Goal: Contribute content: Contribute content

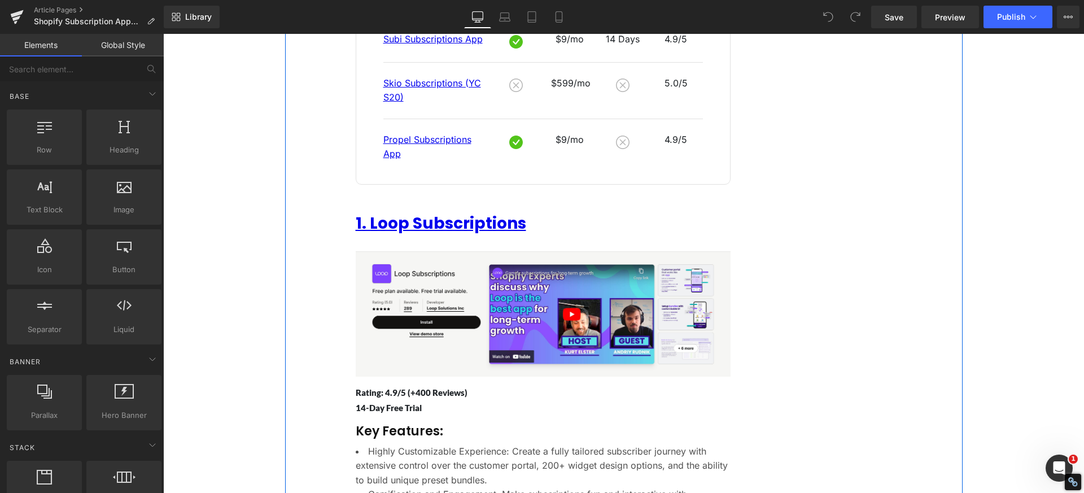
scroll to position [678, 0]
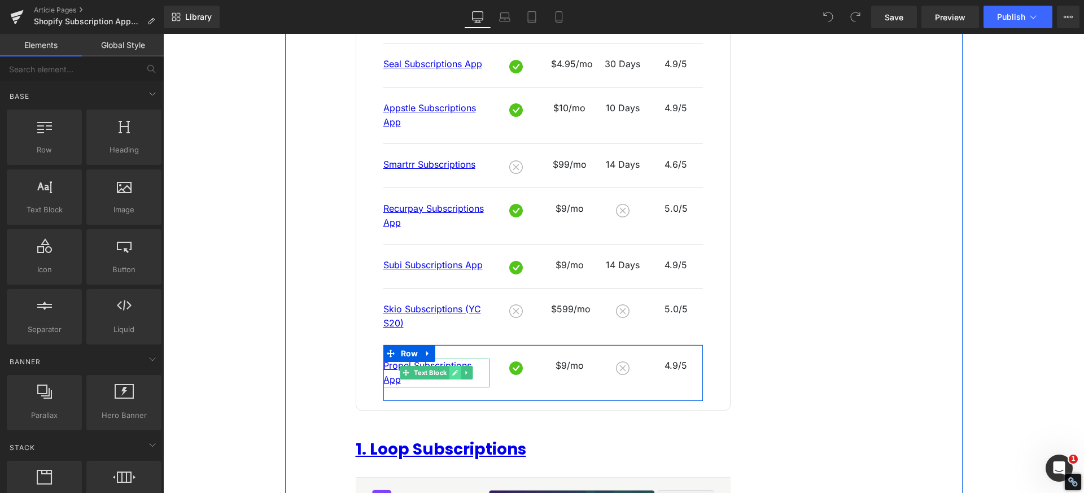
drag, startPoint x: 450, startPoint y: 361, endPoint x: 438, endPoint y: 368, distance: 14.2
click at [452, 369] on icon at bounding box center [455, 372] width 6 height 7
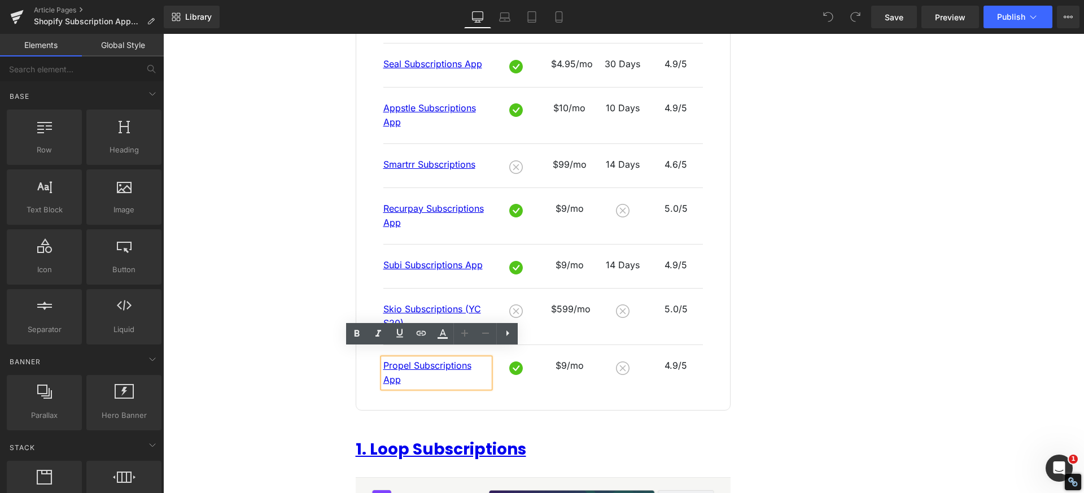
click at [427, 370] on p "Propel Subscriptions App" at bounding box center [436, 373] width 107 height 29
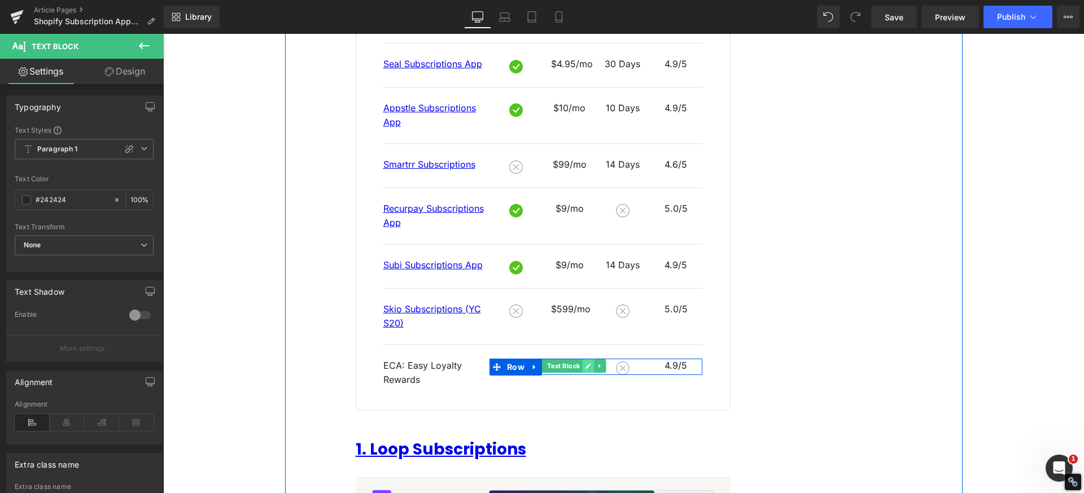
click at [586, 363] on icon at bounding box center [589, 366] width 6 height 6
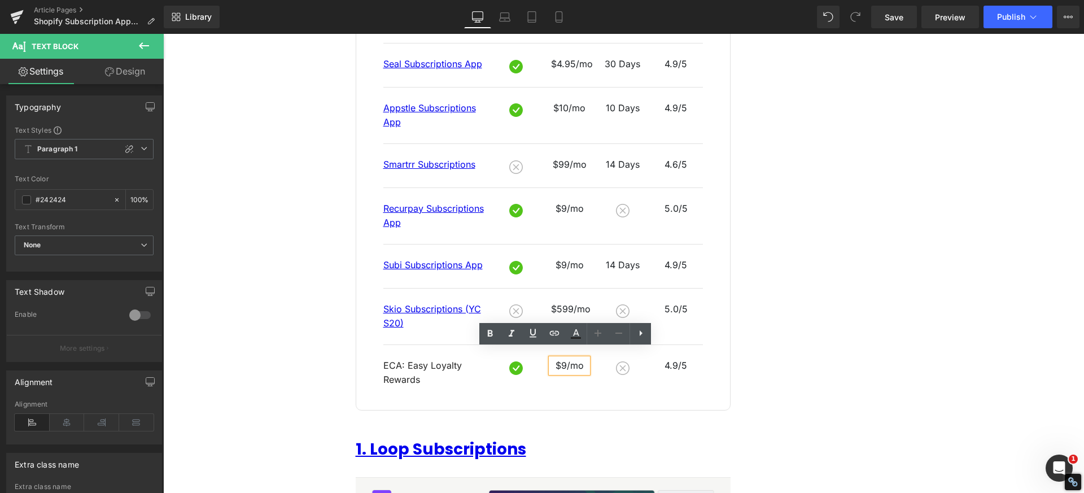
click at [567, 360] on p "$9/mo" at bounding box center [569, 366] width 36 height 15
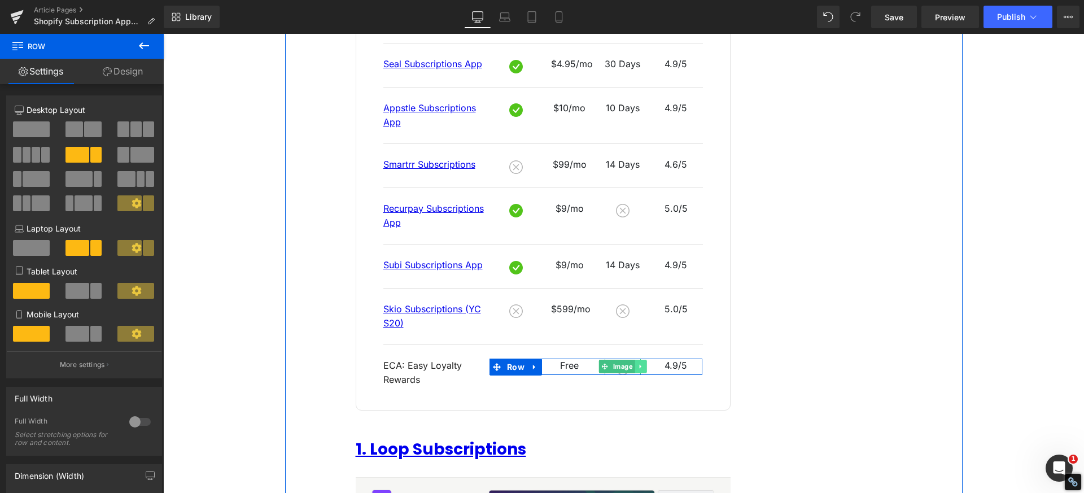
click at [638, 363] on icon at bounding box center [641, 366] width 6 height 7
click at [620, 363] on icon at bounding box center [623, 366] width 6 height 7
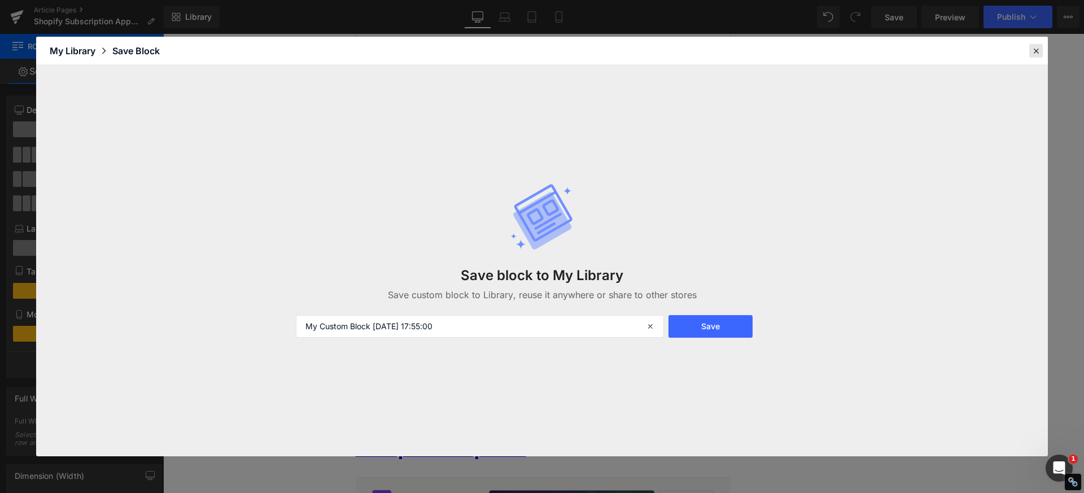
click at [1039, 49] on icon at bounding box center [1036, 51] width 10 height 10
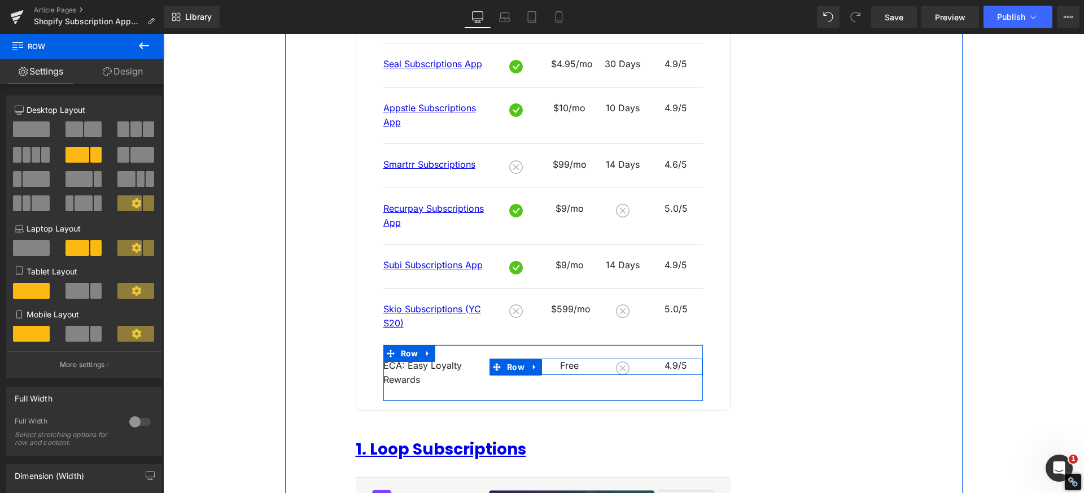
click at [596, 359] on div "Image" at bounding box center [622, 367] width 53 height 16
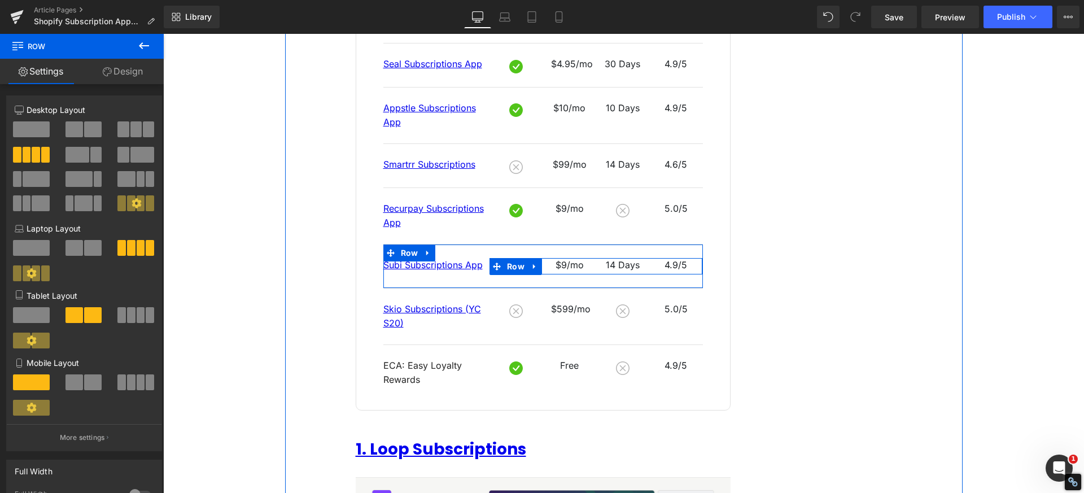
click at [649, 258] on div "4.9/5 Text Block" at bounding box center [675, 265] width 53 height 15
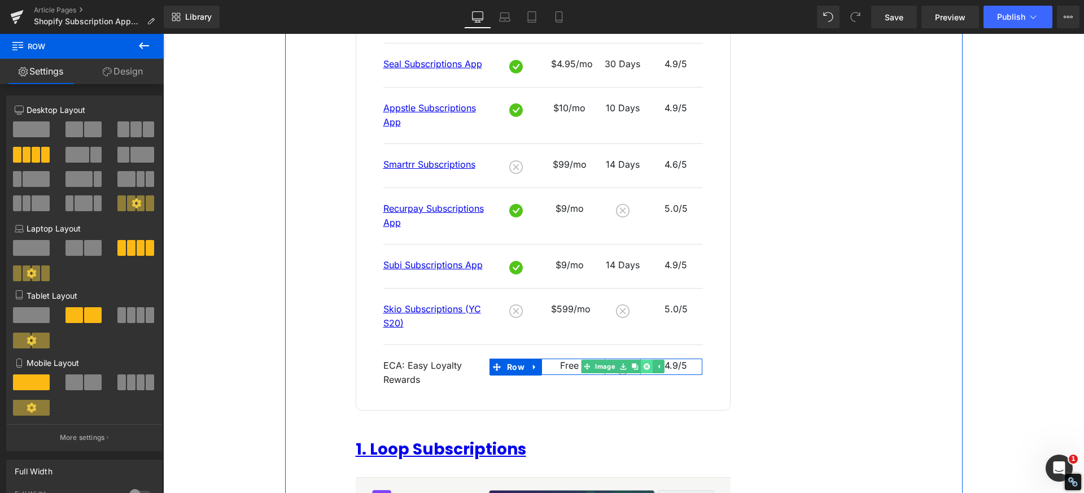
click at [644, 363] on icon at bounding box center [647, 366] width 6 height 7
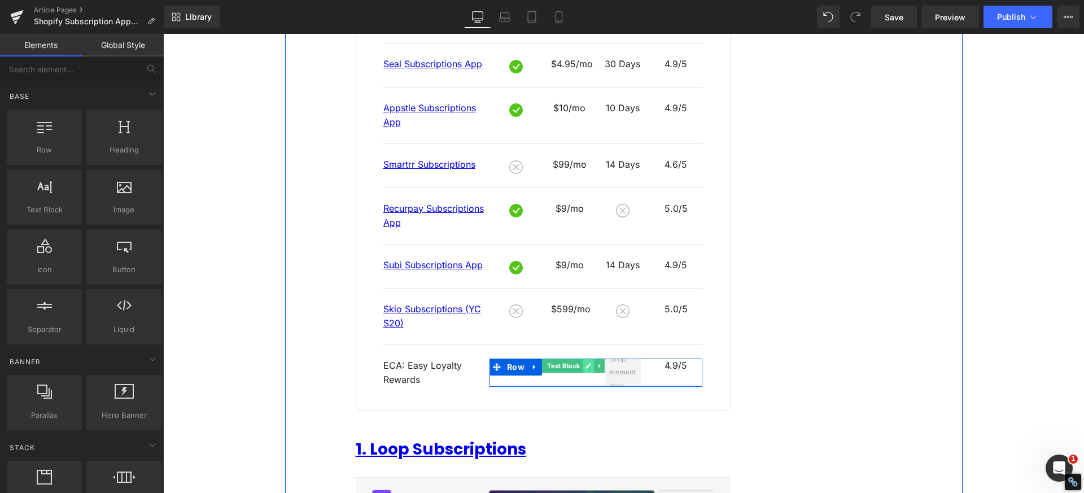
click at [585, 363] on icon at bounding box center [588, 366] width 6 height 7
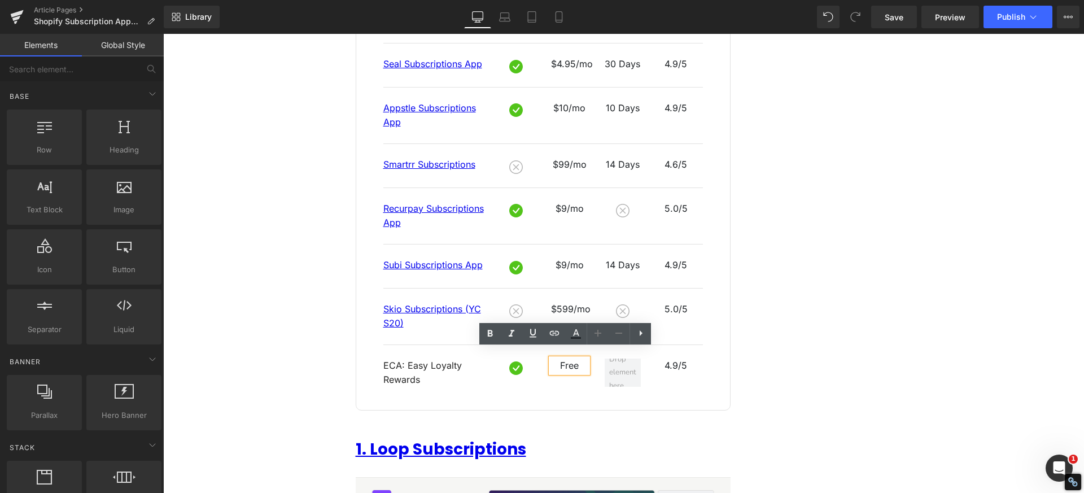
click at [579, 361] on p "Free" at bounding box center [569, 366] width 36 height 15
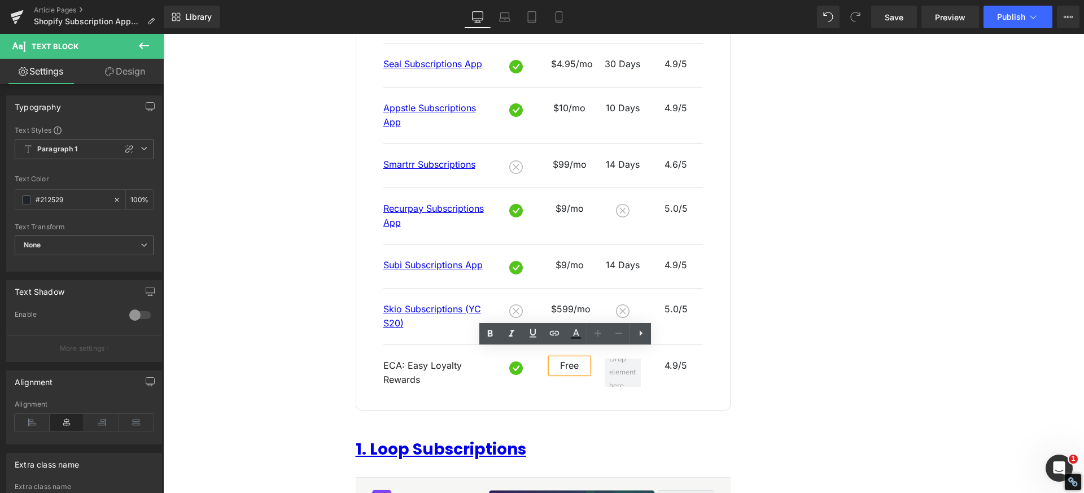
drag, startPoint x: 897, startPoint y: 282, endPoint x: 802, endPoint y: 294, distance: 95.0
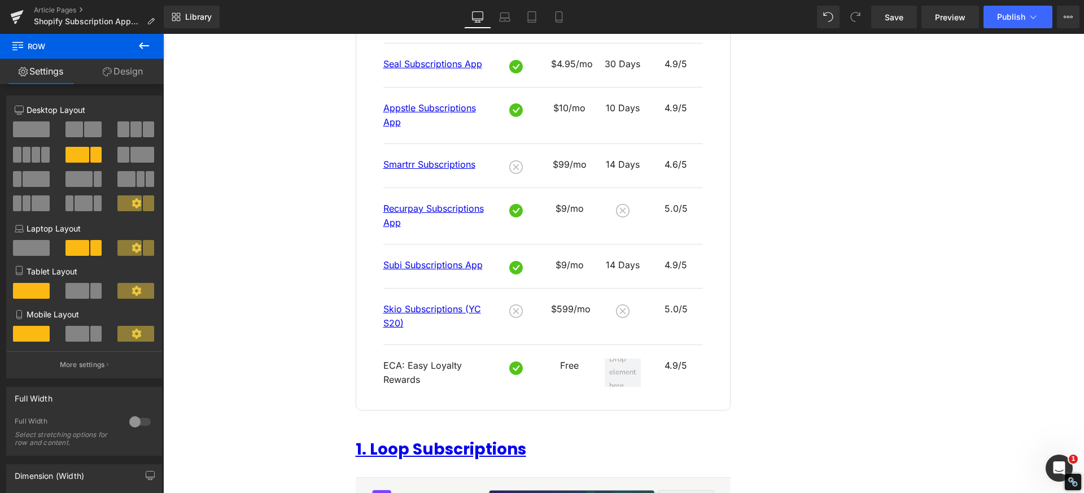
click at [138, 46] on icon at bounding box center [144, 46] width 14 height 14
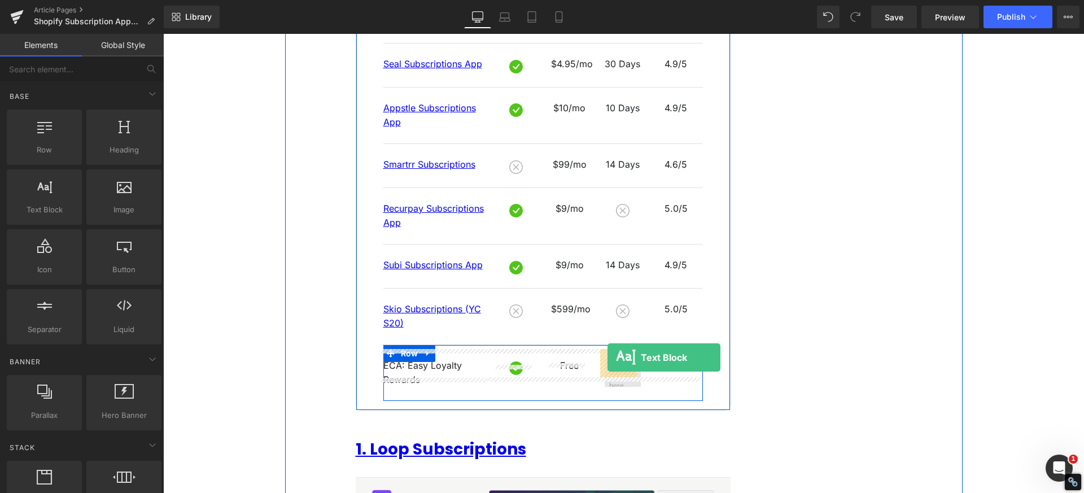
drag, startPoint x: 207, startPoint y: 234, endPoint x: 608, endPoint y: 357, distance: 419.0
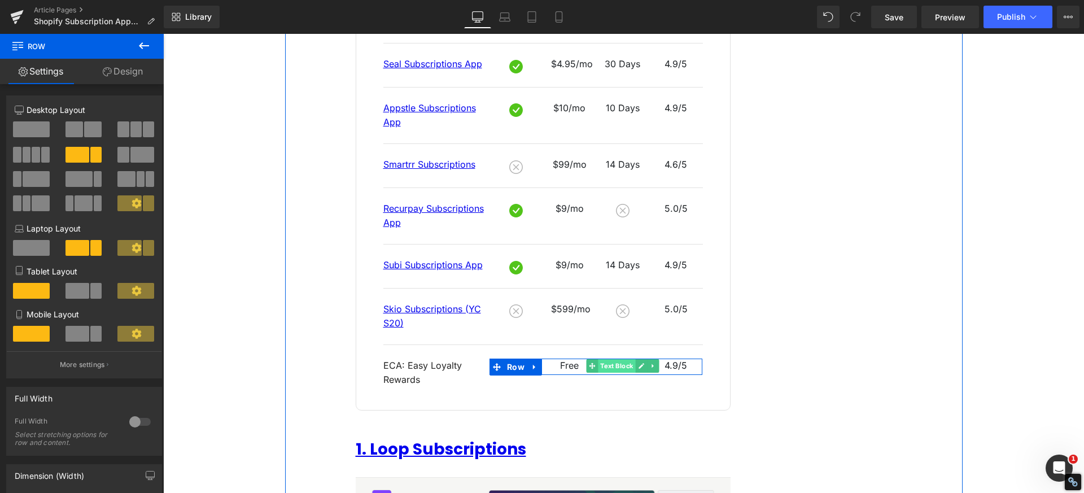
click at [608, 359] on span "Text Block" at bounding box center [616, 366] width 37 height 14
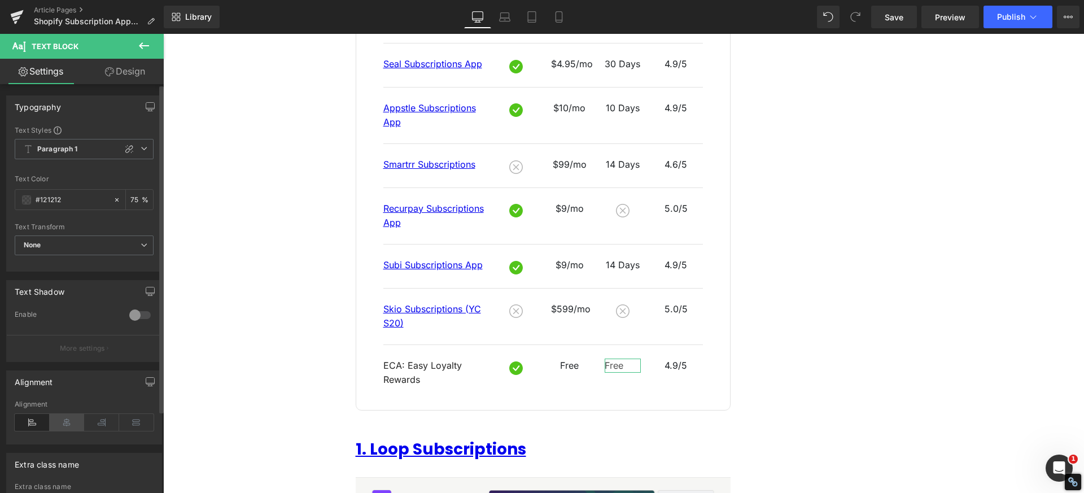
click at [71, 421] on icon at bounding box center [67, 422] width 35 height 17
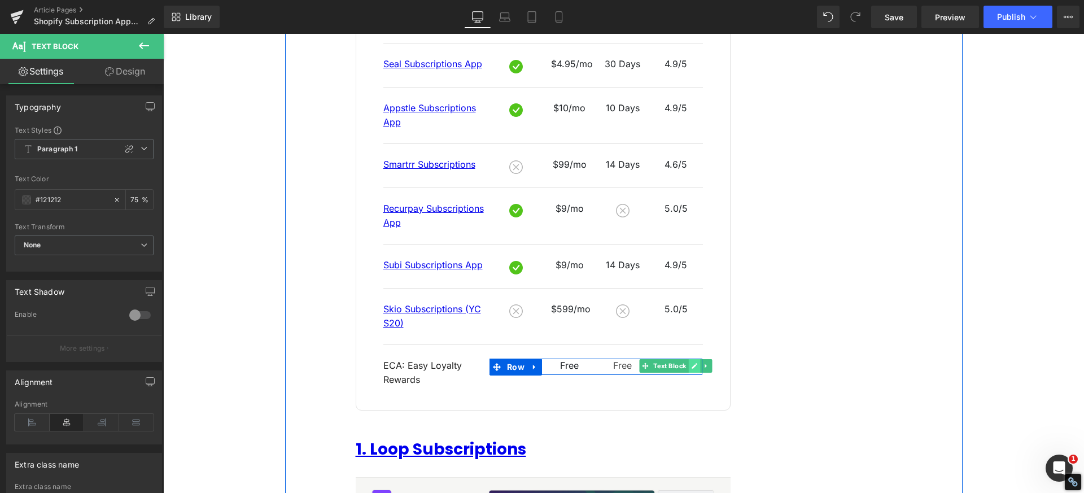
click at [692, 363] on icon at bounding box center [695, 366] width 6 height 7
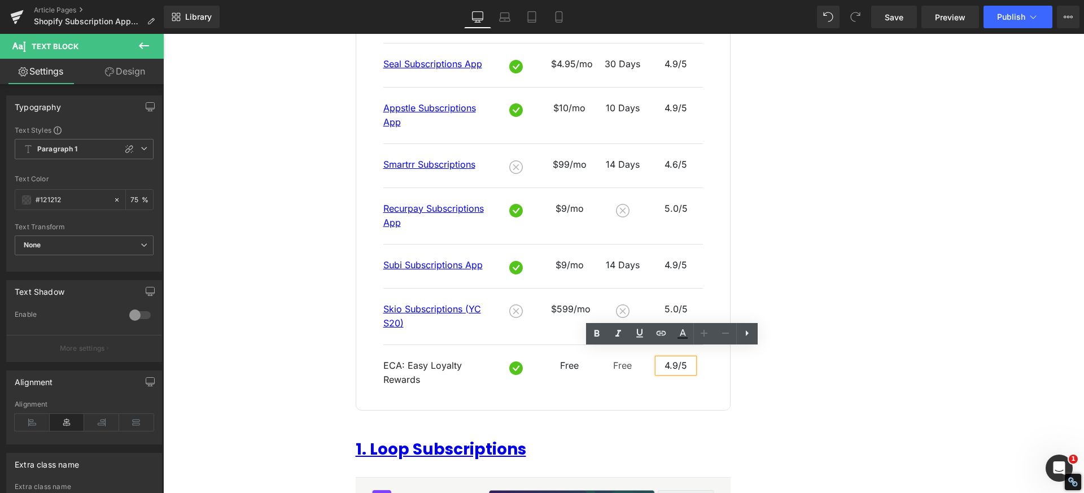
click at [677, 359] on p "4.9/5" at bounding box center [676, 366] width 36 height 15
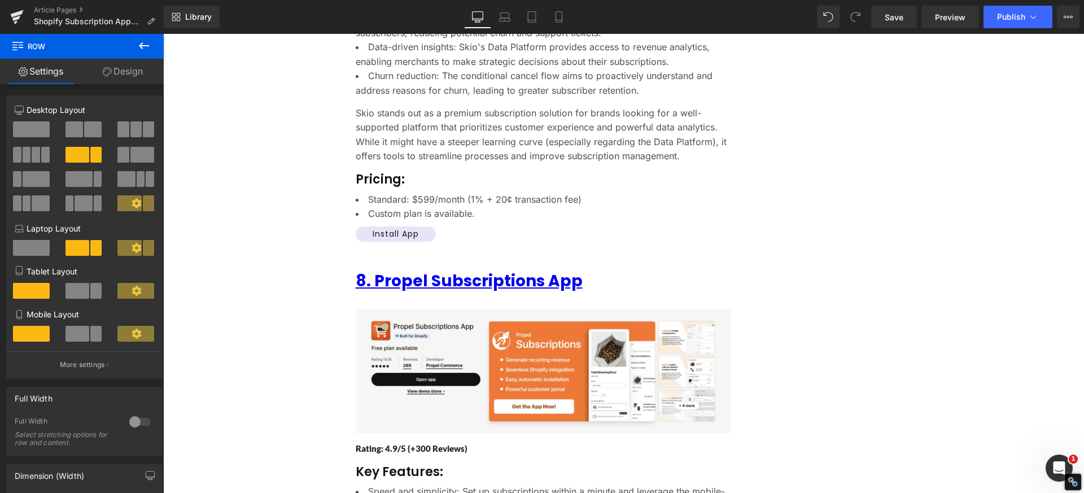
scroll to position [5465, 0]
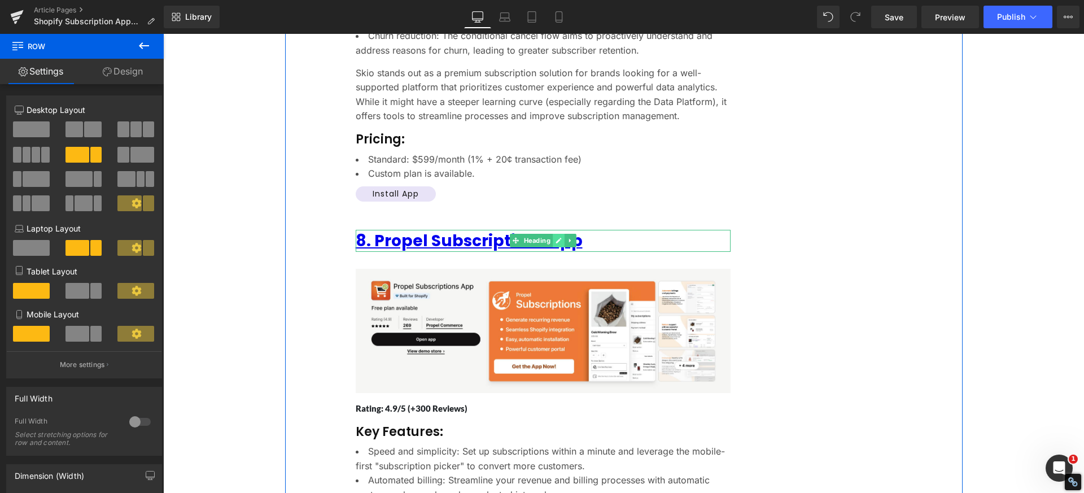
click at [556, 238] on icon at bounding box center [559, 241] width 6 height 6
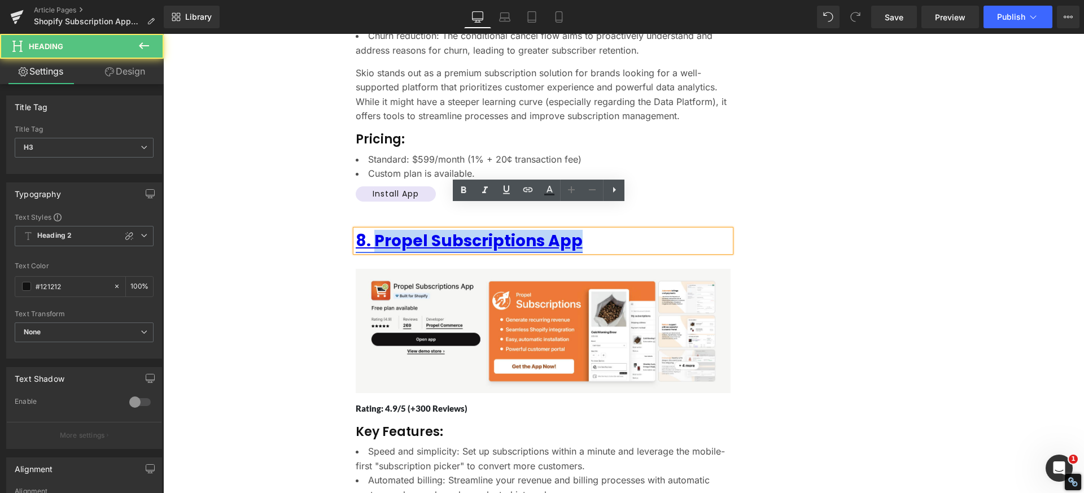
drag, startPoint x: 573, startPoint y: 217, endPoint x: 371, endPoint y: 216, distance: 202.2
click at [371, 230] on h3 "8. Propel Subscriptions App" at bounding box center [543, 241] width 375 height 22
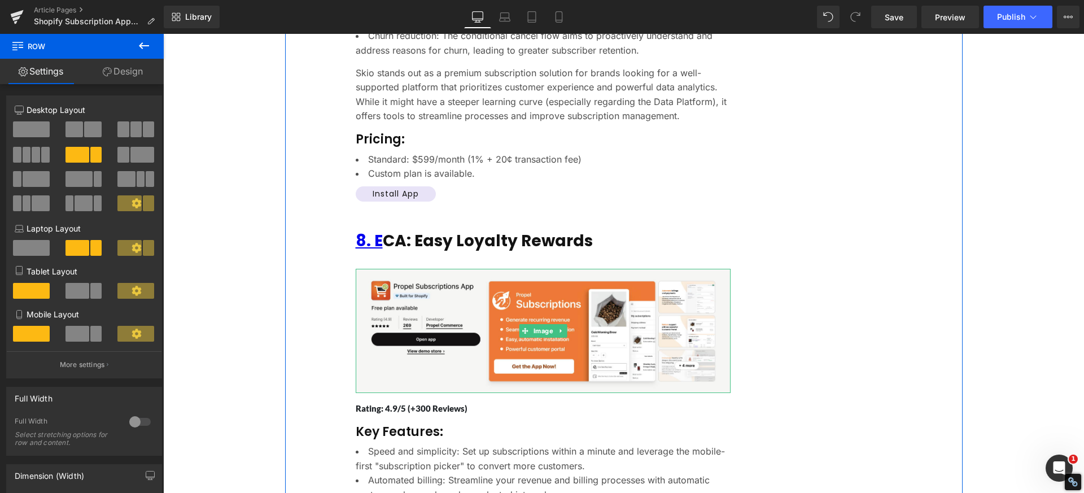
drag, startPoint x: 537, startPoint y: 307, endPoint x: 234, endPoint y: 259, distance: 306.5
click at [537, 324] on span "Image" at bounding box center [543, 331] width 24 height 14
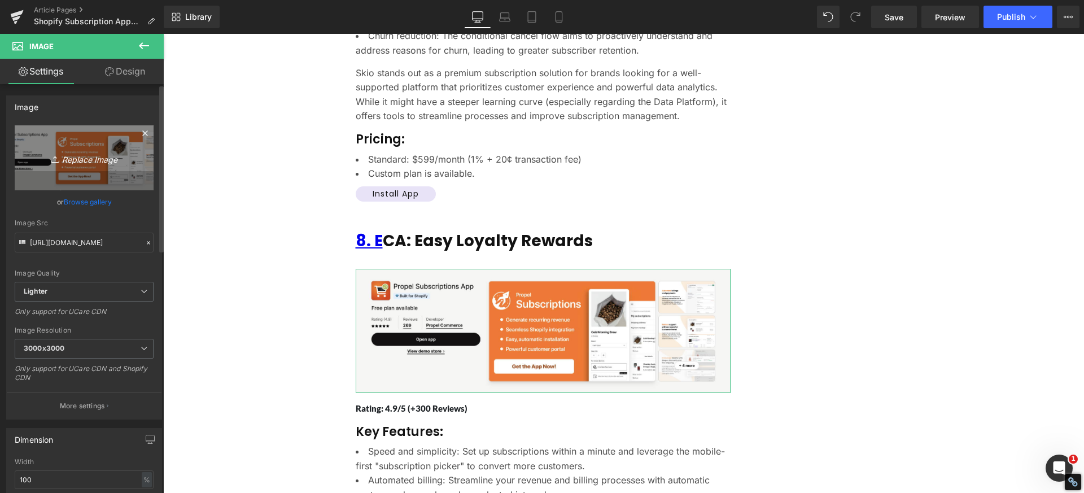
click at [78, 163] on icon "Replace Image" at bounding box center [84, 158] width 90 height 14
type input "C:\fakepath\ECA_ Easy Loyalty Rewards - Easy Loyalty and Rewar (1).png"
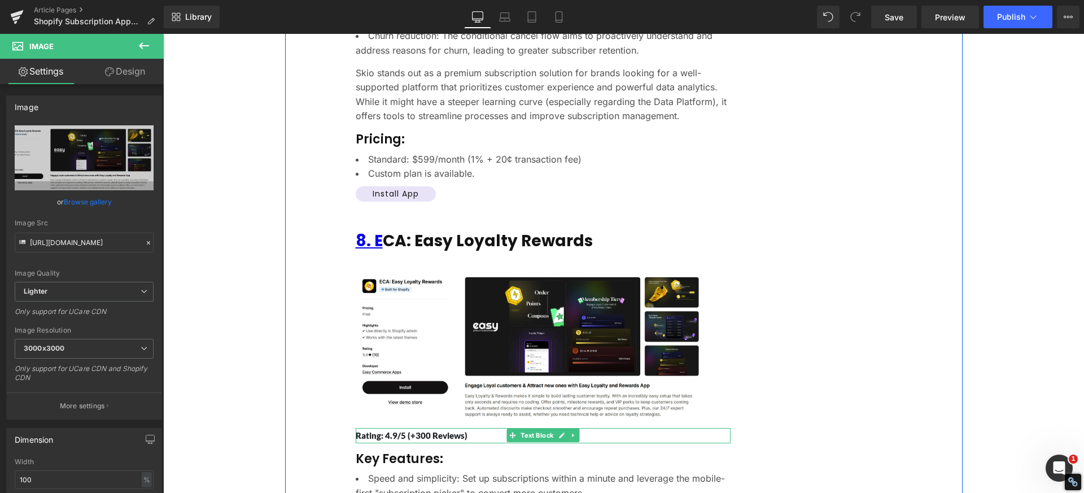
click at [400, 428] on p "Rating: 4.9/5 (+300 Reviews)" at bounding box center [543, 435] width 375 height 15
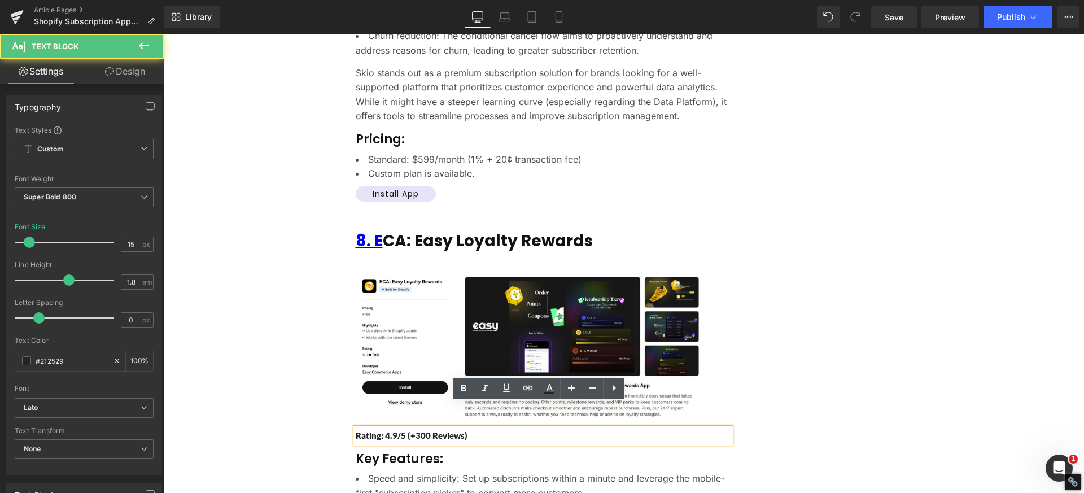
click at [390, 428] on p "Rating: 4.9/5 (+300 Reviews)" at bounding box center [543, 435] width 375 height 15
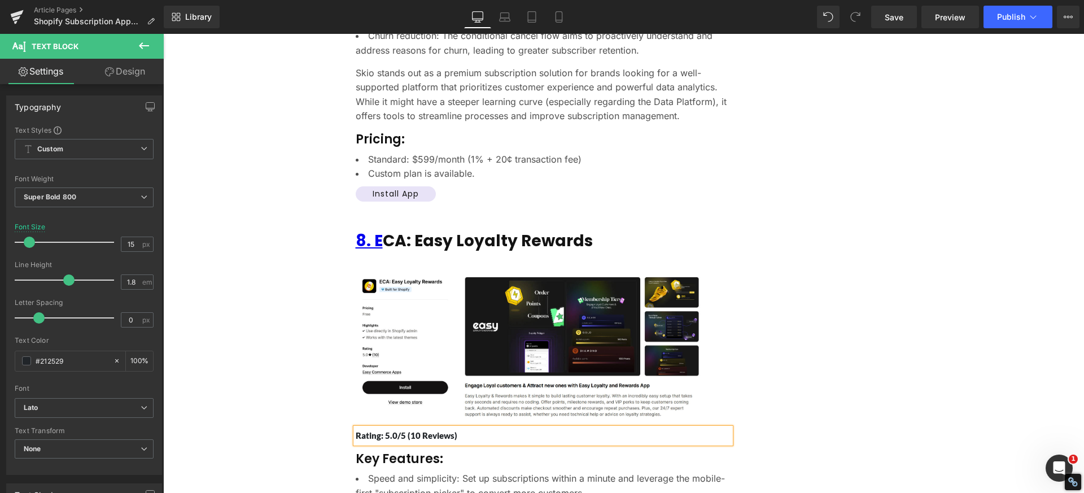
click at [398, 451] on h3 "Key Features:" at bounding box center [543, 459] width 375 height 16
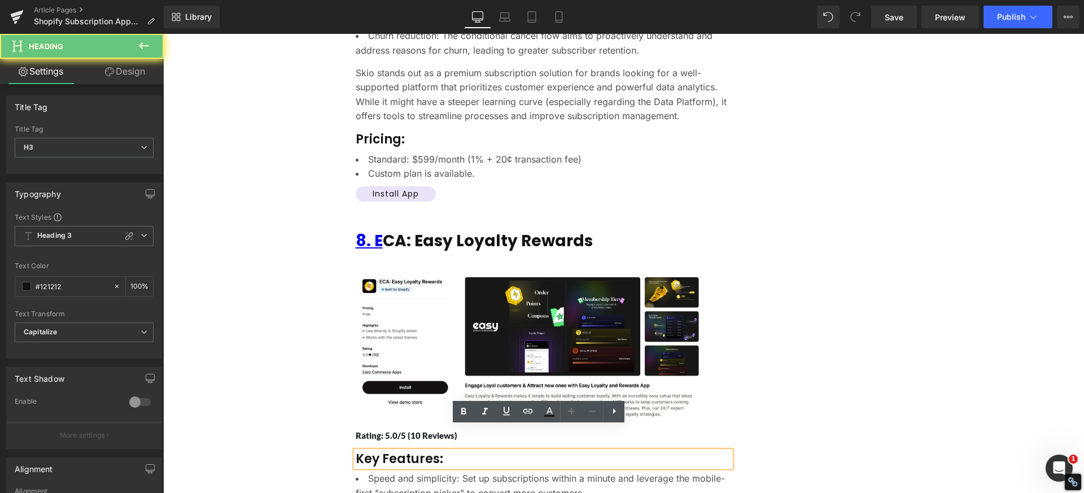
click at [381, 451] on h3 "Key Features:" at bounding box center [543, 459] width 375 height 16
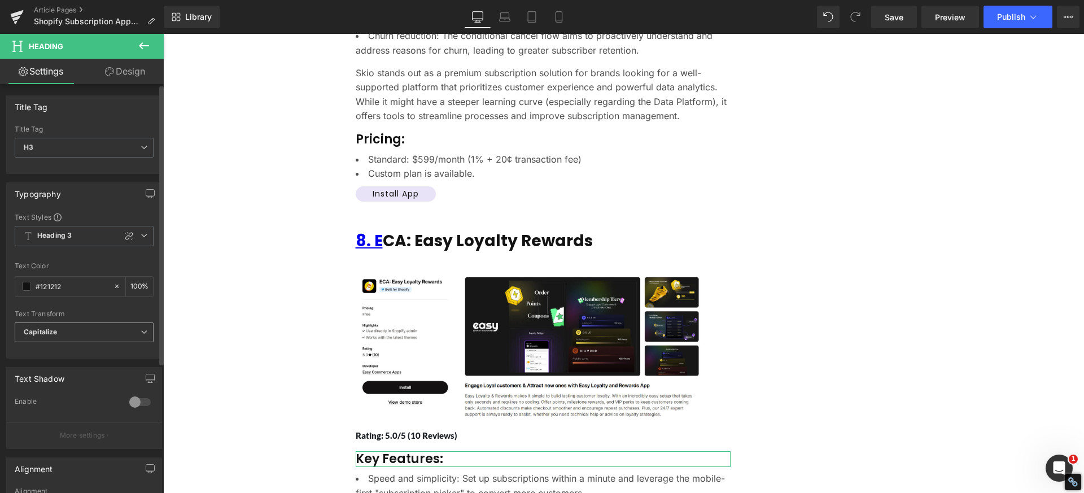
click at [50, 336] on span "Capitalize" at bounding box center [84, 332] width 139 height 20
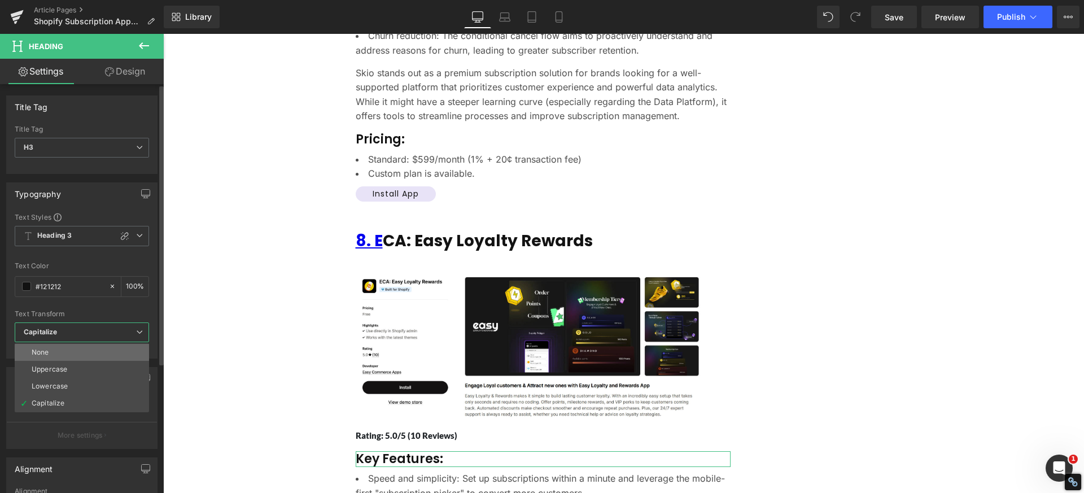
click at [55, 359] on li "None" at bounding box center [82, 352] width 134 height 17
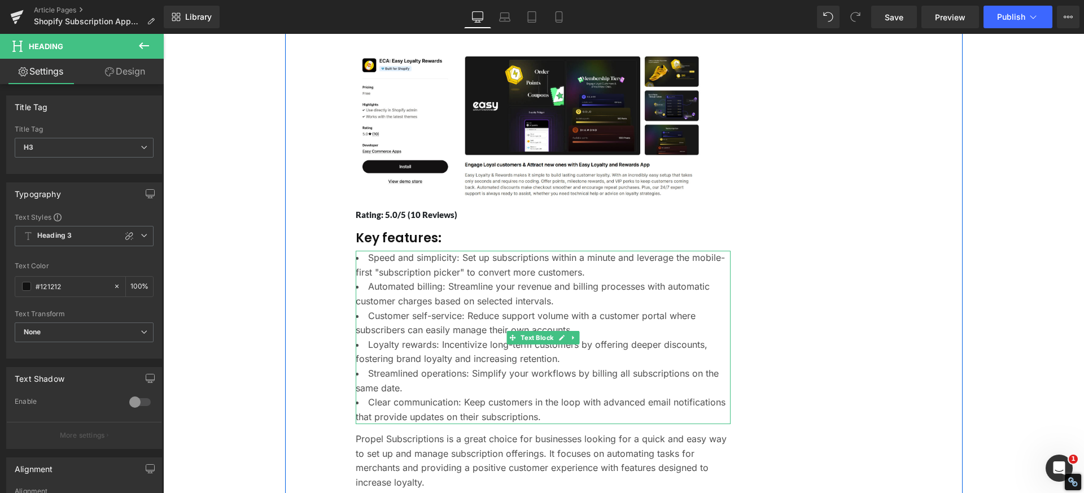
scroll to position [5748, 0]
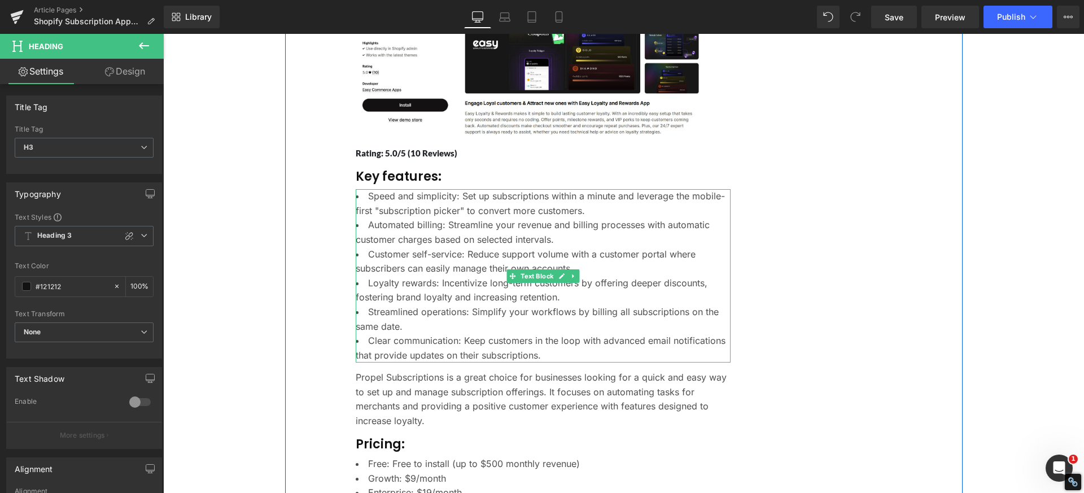
click at [500, 305] on li "Streamlined operations: Simplify your workflows by billing all subscriptions on…" at bounding box center [543, 319] width 375 height 29
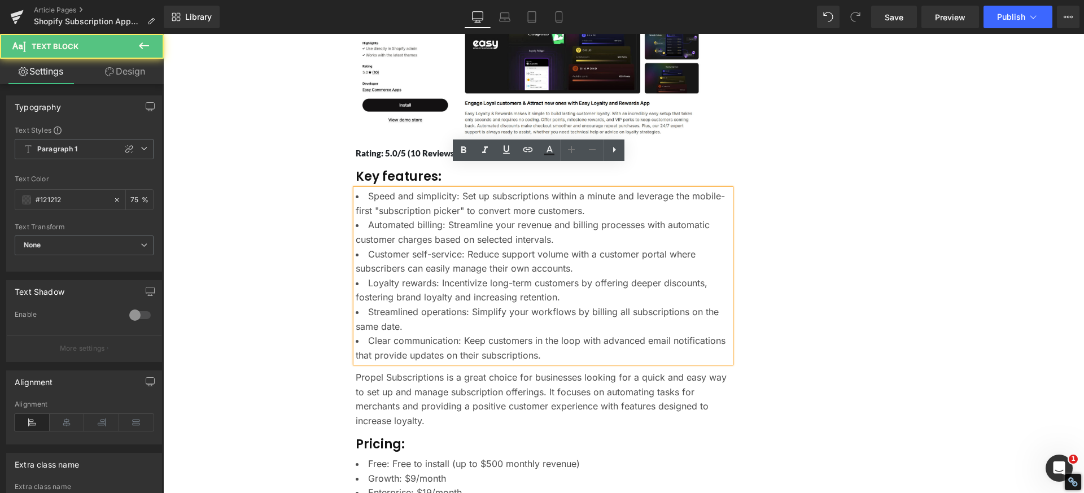
click at [472, 278] on li "Loyalty rewards: Incentivize long-term customers by offering deeper discounts, …" at bounding box center [543, 290] width 375 height 29
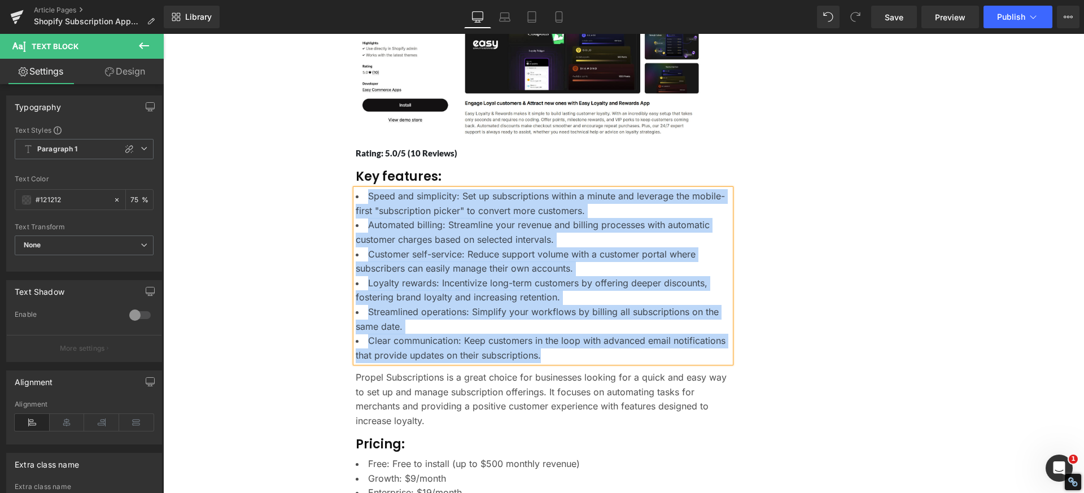
paste div
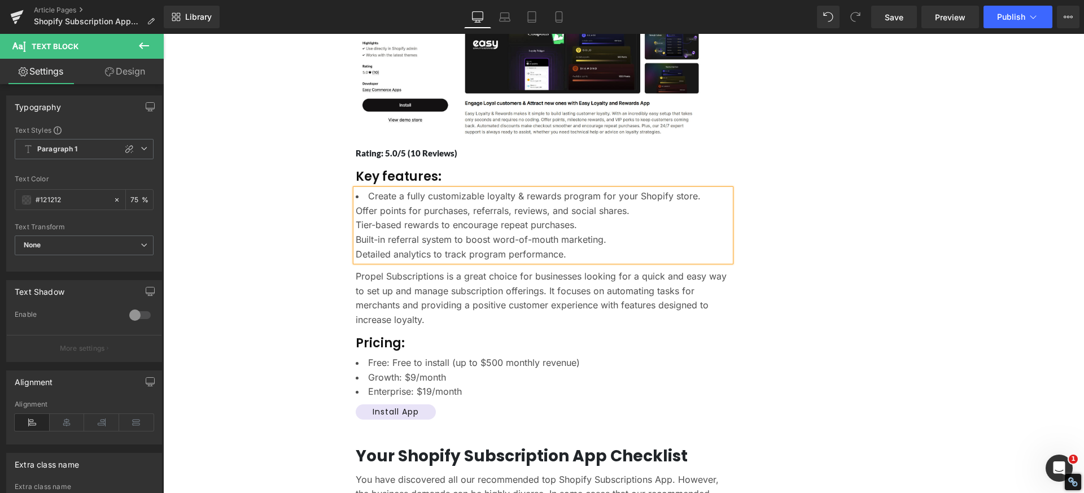
click at [439, 218] on div "Tier-based rewards to encourage repeat purchases." at bounding box center [543, 225] width 375 height 15
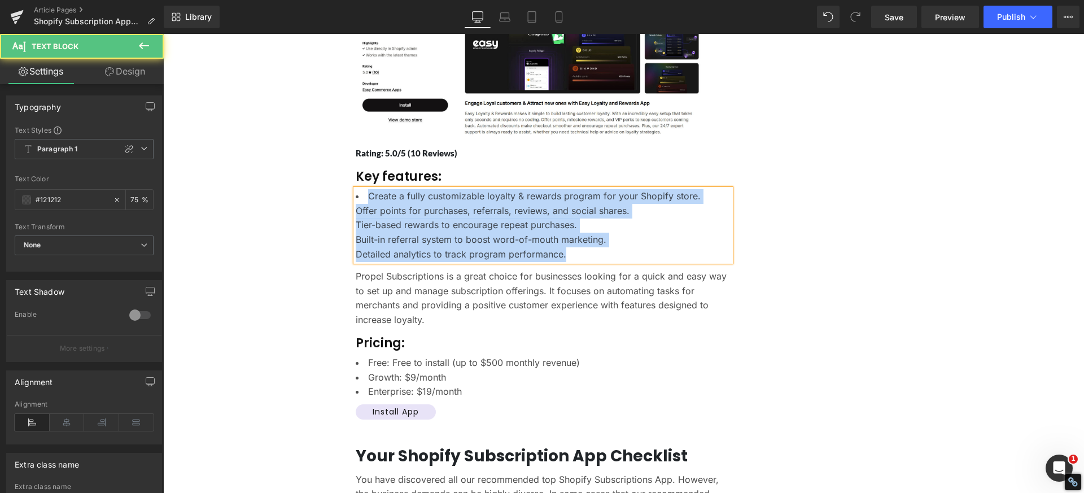
click at [406, 204] on div "Offer points for purchases, referrals, reviews, and social shares." at bounding box center [543, 211] width 375 height 15
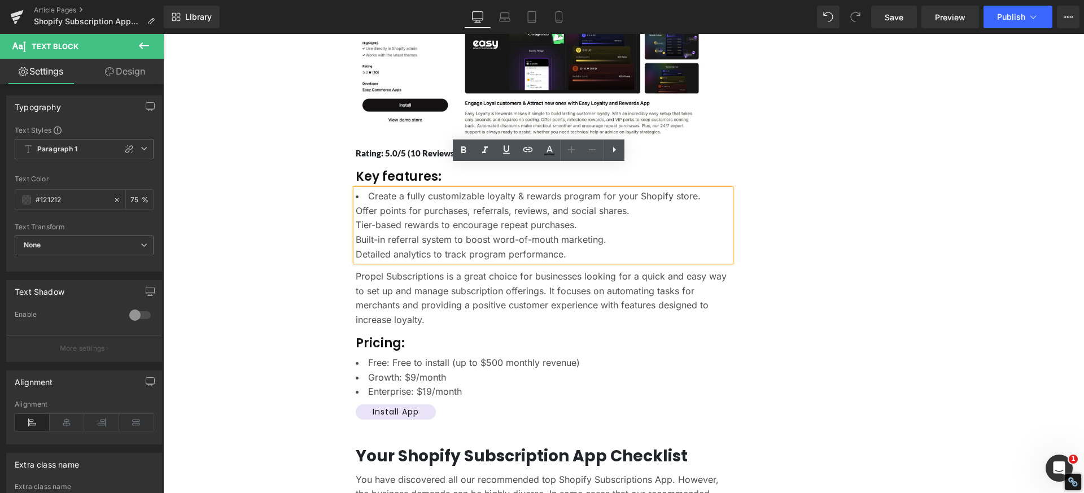
click at [356, 191] on div "Create a fully customizable loyalty & rewards program for your Shopify store. …" at bounding box center [543, 225] width 375 height 72
click at [356, 204] on div "Offer points for purchases, referrals, reviews, and social shares." at bounding box center [543, 211] width 375 height 15
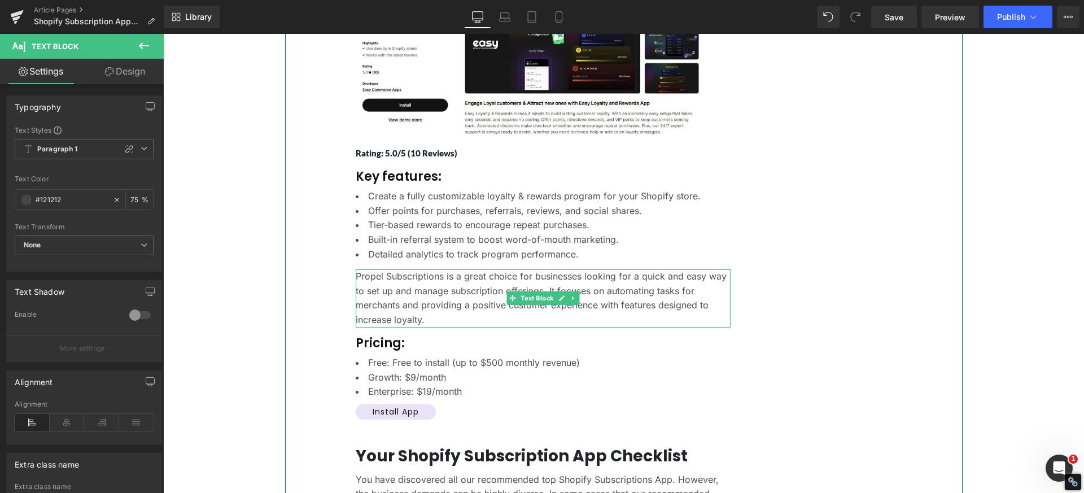
click at [433, 282] on p "Propel Subscriptions is a great choice for businesses looking for a quick and e…" at bounding box center [543, 298] width 375 height 58
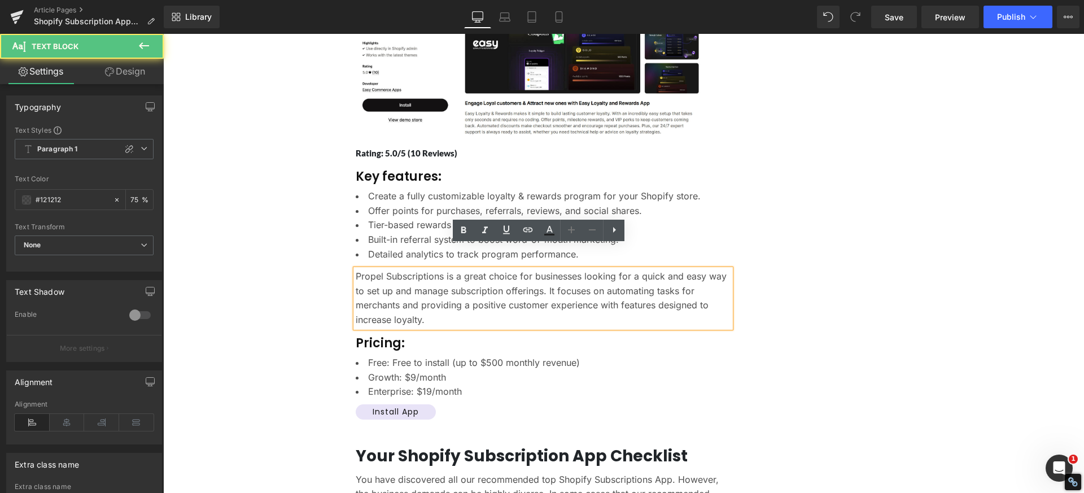
click at [440, 282] on p "Propel Subscriptions is a great choice for businesses looking for a quick and e…" at bounding box center [543, 298] width 375 height 58
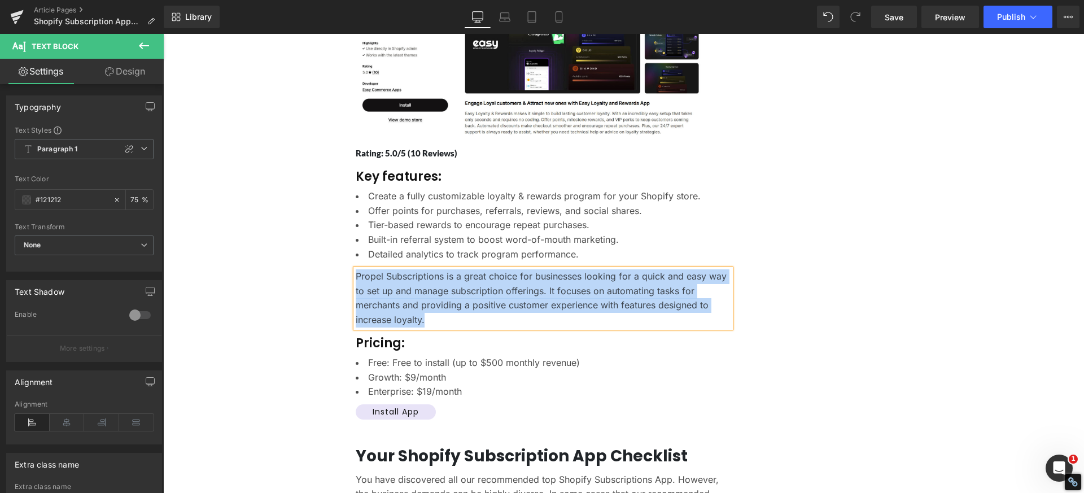
paste div
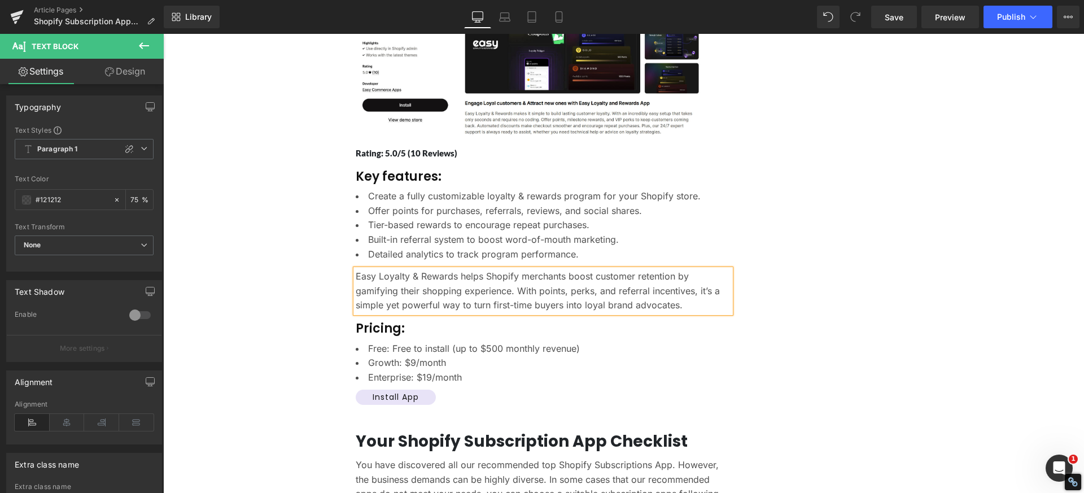
click at [420, 342] on li "Free: Free to install (up to $500 monthly revenue)" at bounding box center [543, 349] width 375 height 15
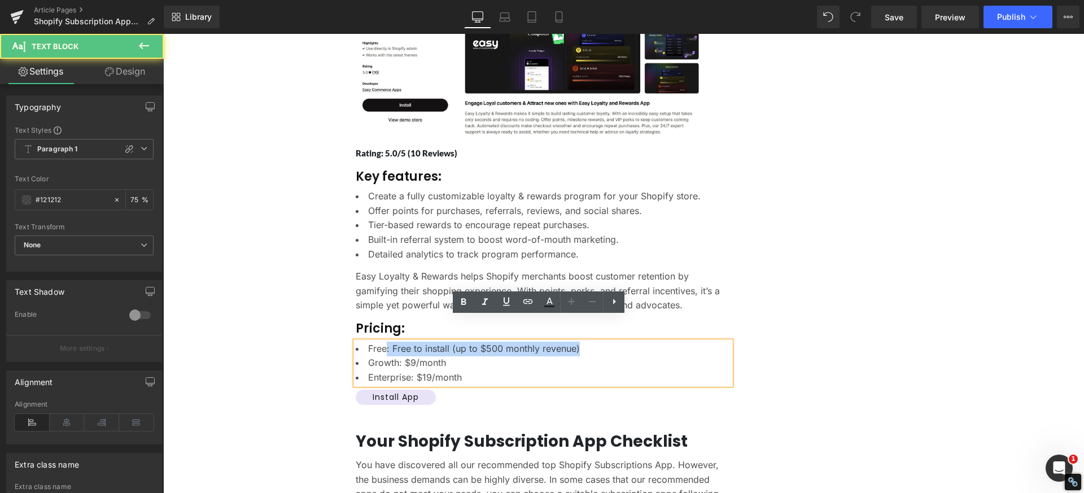
drag, startPoint x: 381, startPoint y: 325, endPoint x: 586, endPoint y: 326, distance: 205.0
click at [586, 342] on li "Free: Free to install (up to $500 monthly revenue)" at bounding box center [543, 349] width 375 height 15
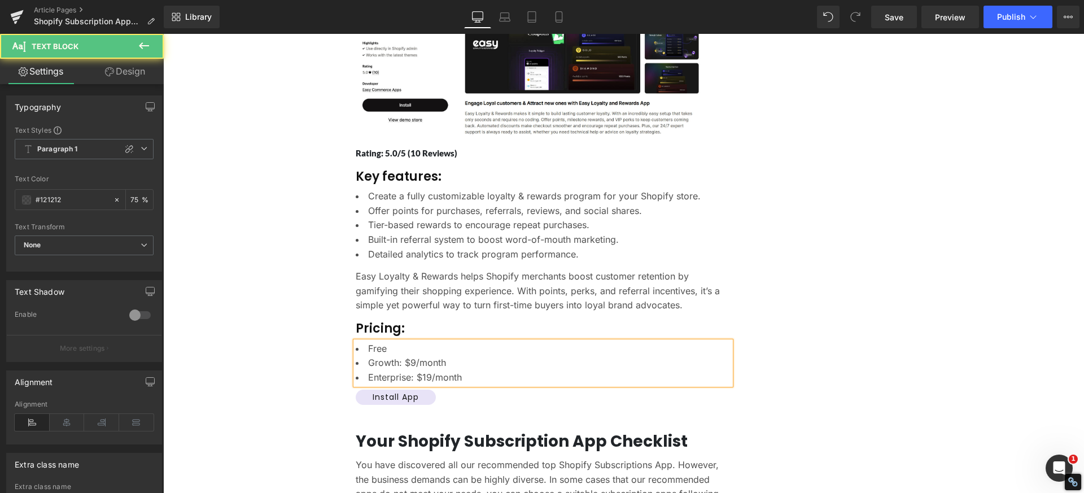
drag, startPoint x: 472, startPoint y: 357, endPoint x: 354, endPoint y: 339, distance: 118.9
click at [356, 342] on ul "Free Growth: $9/month Enterprise: $19/month" at bounding box center [543, 363] width 375 height 43
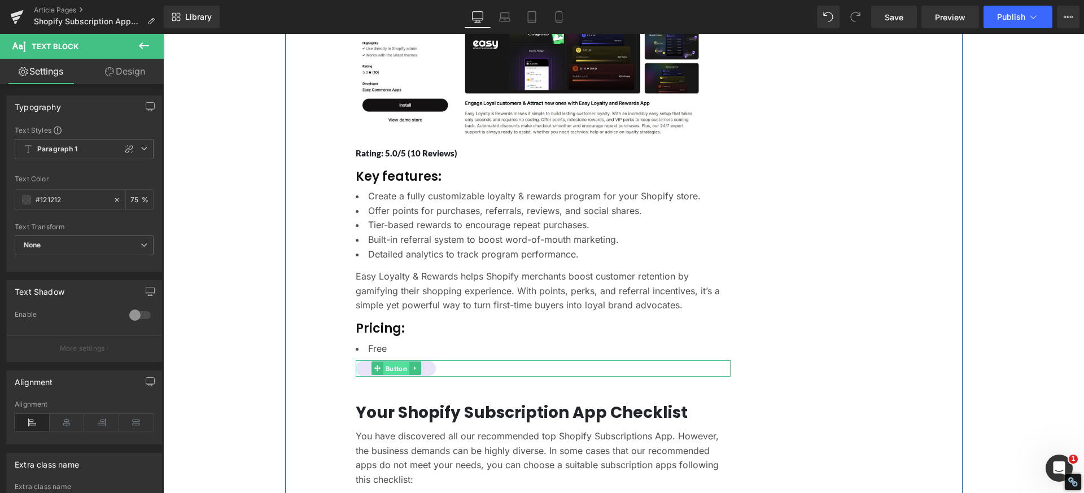
click at [396, 362] on span "Button" at bounding box center [396, 369] width 26 height 14
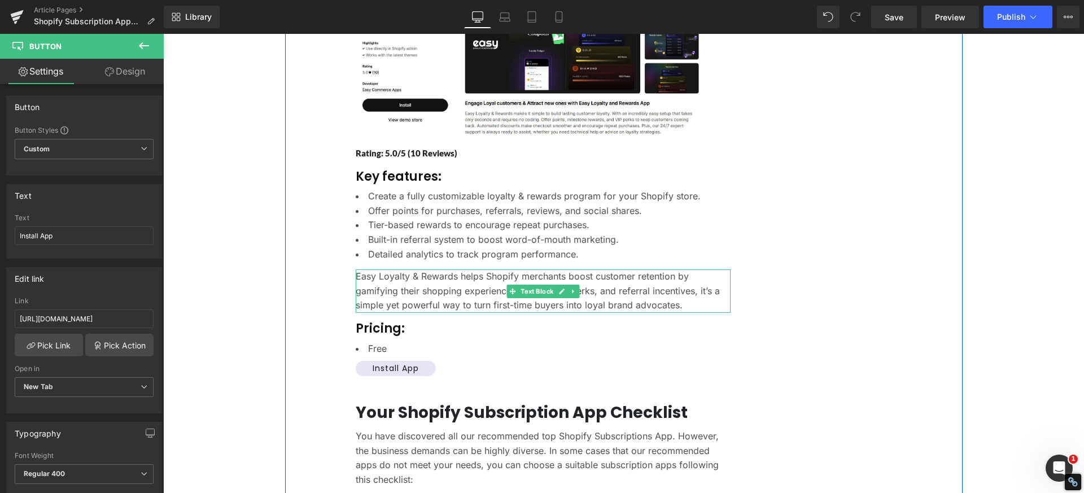
click at [413, 269] on p "Easy Loyalty & Rewards helps Shopify merchants boost customer retention by gami…" at bounding box center [543, 290] width 375 height 43
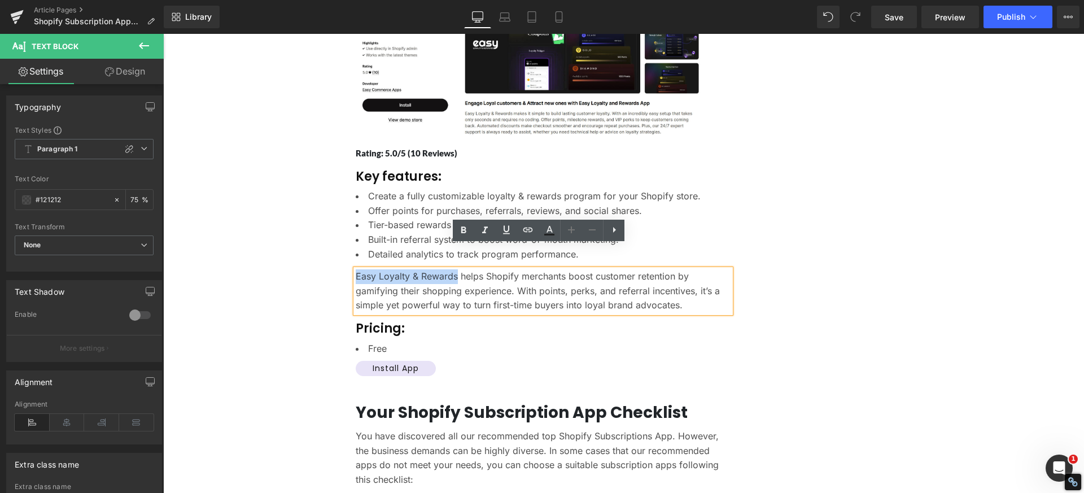
drag, startPoint x: 453, startPoint y: 251, endPoint x: 352, endPoint y: 251, distance: 101.1
click at [356, 269] on p "Easy Loyalty & Rewards helps Shopify merchants boost customer retention by gami…" at bounding box center [543, 290] width 375 height 43
click at [526, 233] on icon at bounding box center [528, 230] width 14 height 14
click at [475, 284] on input "text" at bounding box center [434, 277] width 174 height 28
paste input "[URL][DOMAIN_NAME]"
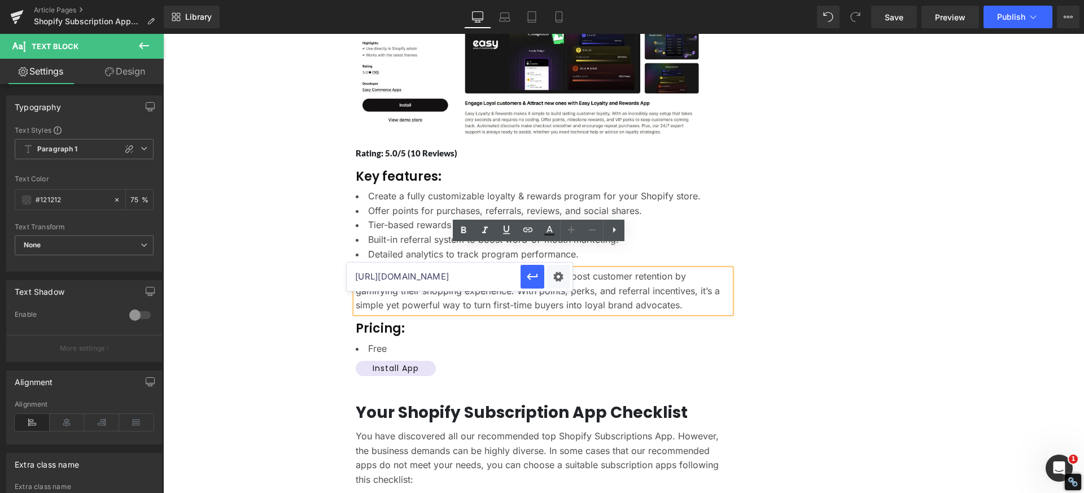
scroll to position [0, 323]
type input "[URL][DOMAIN_NAME]"
click at [530, 272] on icon "button" at bounding box center [533, 277] width 14 height 14
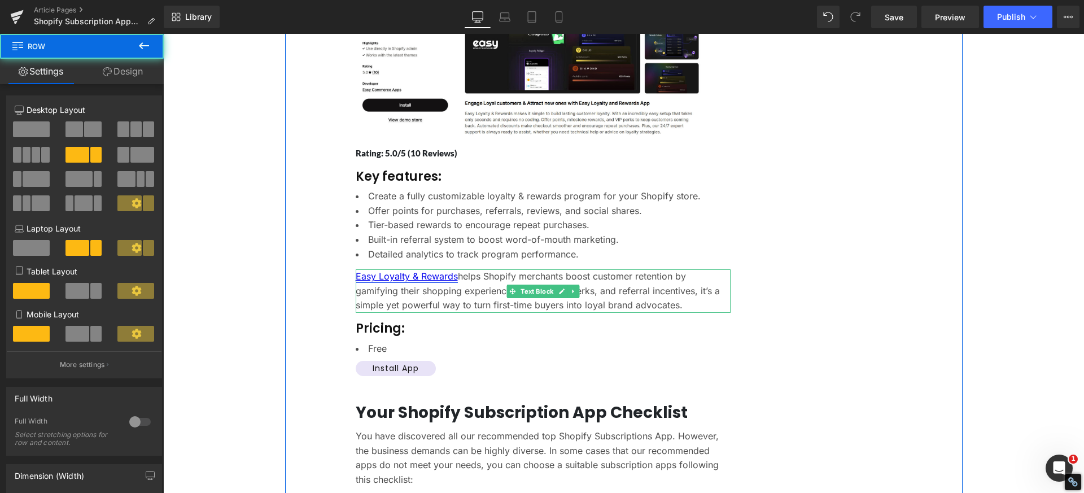
click at [431, 270] on link "Easy Loyalty & Rewards" at bounding box center [407, 275] width 102 height 11
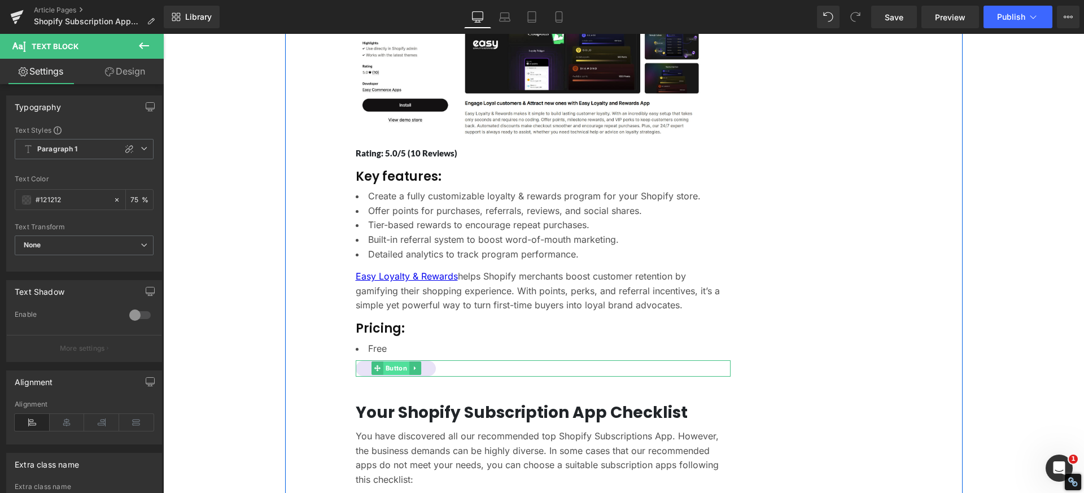
click at [390, 361] on span "Button" at bounding box center [396, 368] width 26 height 14
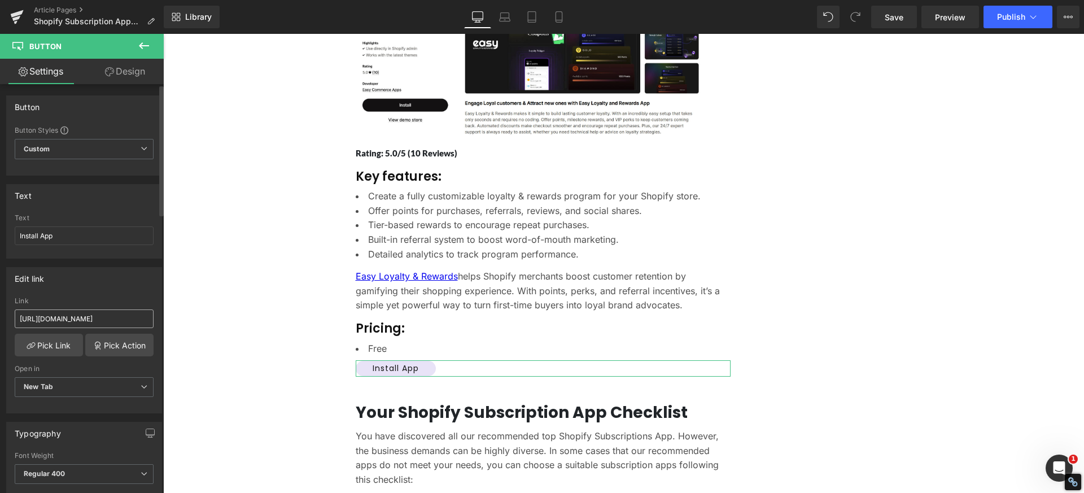
click at [52, 322] on input "[URL][DOMAIN_NAME]" at bounding box center [84, 318] width 139 height 19
type input "[URL][DOMAIN_NAME]"
click at [104, 290] on div "Edit link [URL][DOMAIN_NAME] Link [URL][DOMAIN_NAME] Pick Link Pick Action Curr…" at bounding box center [84, 340] width 156 height 146
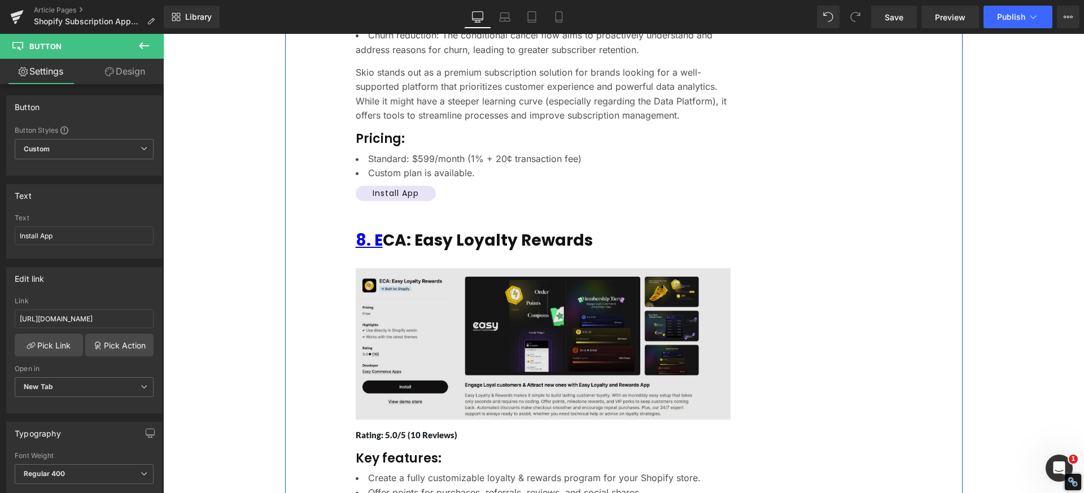
scroll to position [5465, 0]
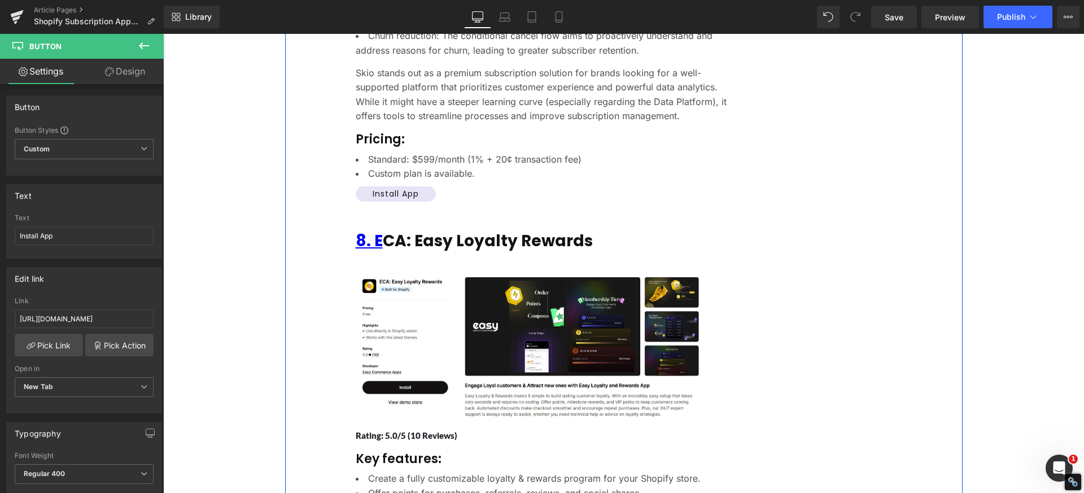
click at [452, 230] on h3 "8. E [GEOGRAPHIC_DATA]: Easy Loyalty Rewards" at bounding box center [543, 241] width 375 height 22
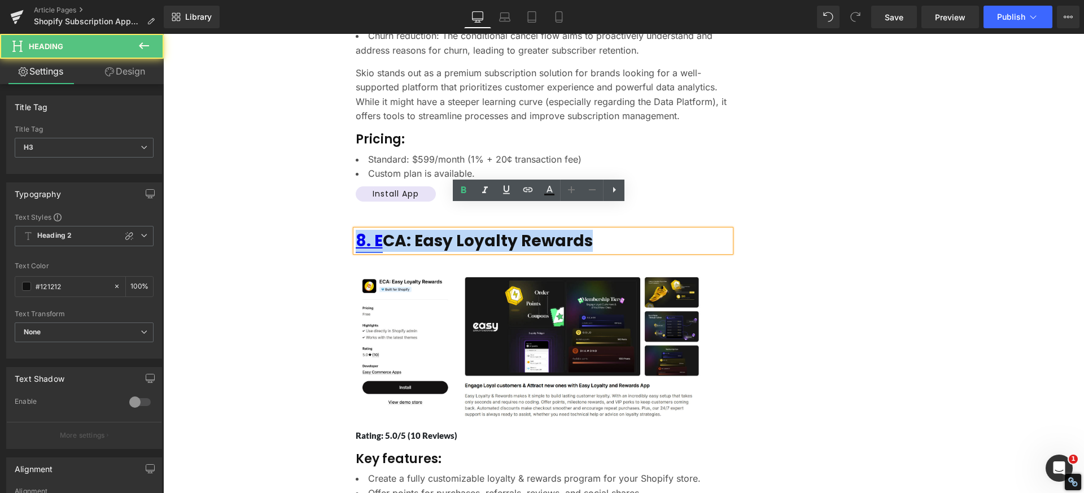
drag, startPoint x: 603, startPoint y: 215, endPoint x: 355, endPoint y: 217, distance: 247.3
click at [356, 230] on h3 "8. E [GEOGRAPHIC_DATA]: Easy Loyalty Rewards" at bounding box center [543, 241] width 375 height 22
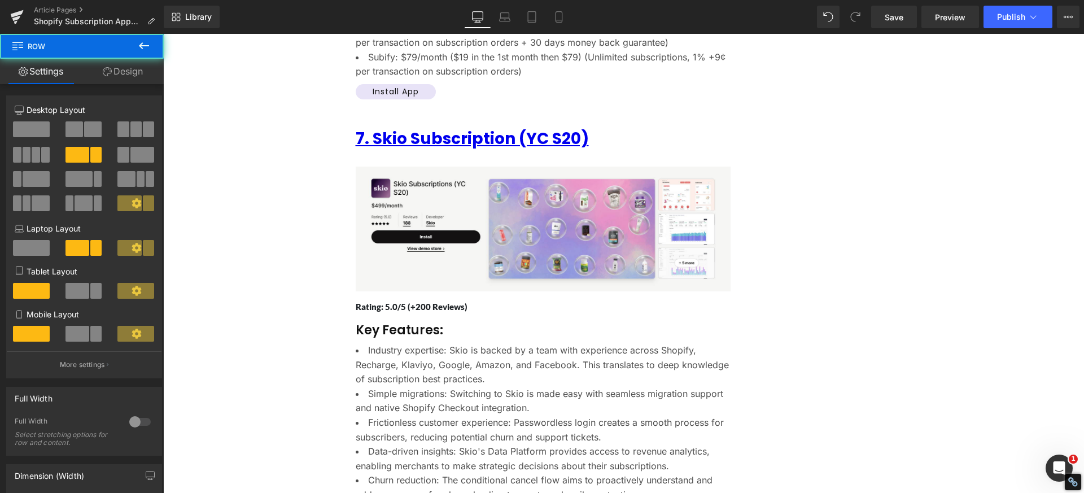
scroll to position [4901, 0]
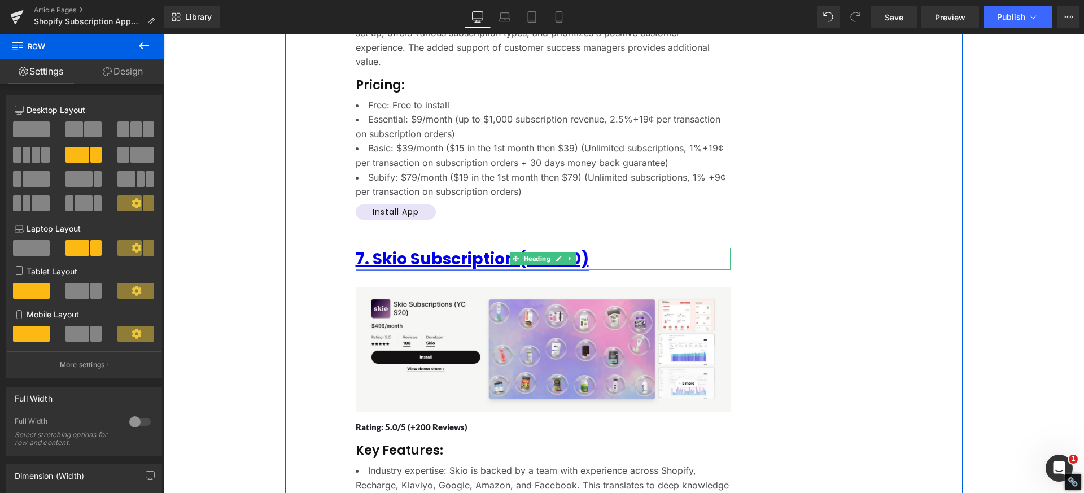
drag, startPoint x: 548, startPoint y: 238, endPoint x: 535, endPoint y: 237, distance: 13.6
click at [553, 252] on link at bounding box center [559, 259] width 12 height 14
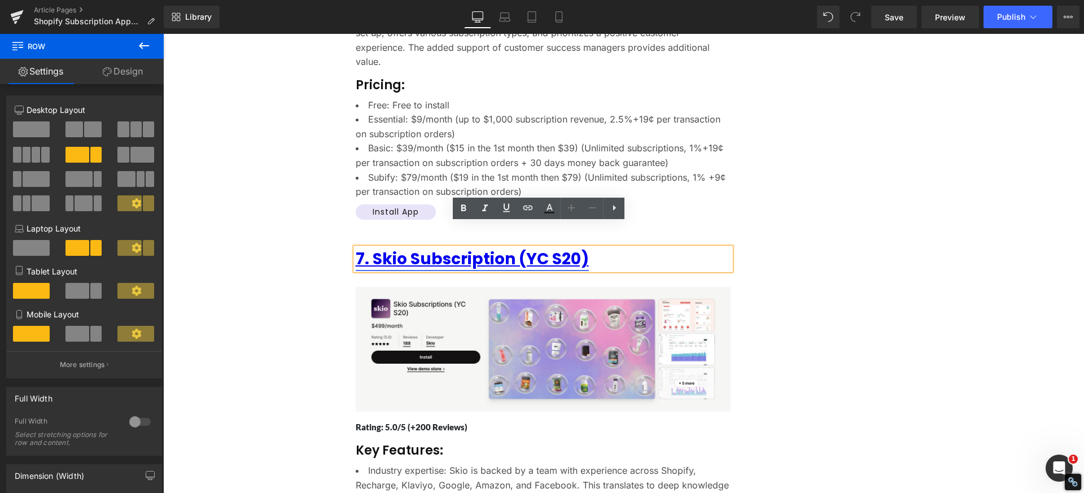
click at [529, 248] on link "7. Skio Subscription (YC S20)" at bounding box center [472, 259] width 233 height 22
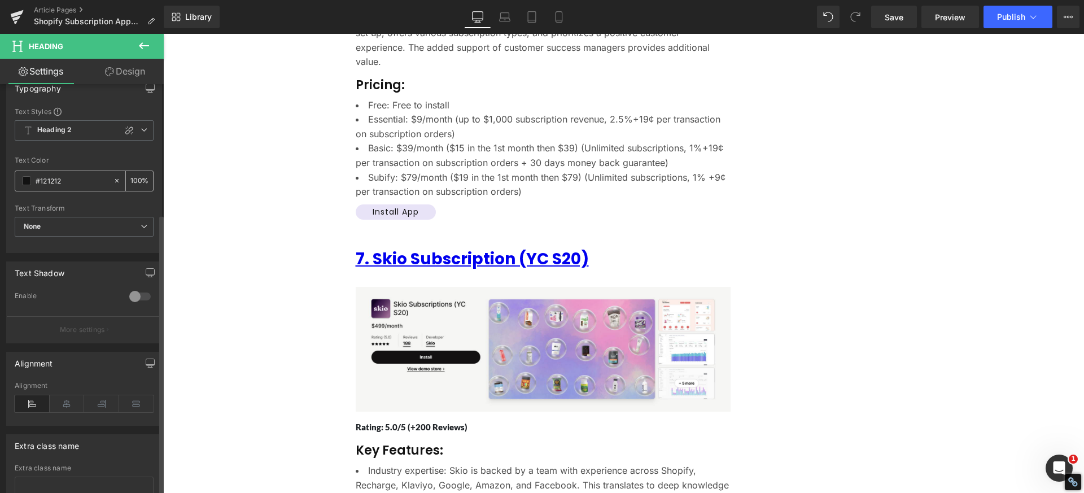
scroll to position [189, 0]
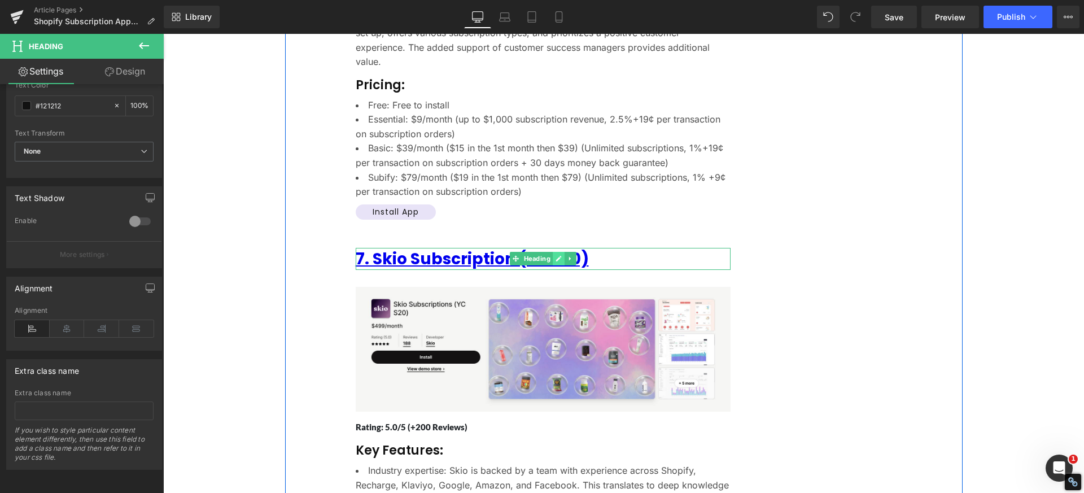
click at [557, 255] on icon at bounding box center [559, 258] width 6 height 7
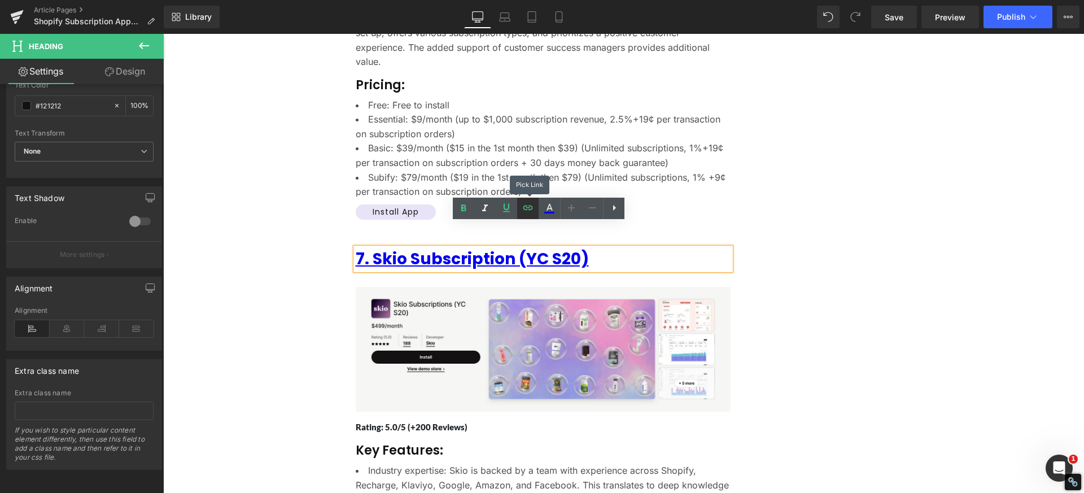
click at [533, 202] on icon at bounding box center [528, 208] width 14 height 14
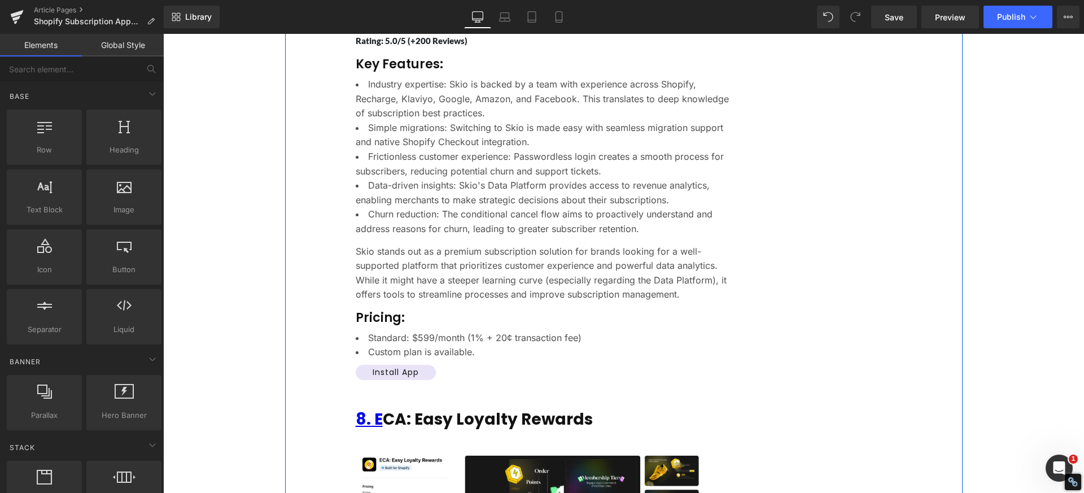
scroll to position [5352, 0]
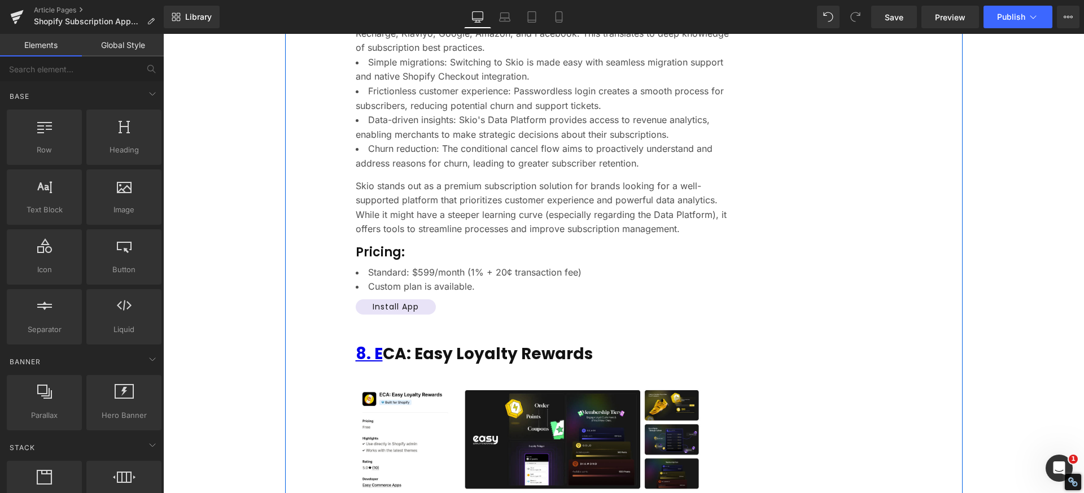
click at [527, 343] on div "8. E [GEOGRAPHIC_DATA]: Easy Loyalty Rewards Heading" at bounding box center [543, 354] width 375 height 22
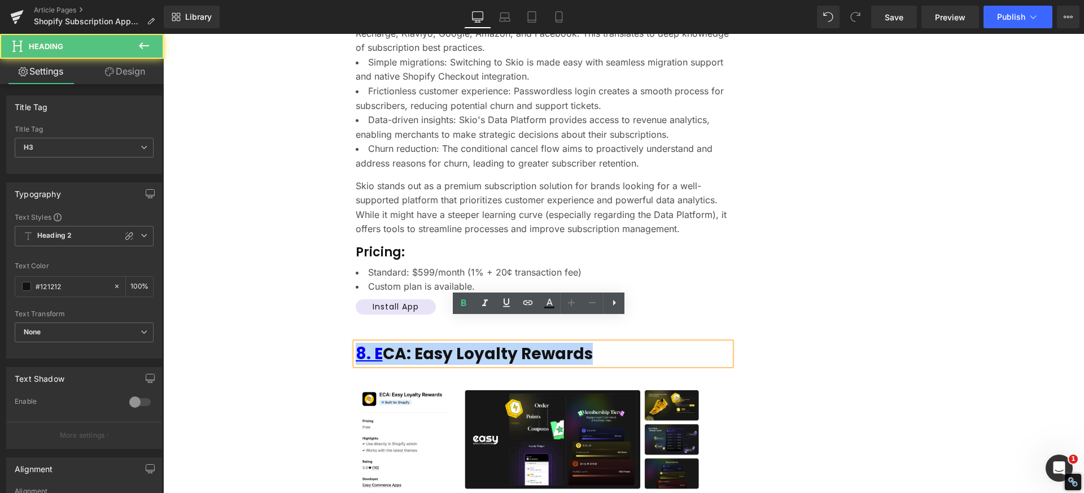
drag, startPoint x: 347, startPoint y: 328, endPoint x: 280, endPoint y: 325, distance: 67.3
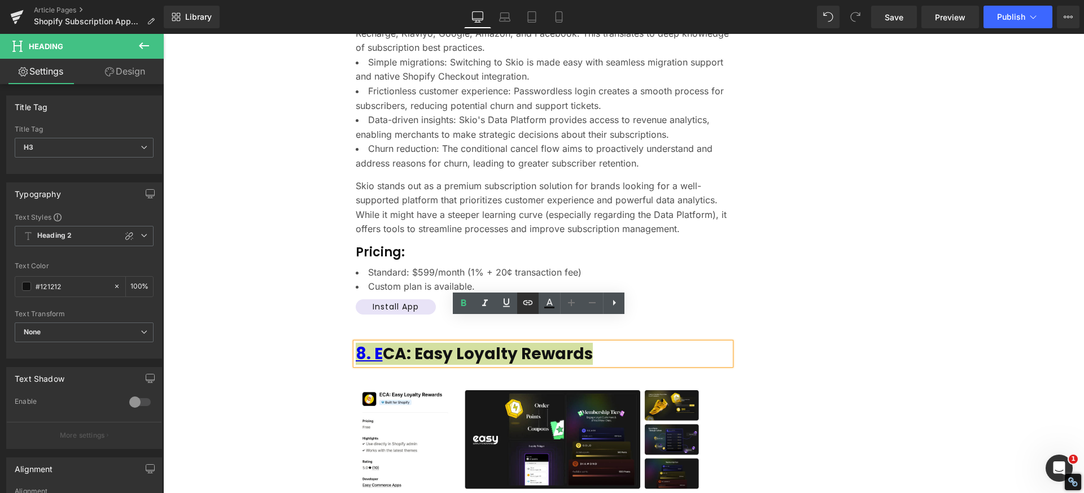
click at [534, 298] on icon at bounding box center [528, 303] width 14 height 14
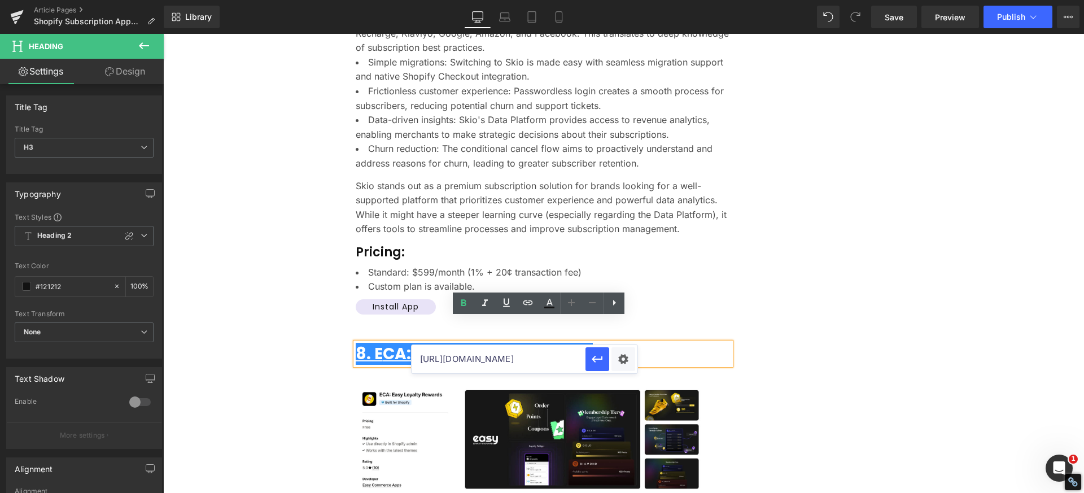
click at [452, 352] on input "[URL][DOMAIN_NAME]" at bounding box center [499, 359] width 174 height 28
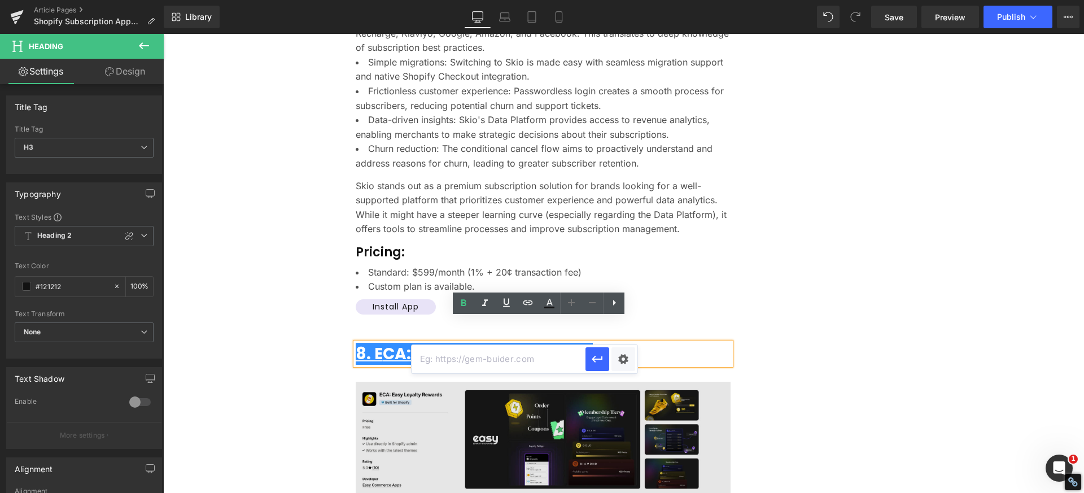
paste input "[URL][DOMAIN_NAME]"
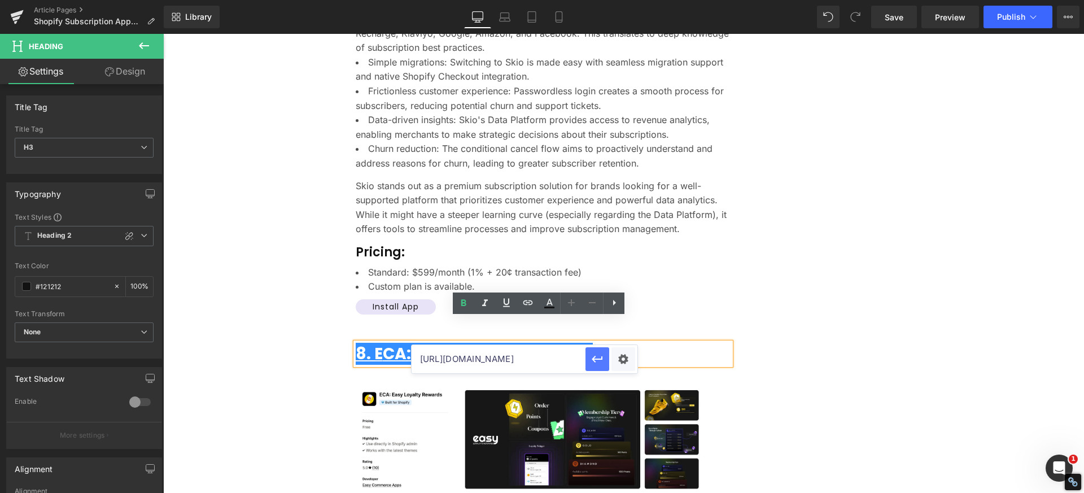
type input "[URL][DOMAIN_NAME]"
click at [599, 361] on icon "button" at bounding box center [598, 359] width 14 height 14
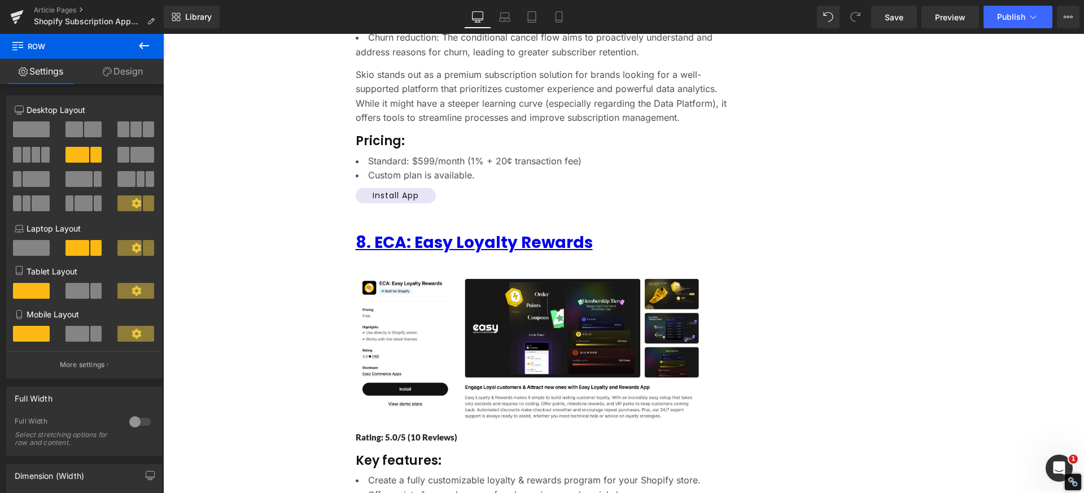
scroll to position [5352, 0]
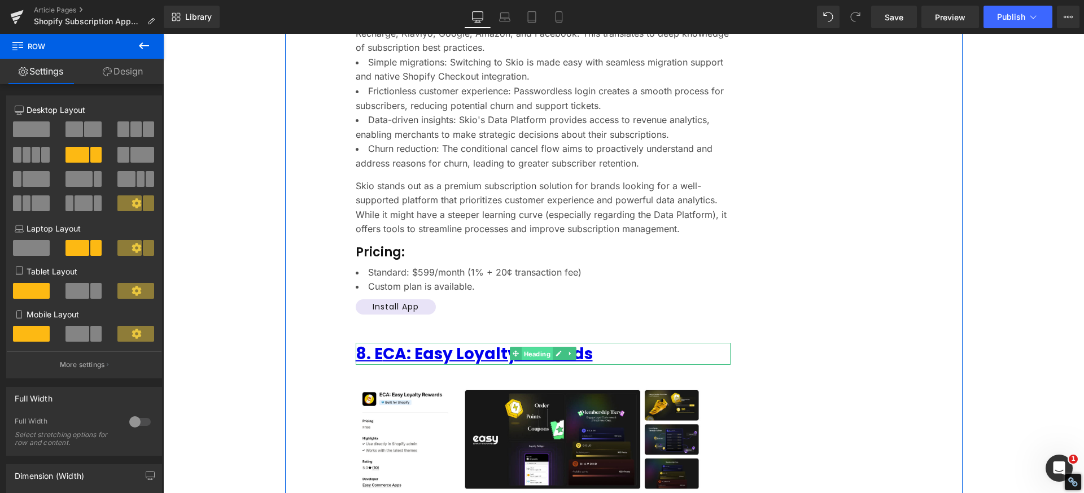
click at [540, 347] on span "Heading" at bounding box center [536, 354] width 31 height 14
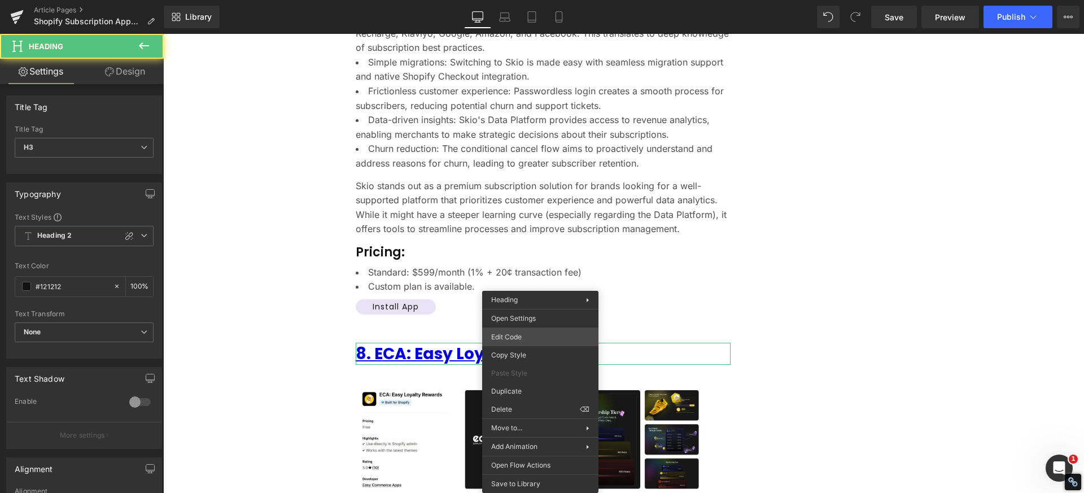
click at [539, 0] on div "Heading You are previewing how the will restyle your page. You can not edit Ele…" at bounding box center [542, 0] width 1084 height 0
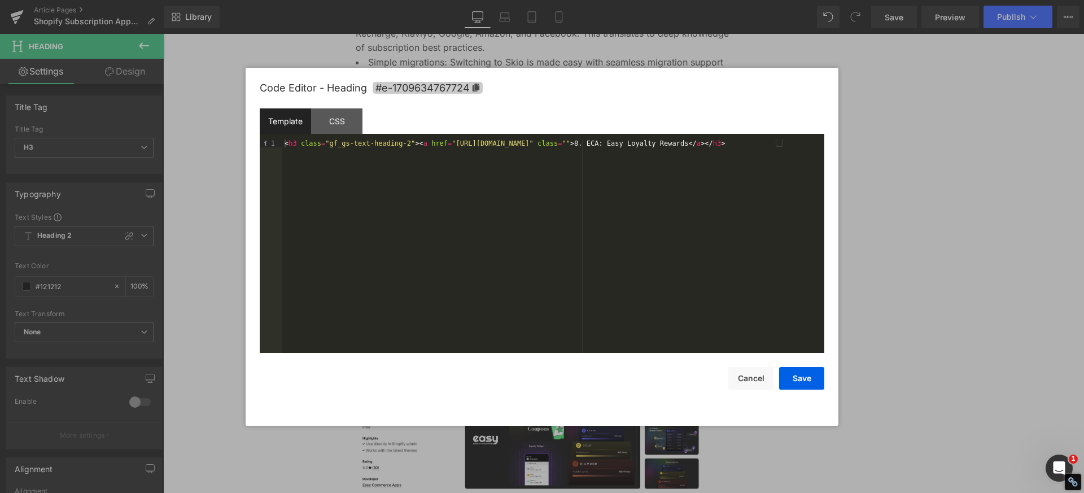
click at [478, 84] on icon at bounding box center [476, 88] width 8 height 8
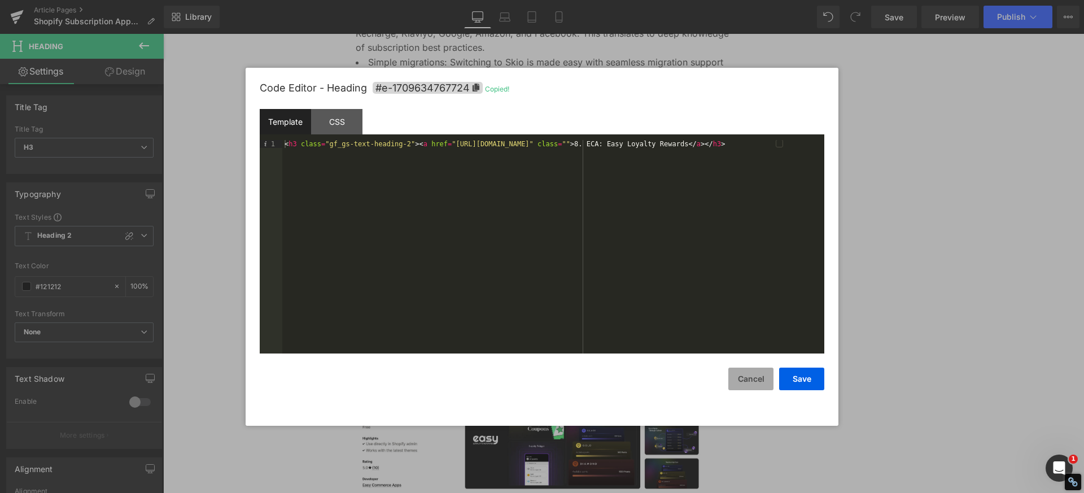
click at [748, 382] on button "Cancel" at bounding box center [750, 379] width 45 height 23
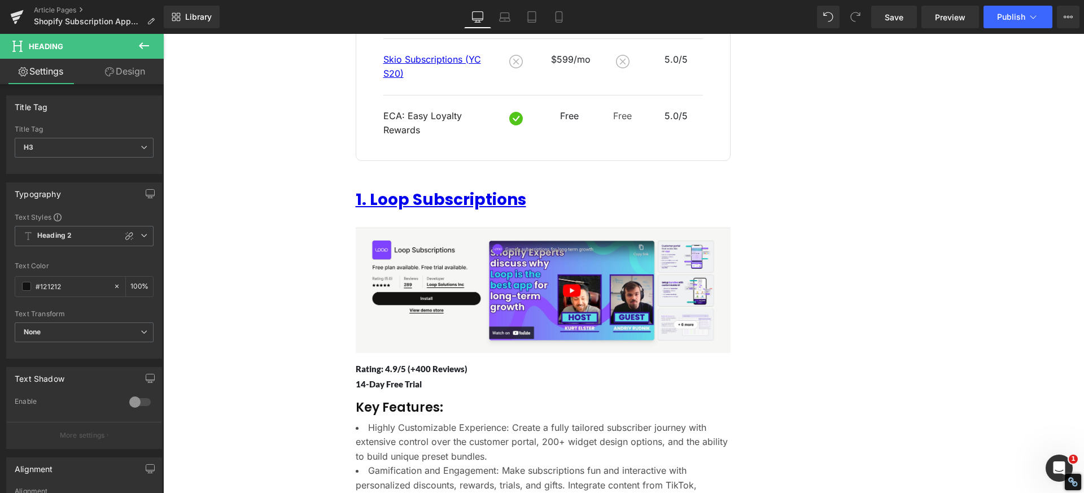
scroll to position [722, 0]
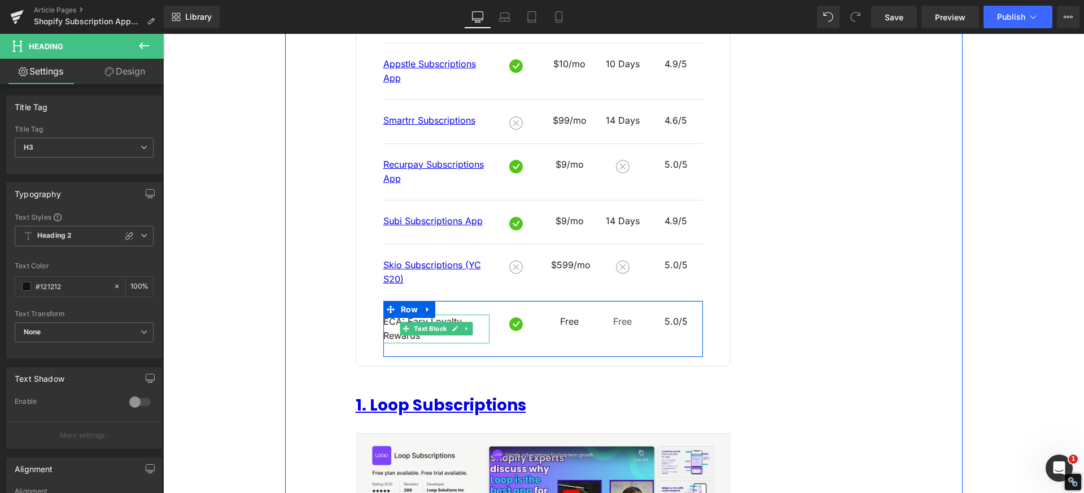
drag, startPoint x: 447, startPoint y: 317, endPoint x: 419, endPoint y: 329, distance: 30.1
click at [450, 322] on link at bounding box center [456, 329] width 12 height 14
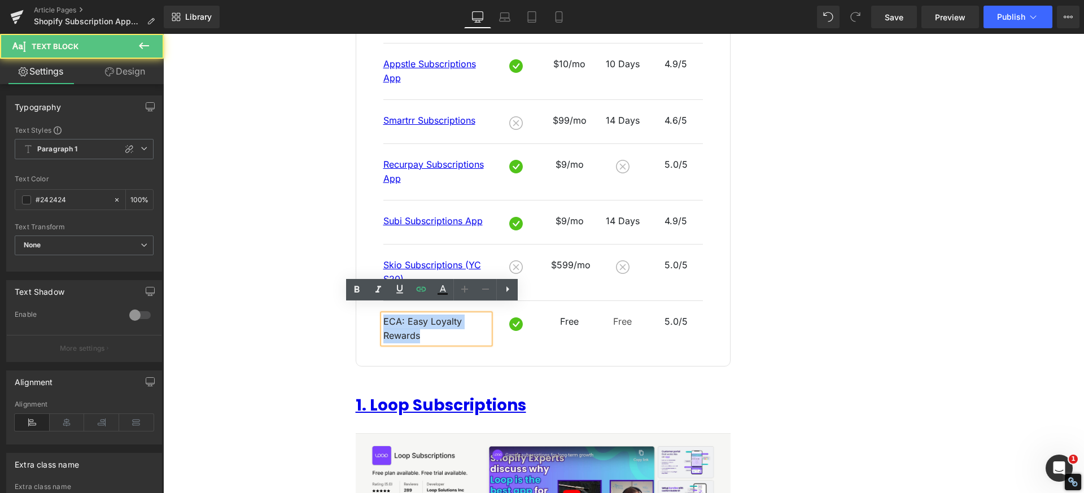
drag, startPoint x: 421, startPoint y: 328, endPoint x: 380, endPoint y: 311, distance: 44.8
click at [383, 315] on p "ECA: Easy Loyalty Rewards" at bounding box center [436, 329] width 107 height 29
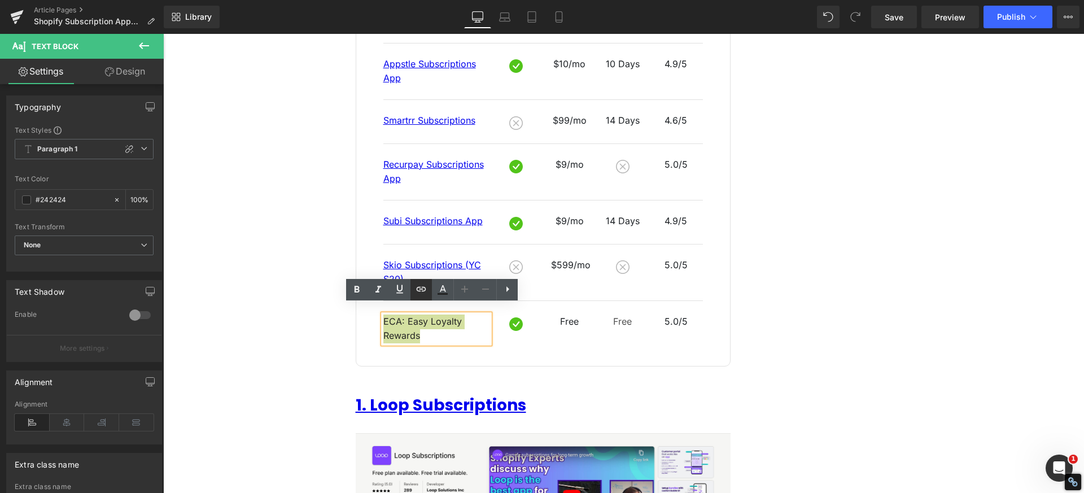
click at [422, 285] on icon at bounding box center [421, 289] width 14 height 14
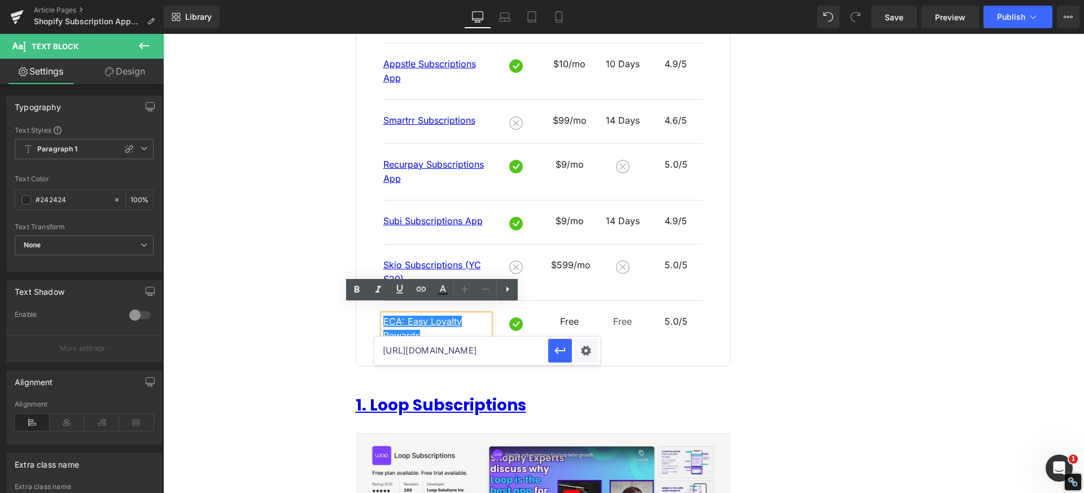
click at [471, 344] on input "[URL][DOMAIN_NAME]" at bounding box center [461, 351] width 174 height 28
paste input "#e-1709634767724"
type input "#e-1709634767724"
click at [555, 354] on icon "button" at bounding box center [560, 351] width 14 height 14
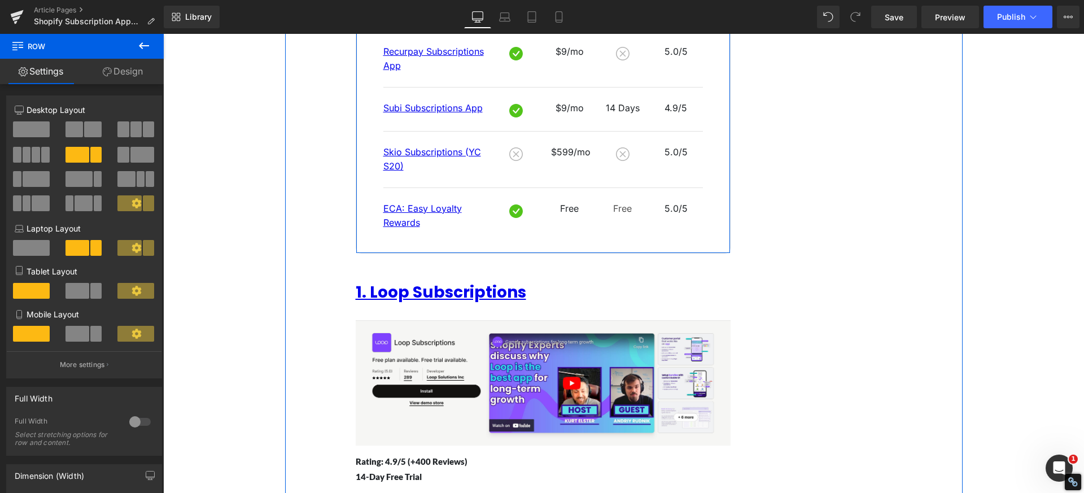
scroll to position [1004, 0]
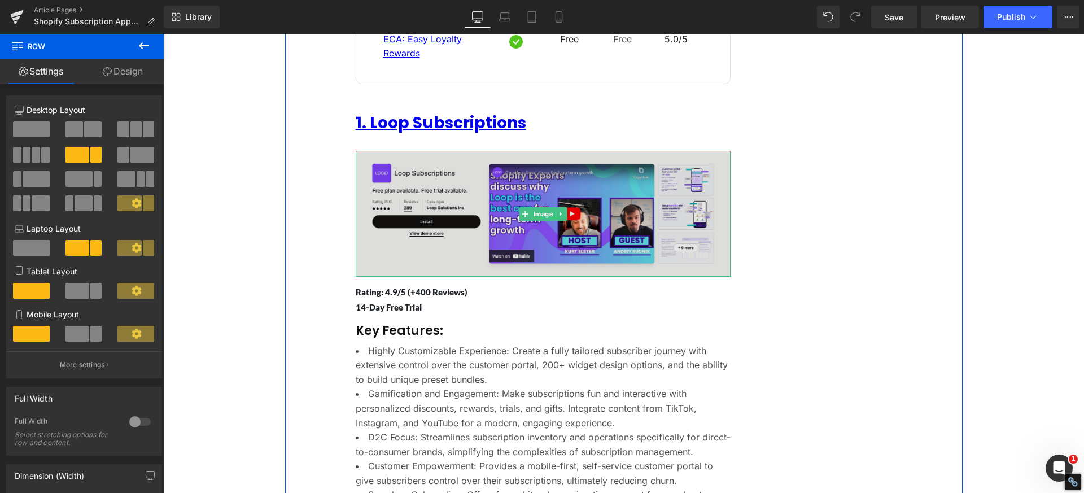
click at [464, 226] on img at bounding box center [543, 214] width 375 height 126
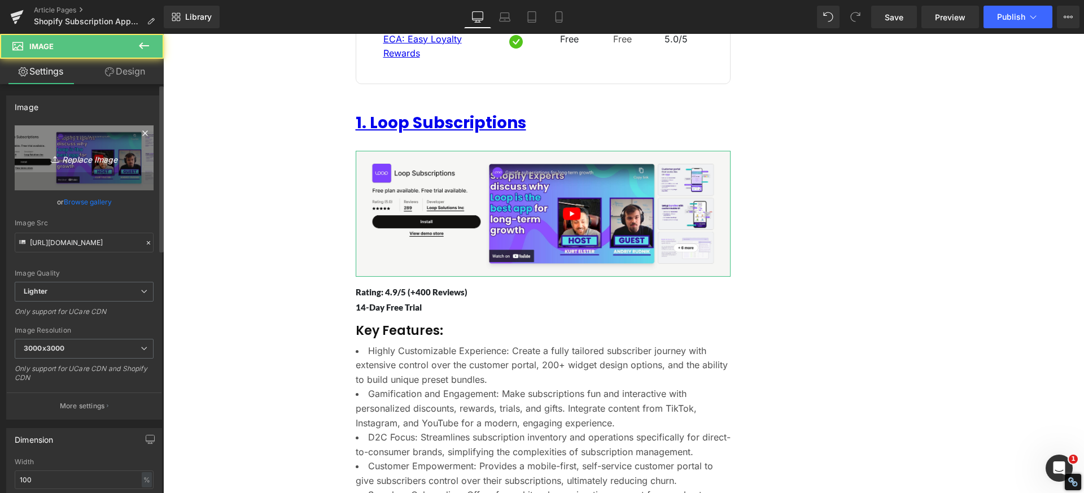
click at [69, 159] on icon "Replace Image" at bounding box center [84, 158] width 90 height 14
type input "C:\fakepath\Loop Subscriptions App - Loop_ Shopify Subscriptio.png"
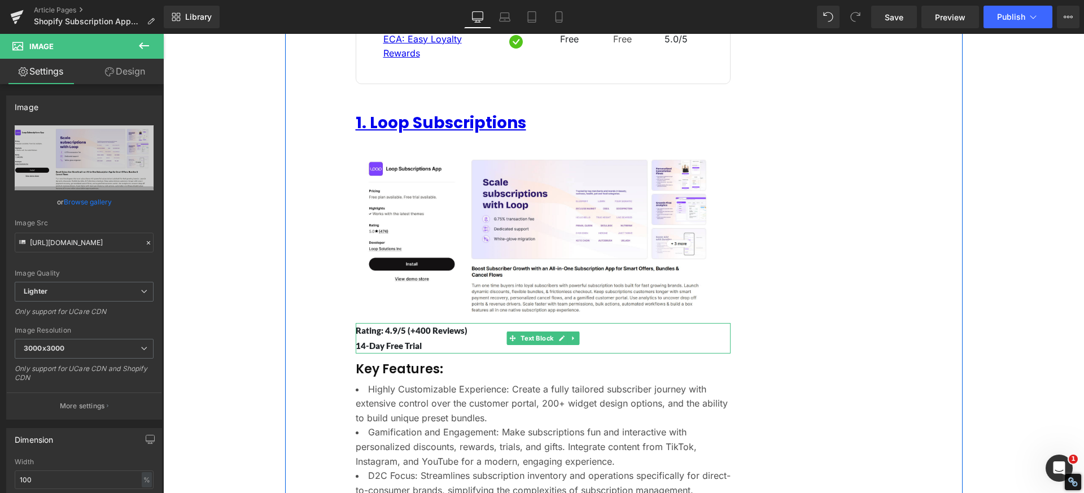
click at [389, 323] on p "Rating: 4.9/5 (+400 Reviews)" at bounding box center [543, 330] width 375 height 15
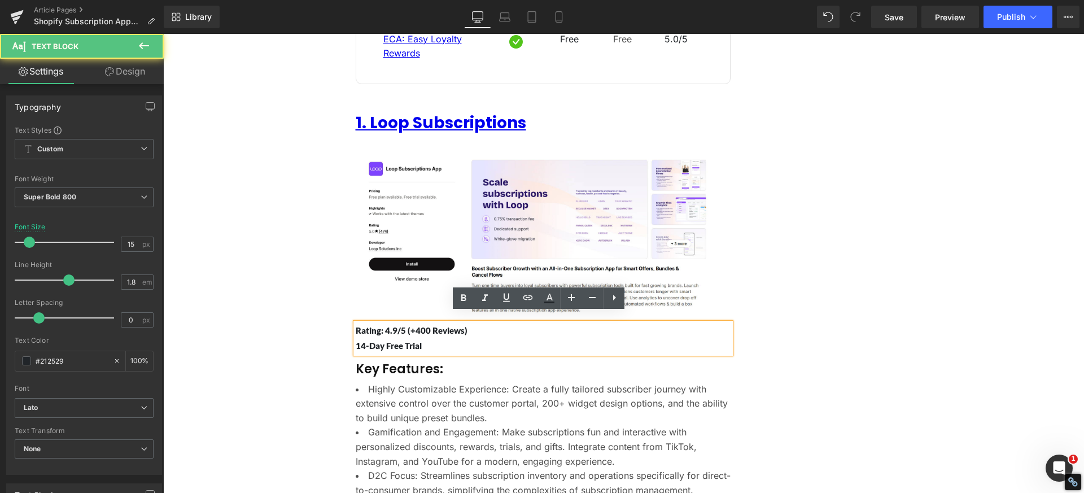
click at [389, 323] on p "Rating: 4.9/5 (+400 Reviews)" at bounding box center [543, 330] width 375 height 15
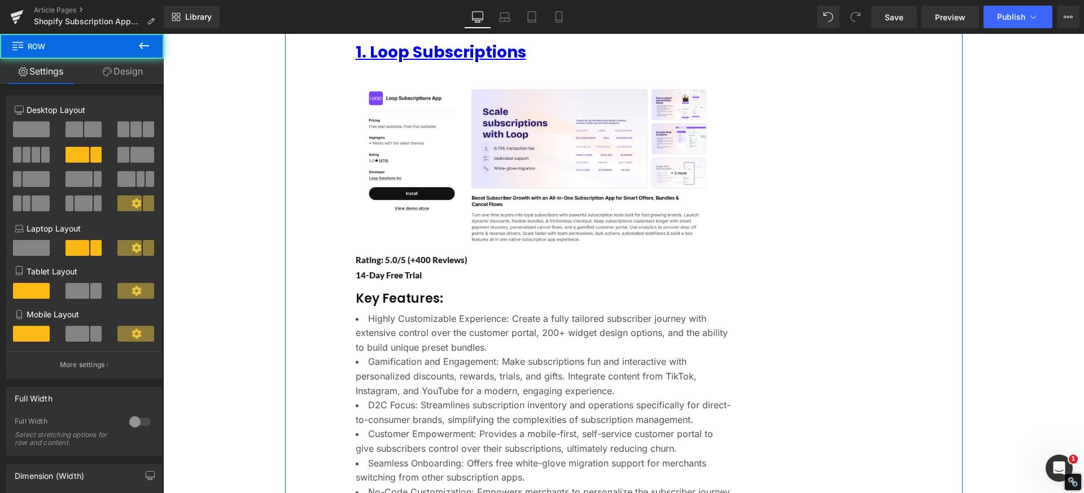
scroll to position [1173, 0]
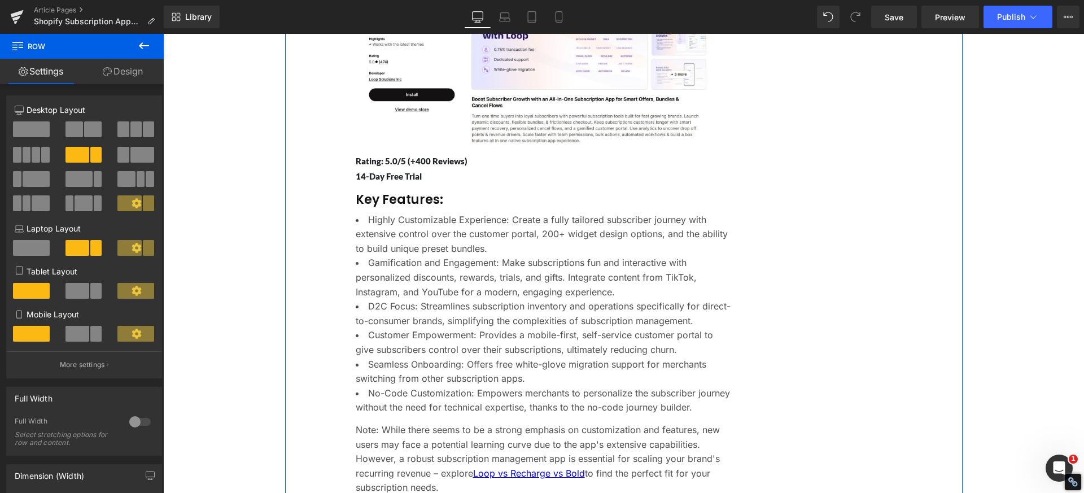
click at [163, 34] on div at bounding box center [163, 34] width 0 height 0
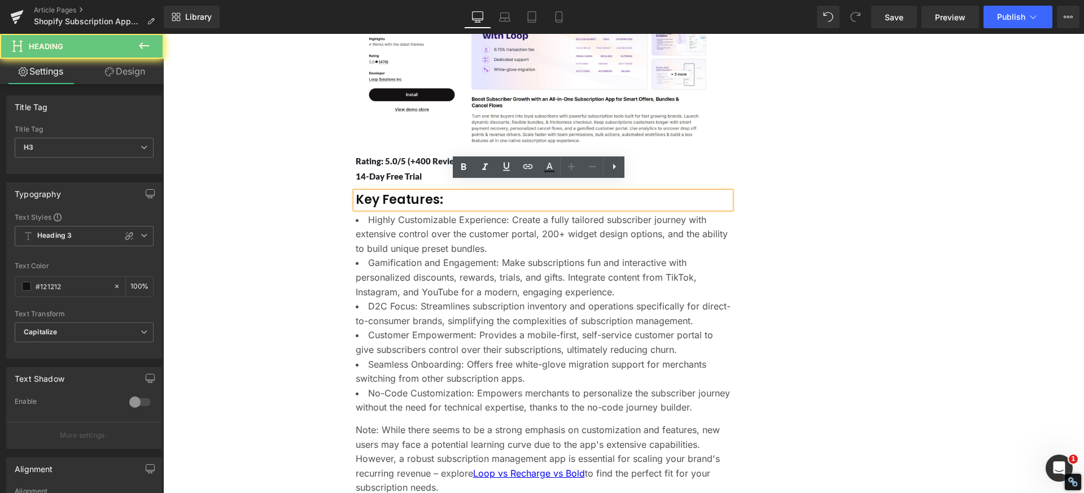
click at [393, 195] on h3 "Key Features:" at bounding box center [543, 200] width 375 height 16
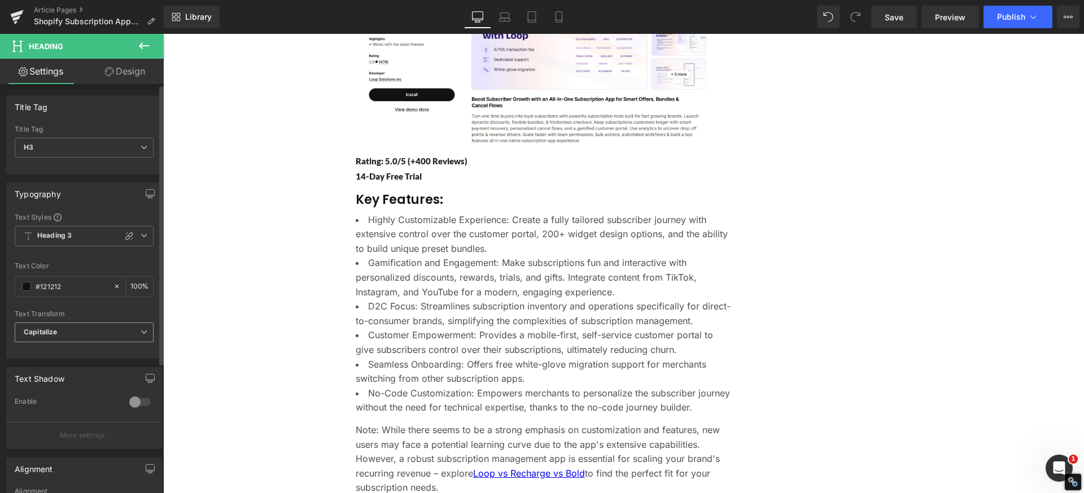
click at [95, 325] on span "Capitalize" at bounding box center [84, 332] width 139 height 20
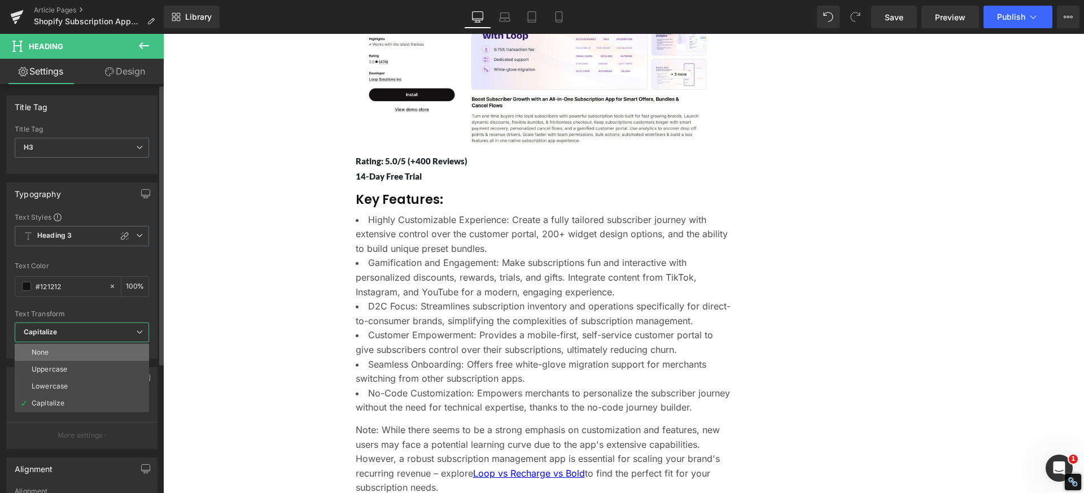
click at [84, 352] on li "None" at bounding box center [82, 352] width 134 height 17
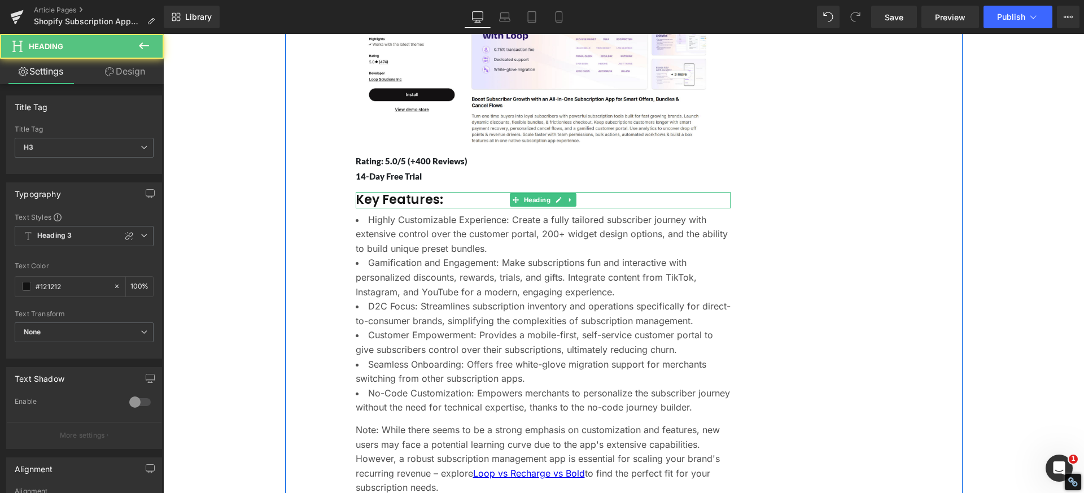
click at [385, 192] on h3 "Key Features:" at bounding box center [543, 200] width 375 height 16
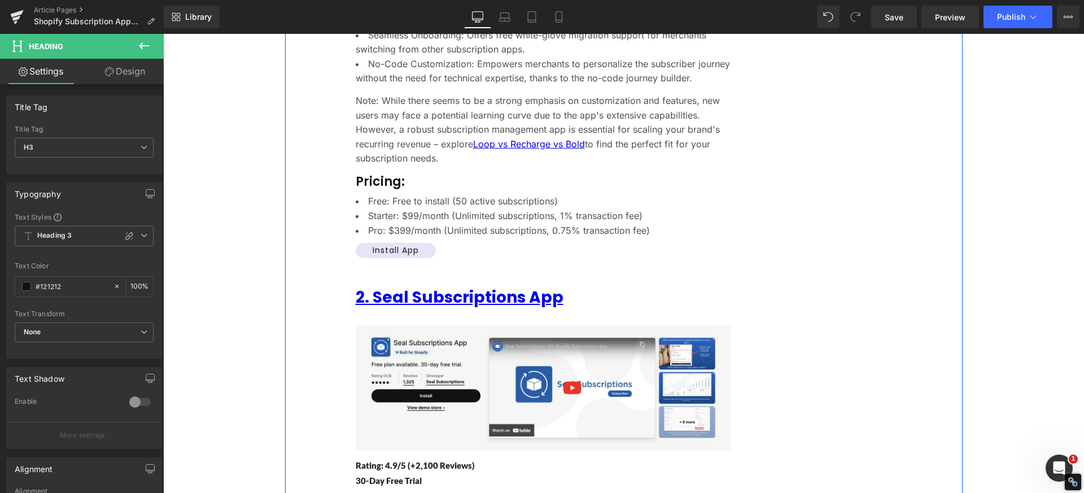
scroll to position [1625, 0]
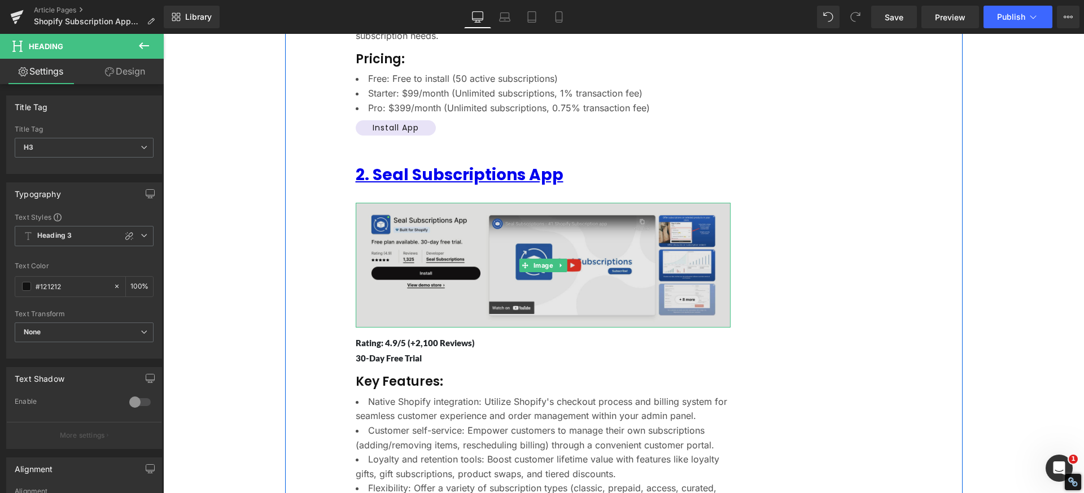
click at [455, 269] on img at bounding box center [543, 265] width 375 height 125
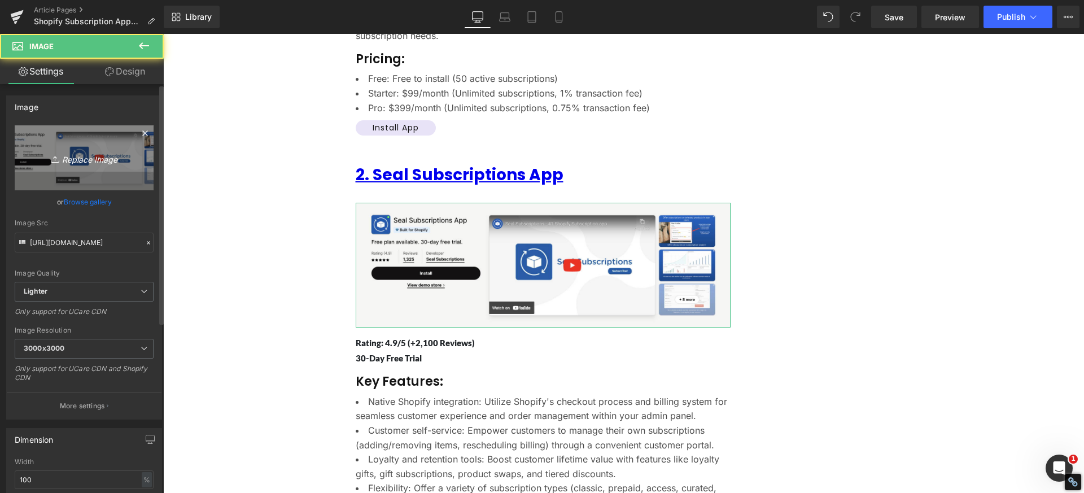
click at [106, 152] on icon "Replace Image" at bounding box center [84, 158] width 90 height 14
type input "C:\fakepath\Seal Subscriptions App - Subscription App for Shop.png"
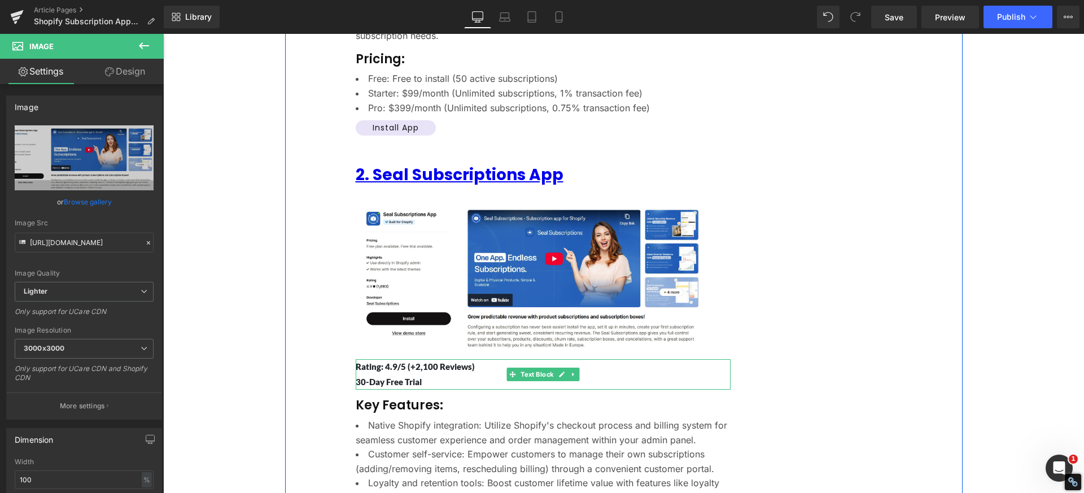
click at [417, 359] on p "Rating: 4.9/5 (+2,100 Reviews)" at bounding box center [543, 366] width 375 height 15
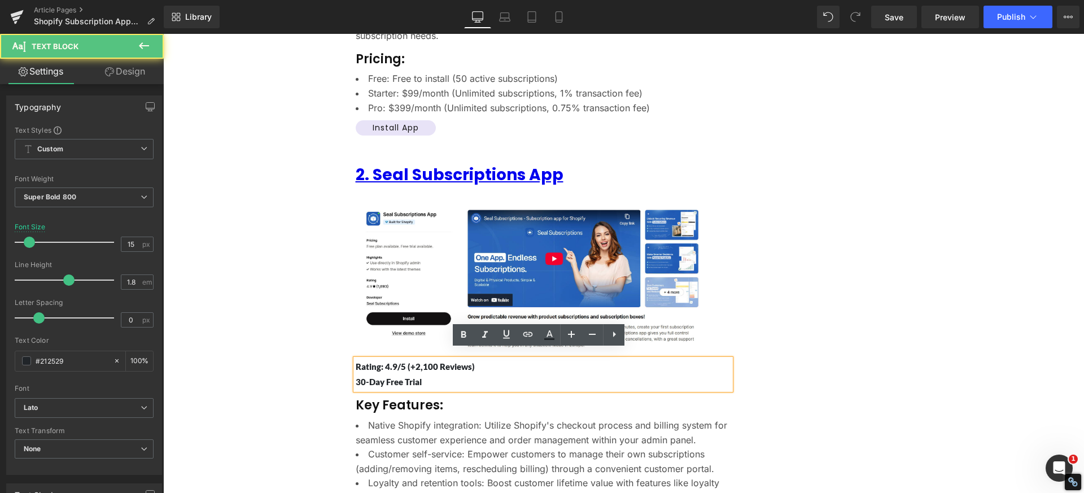
click at [421, 359] on p "Rating: 4.9/5 (+2,100 Reviews)" at bounding box center [543, 366] width 375 height 15
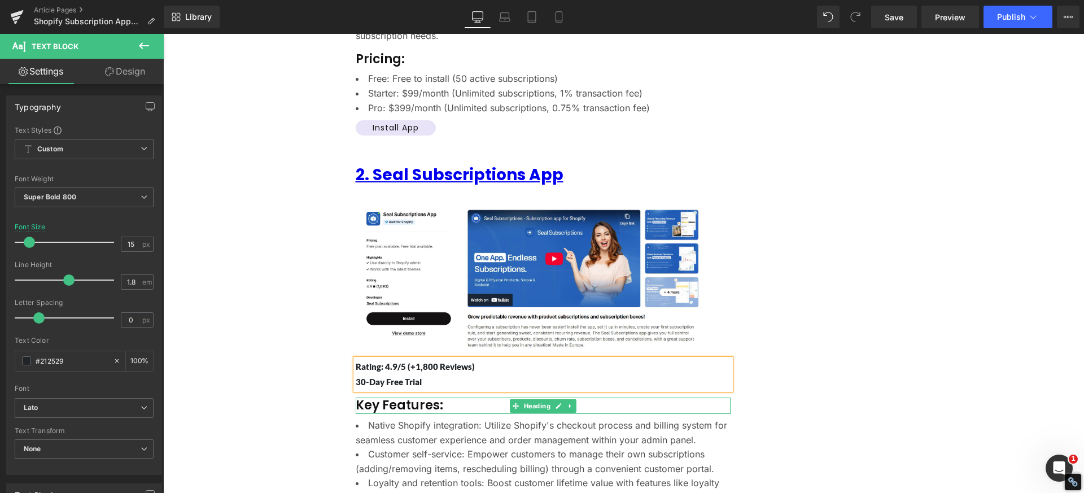
click at [402, 398] on h3 "Key Features:" at bounding box center [543, 406] width 375 height 16
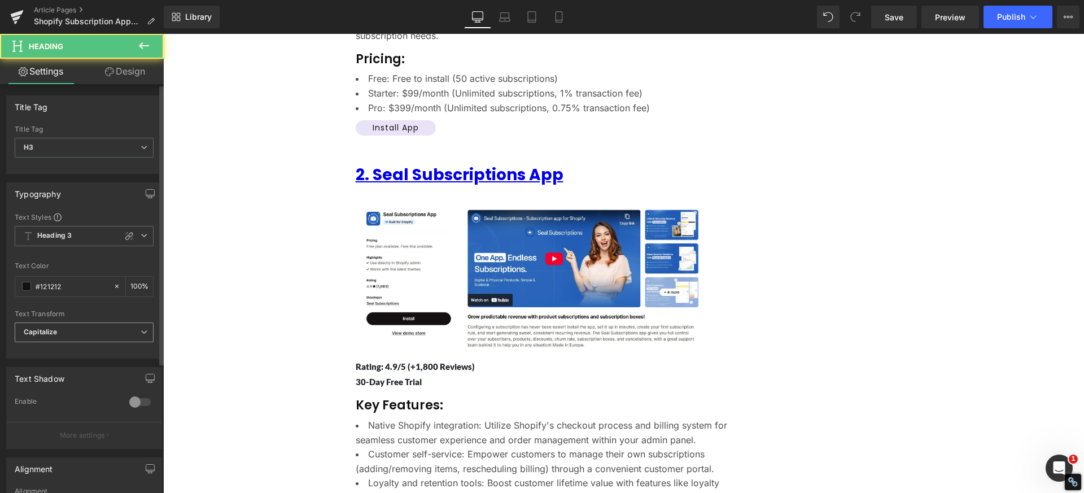
click at [81, 337] on span "Capitalize" at bounding box center [84, 332] width 139 height 20
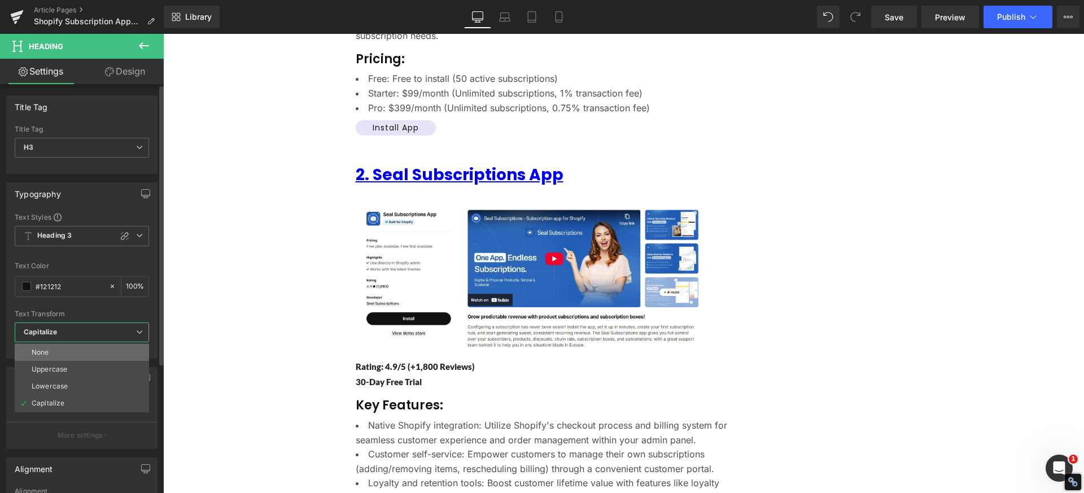
click at [80, 349] on li "None" at bounding box center [82, 352] width 134 height 17
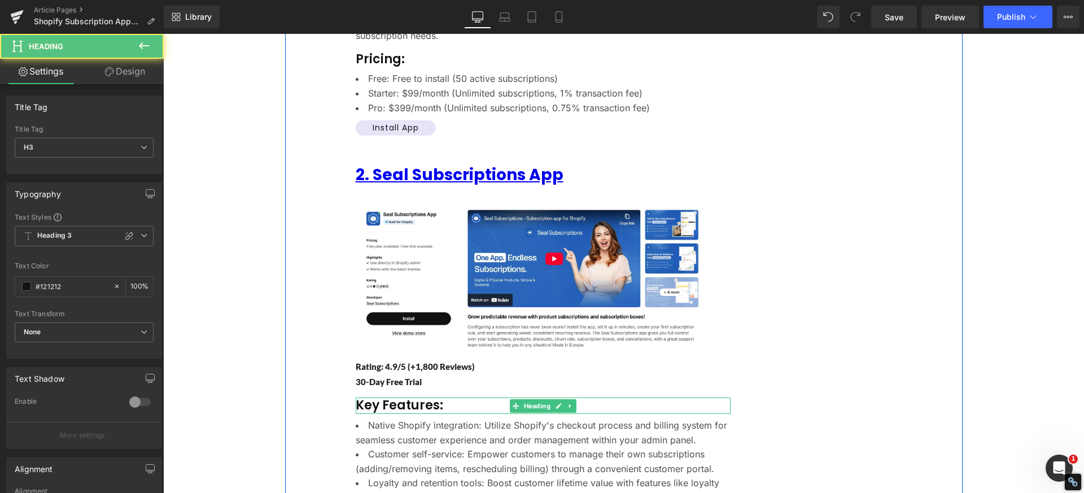
click at [387, 398] on h3 "Key Features:" at bounding box center [543, 406] width 375 height 16
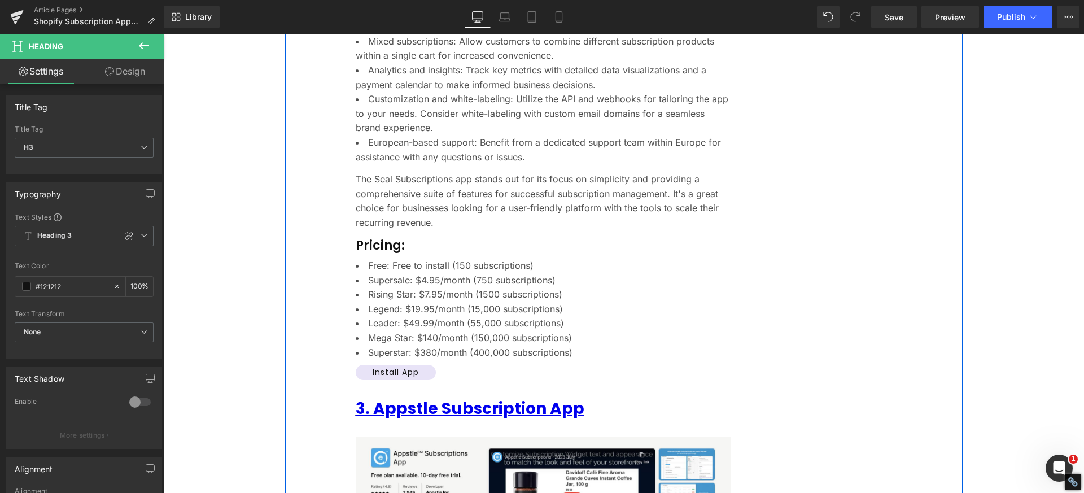
scroll to position [2133, 0]
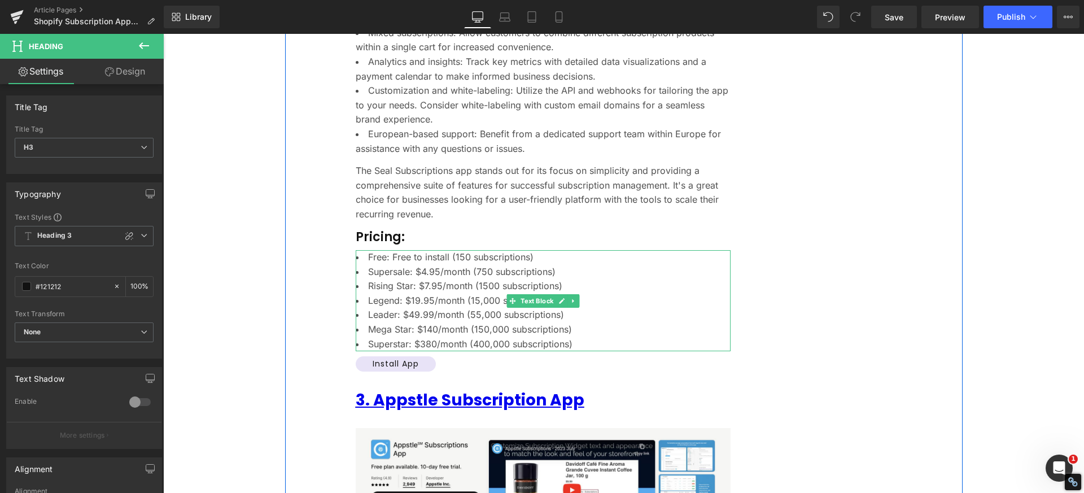
click at [440, 280] on li "Rising Star: $7.95/month (1500 subscriptions)" at bounding box center [543, 286] width 375 height 15
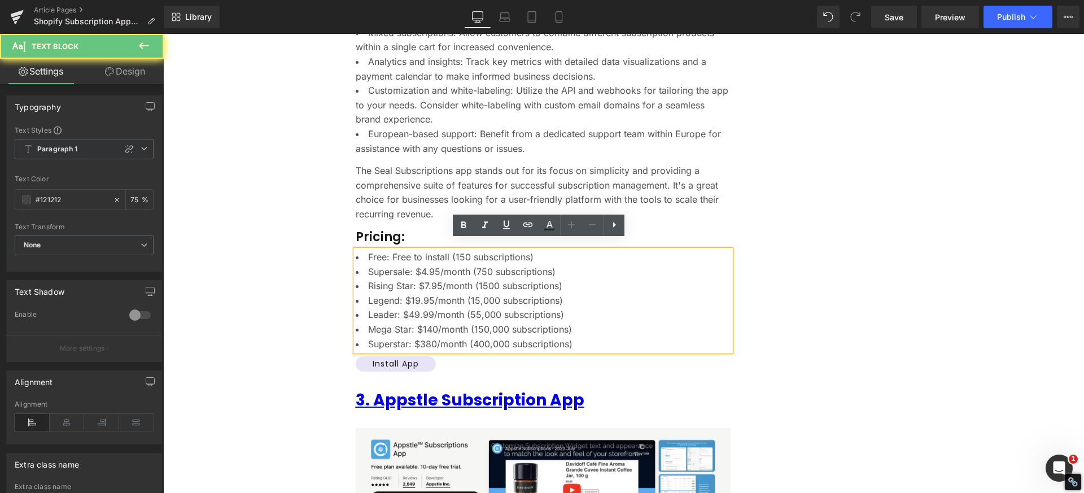
click at [423, 265] on li "Supersale: $4.95/month (750 subscriptions)" at bounding box center [543, 272] width 375 height 15
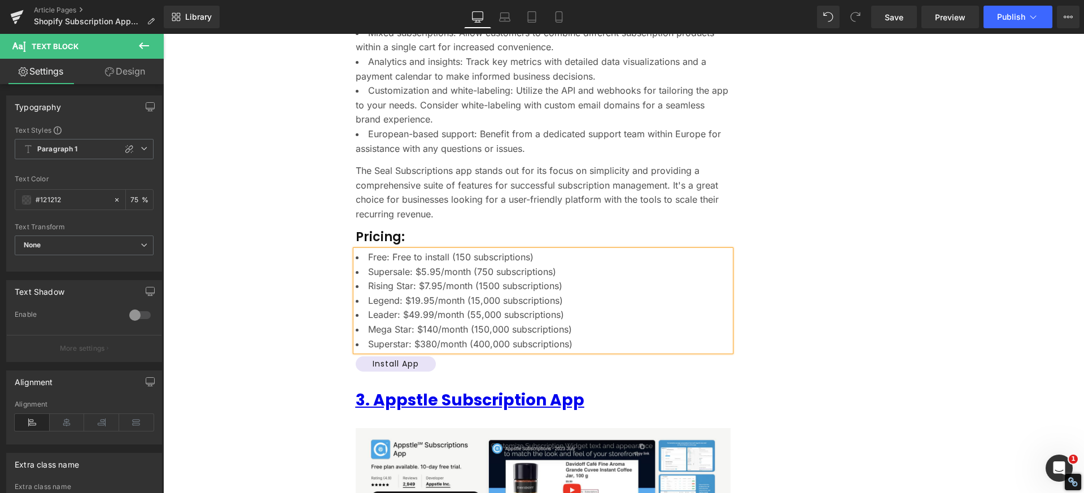
drag, startPoint x: 545, startPoint y: 246, endPoint x: 444, endPoint y: 248, distance: 100.6
click at [444, 250] on li "Free: Free to install (150 subscriptions)" at bounding box center [543, 257] width 375 height 15
click at [486, 265] on li "Supersale: $5.95/month (750 subscriptions)" at bounding box center [543, 272] width 375 height 15
click at [422, 279] on li "Rising Star: $7.95/month (1500 subscriptions)" at bounding box center [543, 286] width 375 height 15
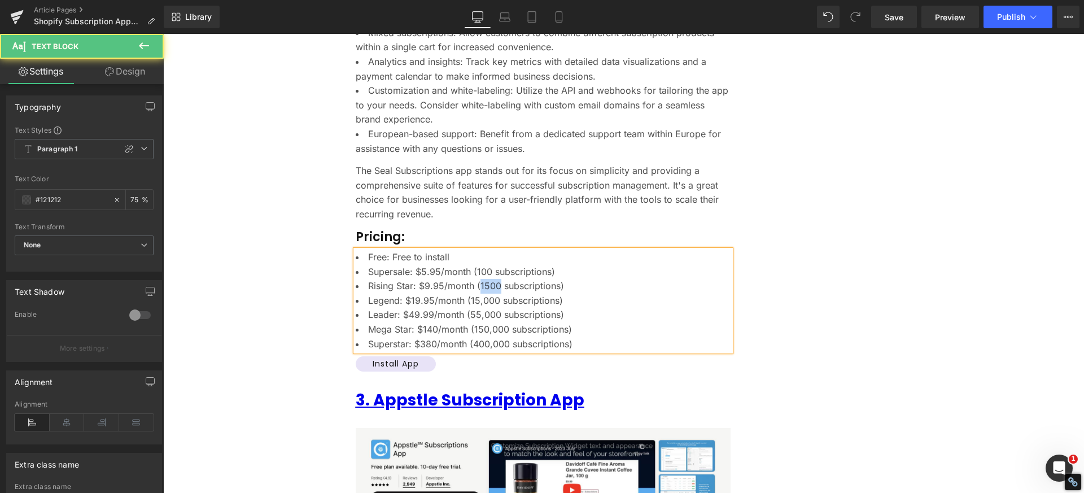
drag, startPoint x: 496, startPoint y: 275, endPoint x: 475, endPoint y: 273, distance: 21.0
click at [475, 279] on li "Rising Star: $9.95/month (1500 subscriptions)" at bounding box center [543, 286] width 375 height 15
click at [413, 294] on li "Legend: $19.95/month (15,000 subscriptions)" at bounding box center [543, 301] width 375 height 15
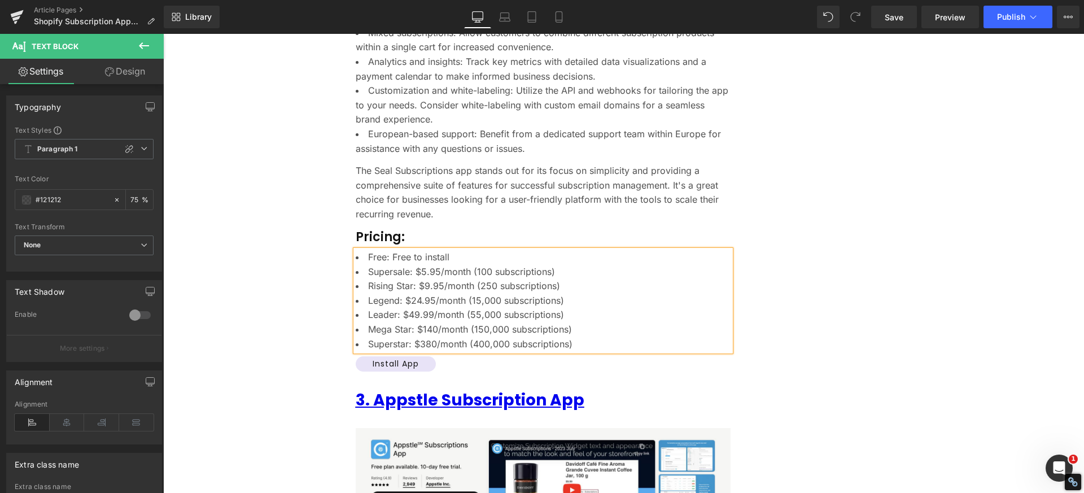
click at [477, 294] on li "Legend: $24.95/month (15,000 subscriptions)" at bounding box center [543, 301] width 375 height 15
click at [395, 308] on li "Leader: $49.99/month (55,000 subscriptions)" at bounding box center [543, 315] width 375 height 15
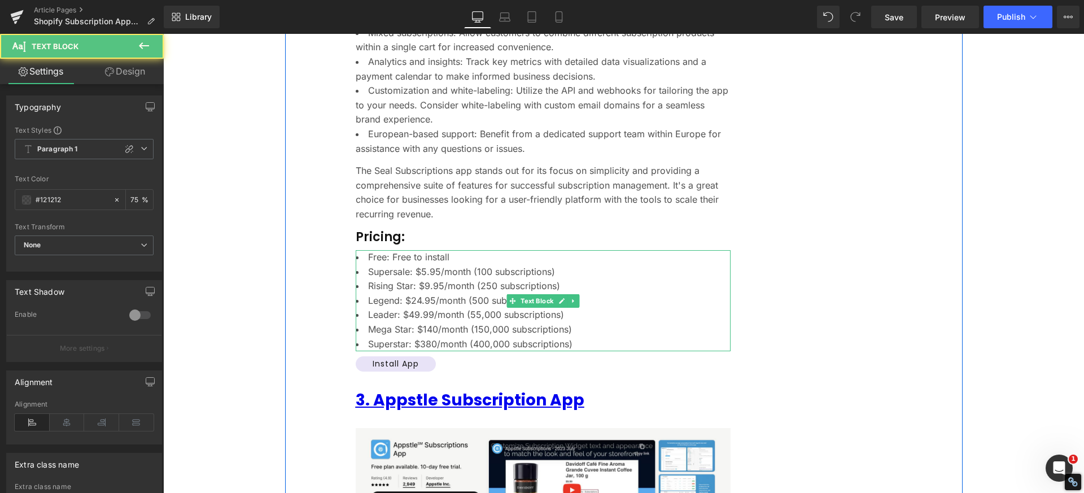
click at [415, 308] on li "Leader: $49.99/month (55,000 subscriptions)" at bounding box center [543, 315] width 375 height 15
click at [430, 337] on li "Superstar: $380/month (400,000 subscriptions)" at bounding box center [543, 344] width 375 height 15
click at [485, 337] on li "Superstar: $399/month (400,000 subscriptions)" at bounding box center [543, 344] width 375 height 15
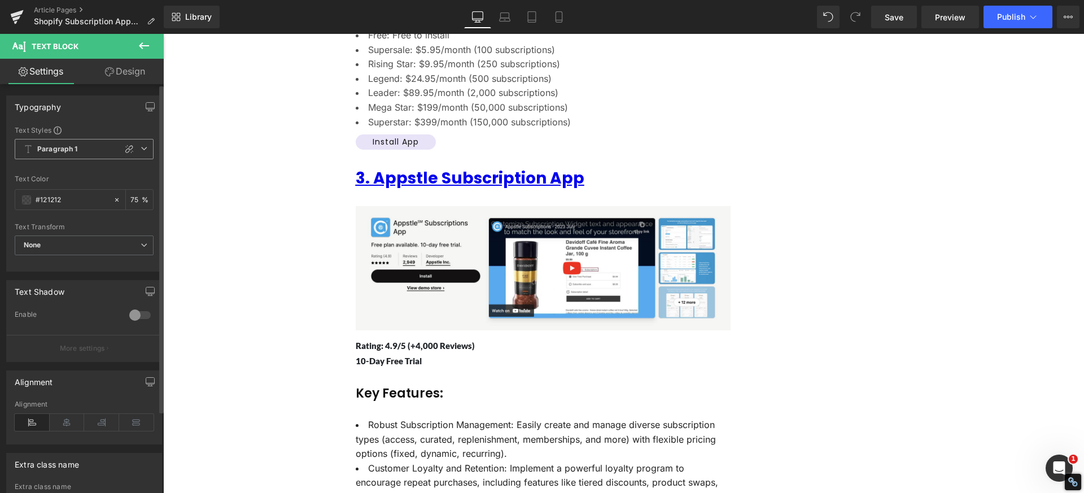
scroll to position [2359, 0]
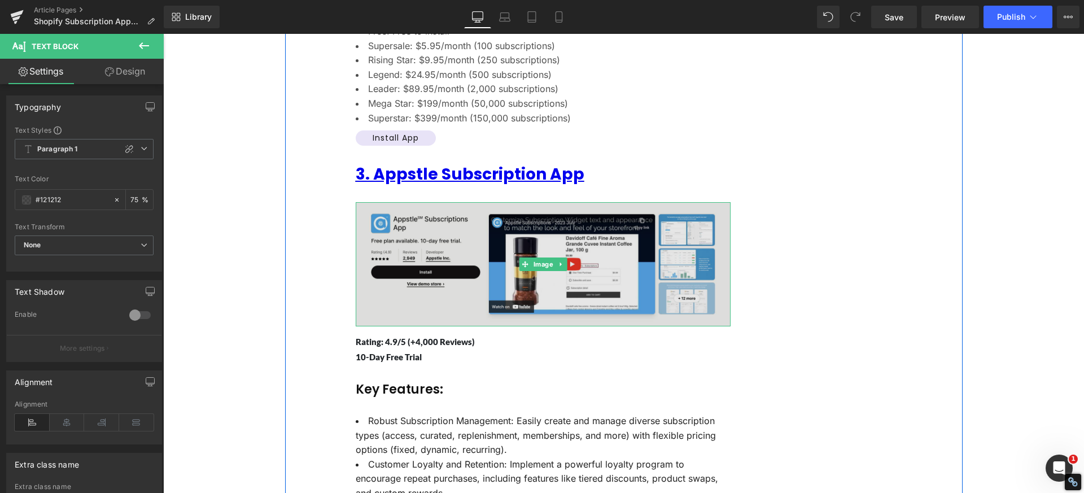
click at [434, 268] on img at bounding box center [543, 264] width 375 height 124
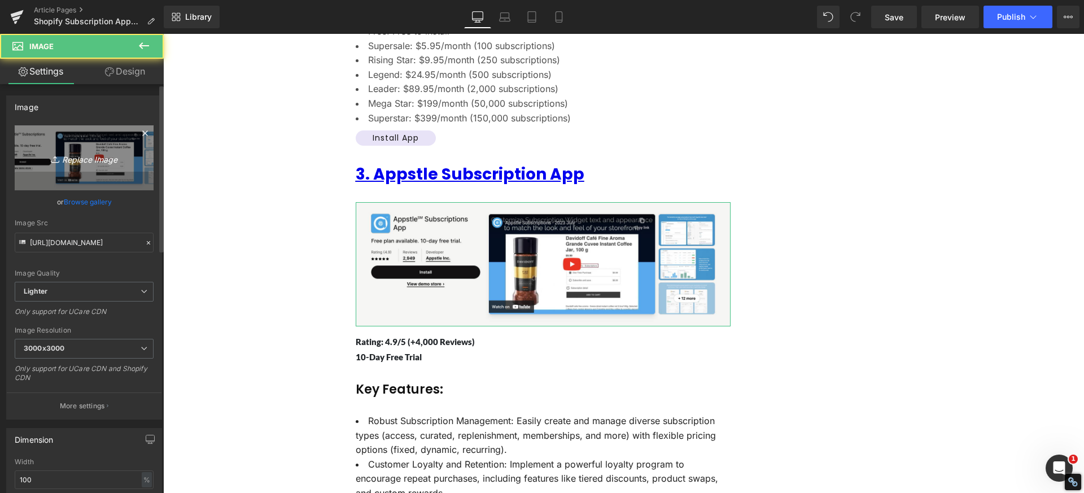
click at [94, 154] on icon "Replace Image" at bounding box center [84, 158] width 90 height 14
type input "C:\fakepath\Appstle℠ Subscriptions App - Best Subscriptions Ap.png"
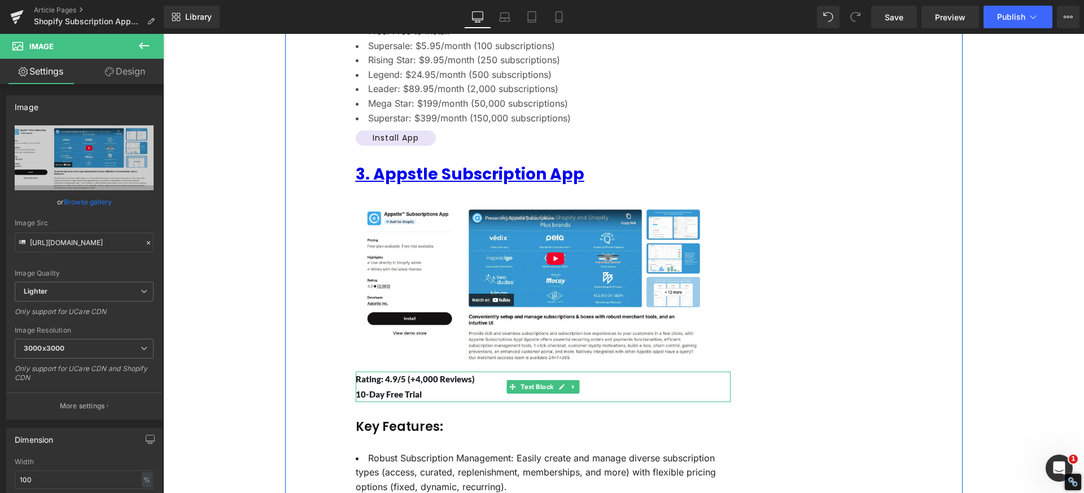
click at [386, 387] on p "10-Day Free Trial" at bounding box center [543, 394] width 375 height 15
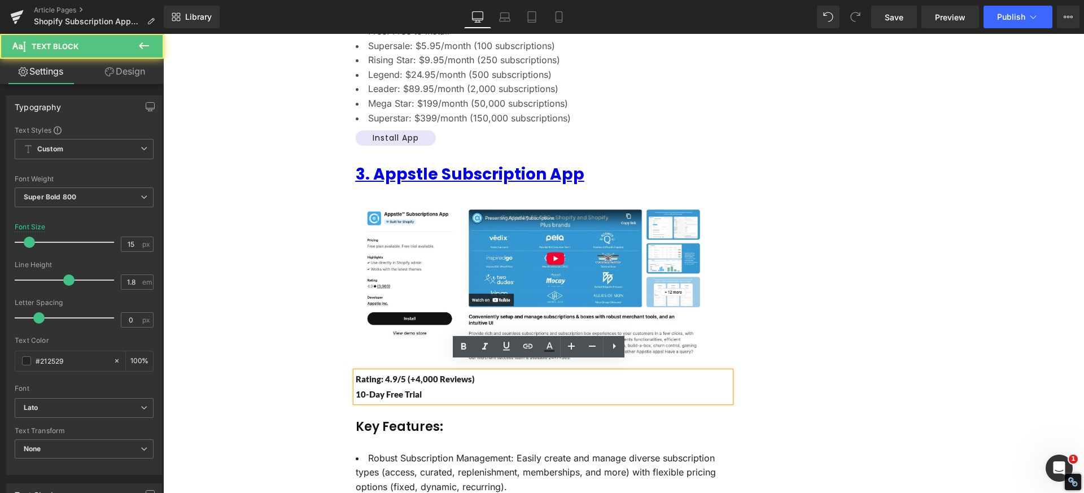
click at [424, 372] on p "Rating: 4.9/5 (+4,000 Reviews)" at bounding box center [543, 379] width 375 height 15
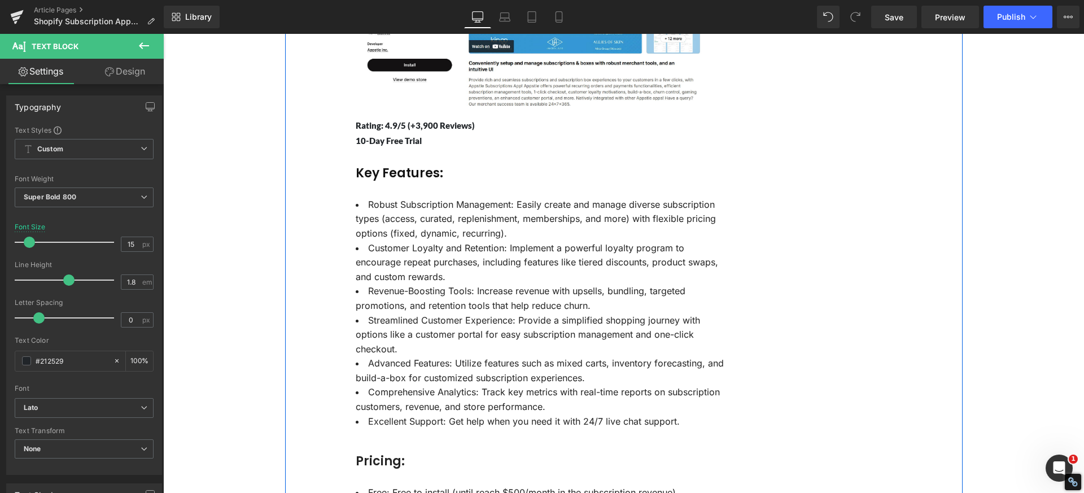
scroll to position [2642, 0]
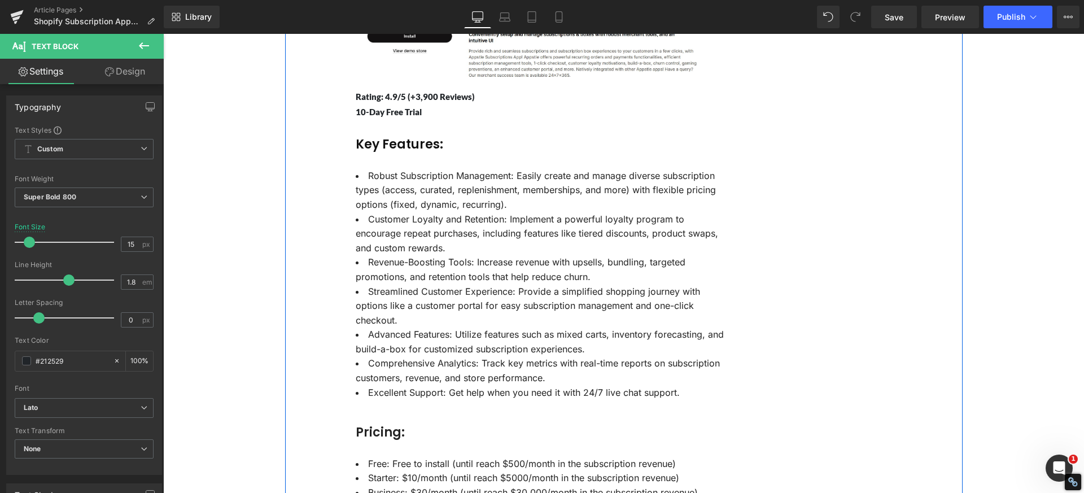
click at [385, 138] on h3 "Key Features:" at bounding box center [543, 145] width 375 height 16
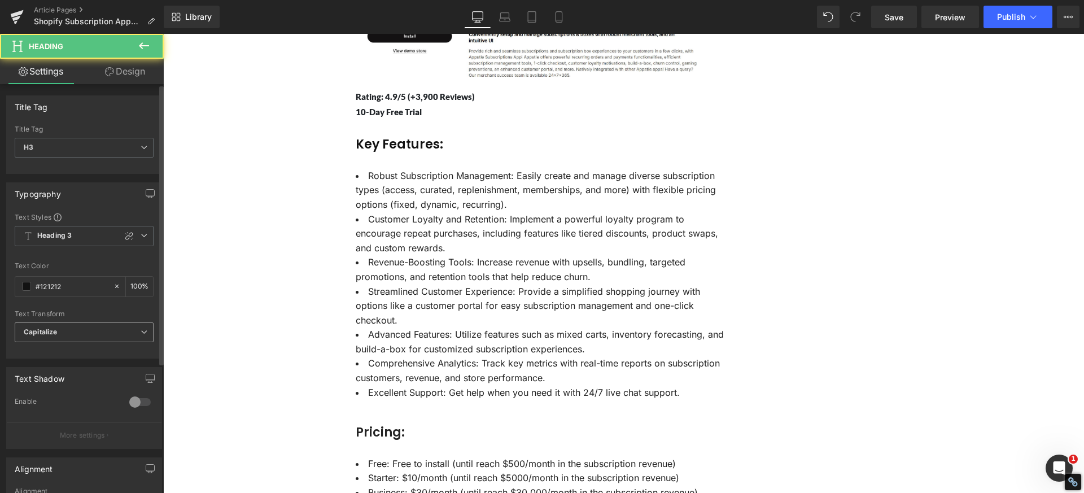
click at [50, 328] on b "Capitalize" at bounding box center [40, 332] width 33 height 8
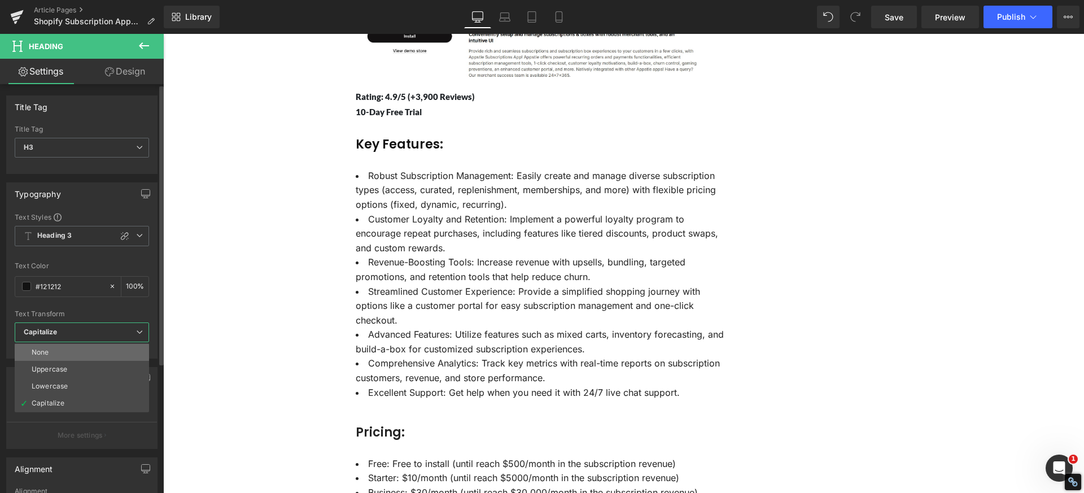
click at [58, 347] on li "None" at bounding box center [82, 352] width 134 height 17
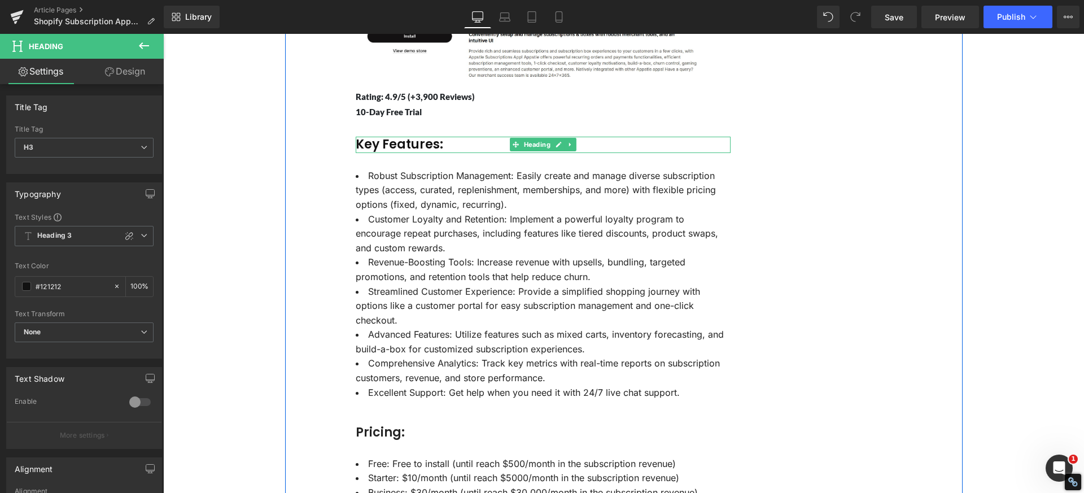
click at [387, 138] on h3 "Key Features:" at bounding box center [543, 145] width 375 height 16
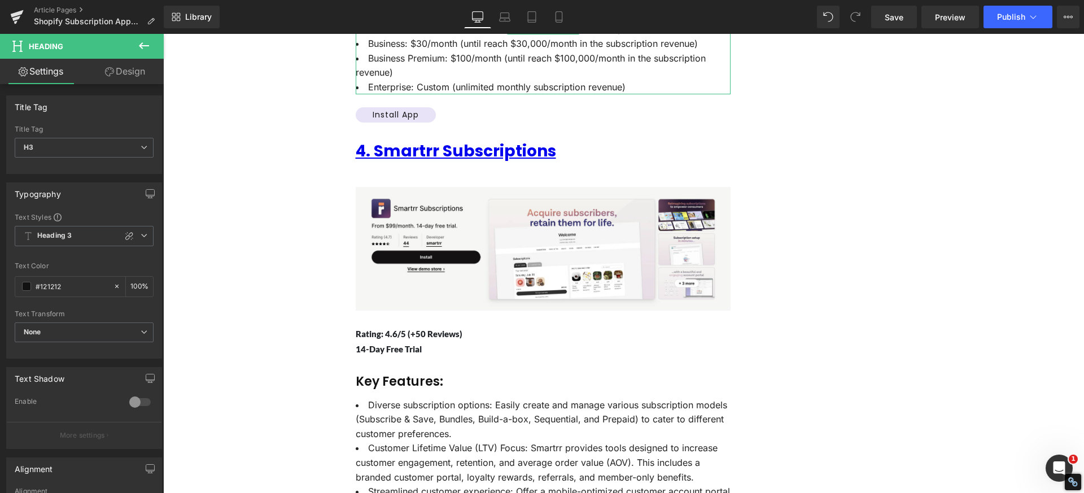
scroll to position [3093, 0]
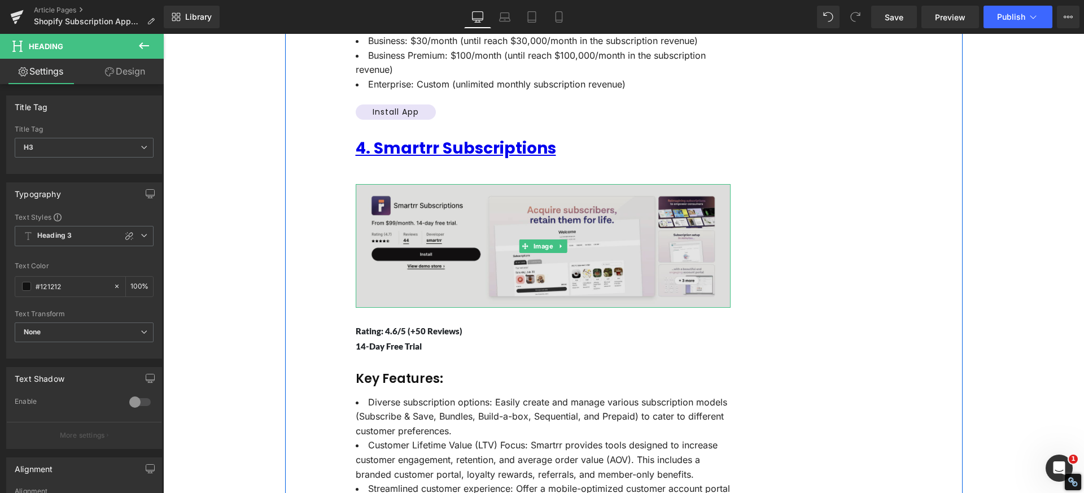
drag, startPoint x: 520, startPoint y: 239, endPoint x: 495, endPoint y: 239, distance: 24.8
click at [522, 243] on icon at bounding box center [525, 246] width 6 height 7
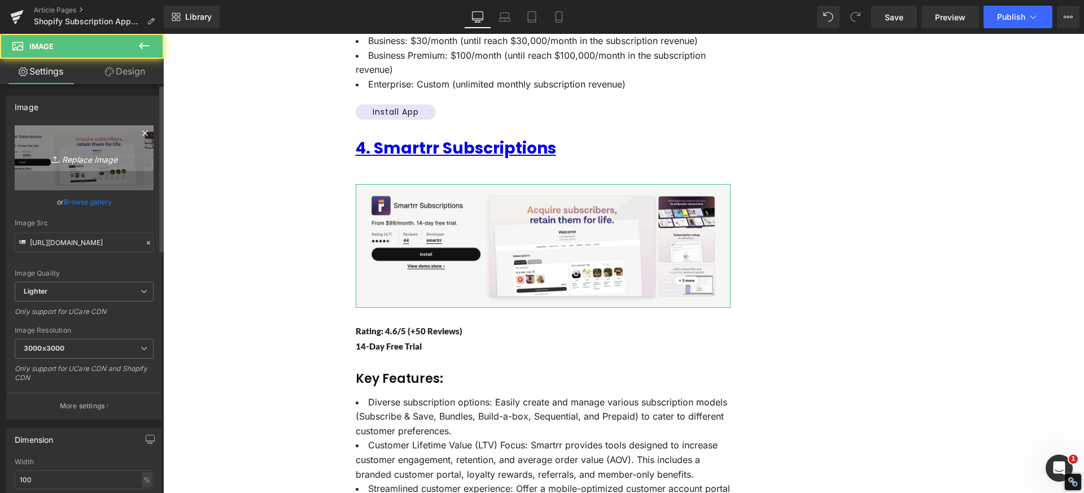
click at [82, 156] on icon "Replace Image" at bounding box center [84, 158] width 90 height 14
type input "C:\fakepath\Smartrr Subscriptions App - Smartrr Subscriptions .png"
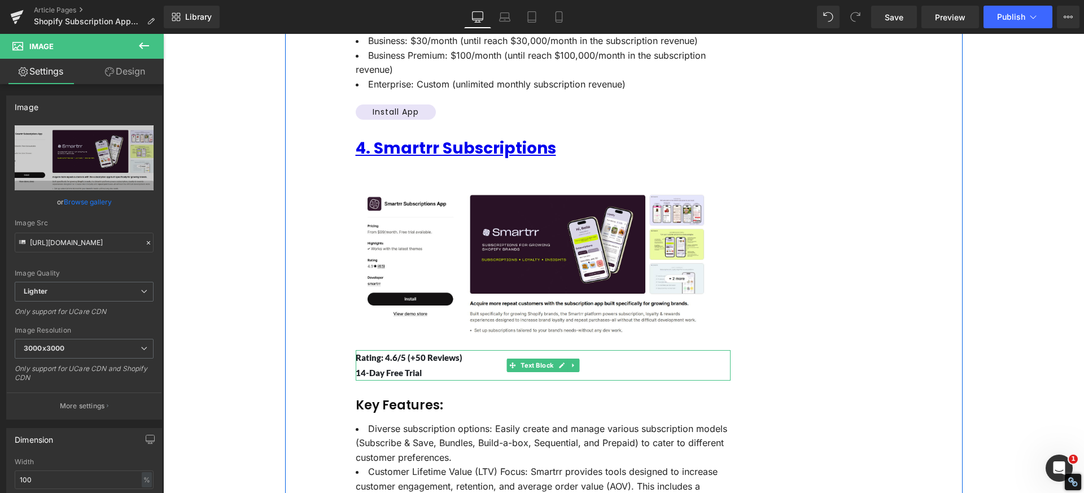
click at [391, 350] on p "Rating: 4.6/5 (+50 Reviews)" at bounding box center [543, 357] width 375 height 15
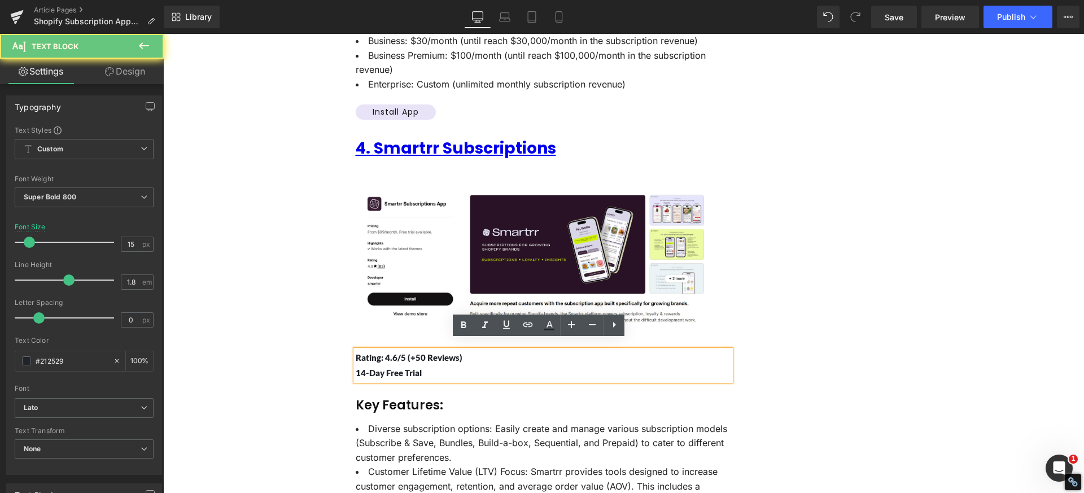
click at [391, 350] on p "Rating: 4.6/5 (+50 Reviews)" at bounding box center [543, 357] width 375 height 15
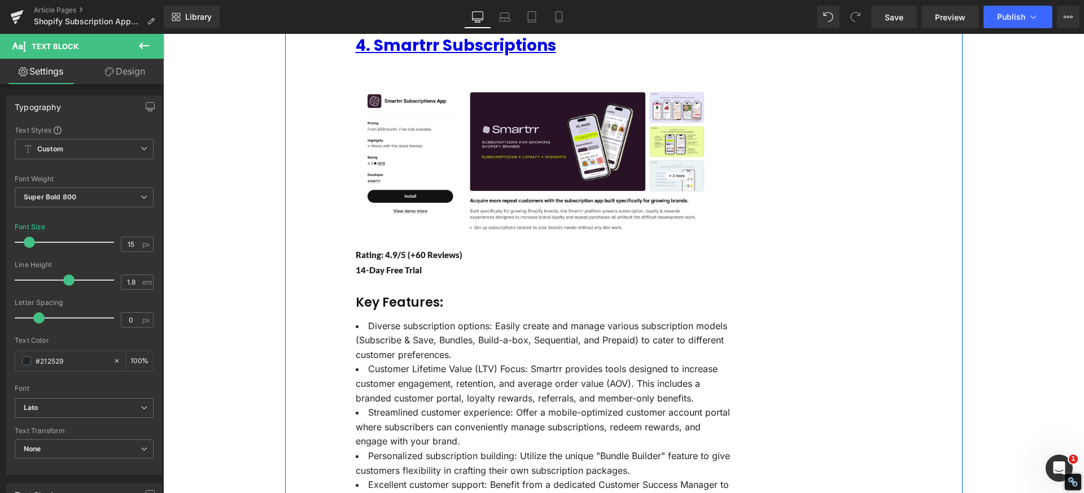
scroll to position [3263, 0]
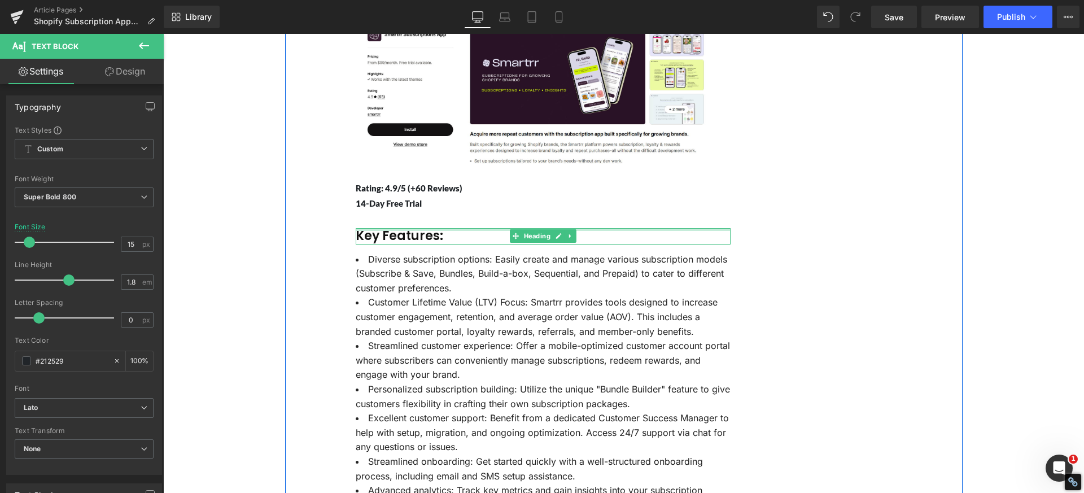
click at [387, 228] on div at bounding box center [543, 229] width 375 height 3
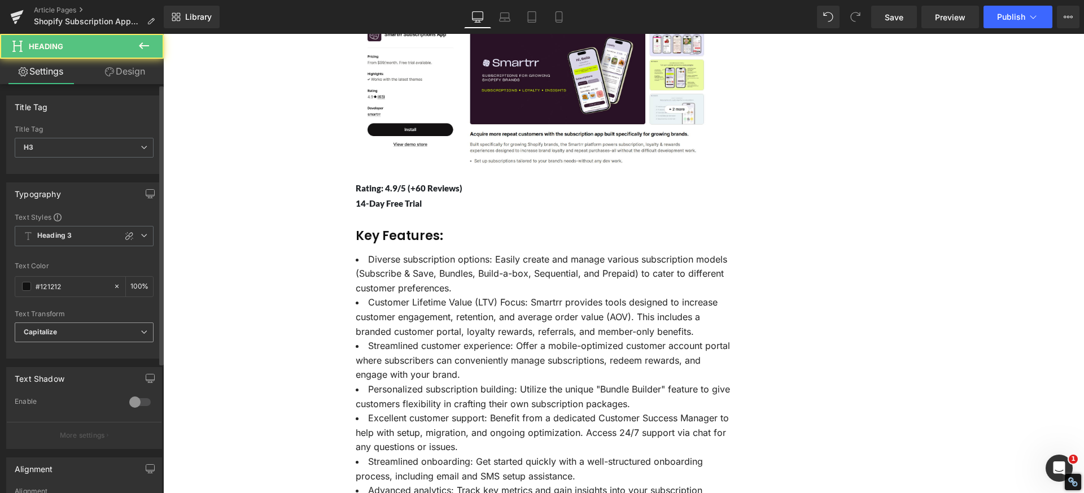
click at [81, 331] on span "Capitalize" at bounding box center [84, 332] width 139 height 20
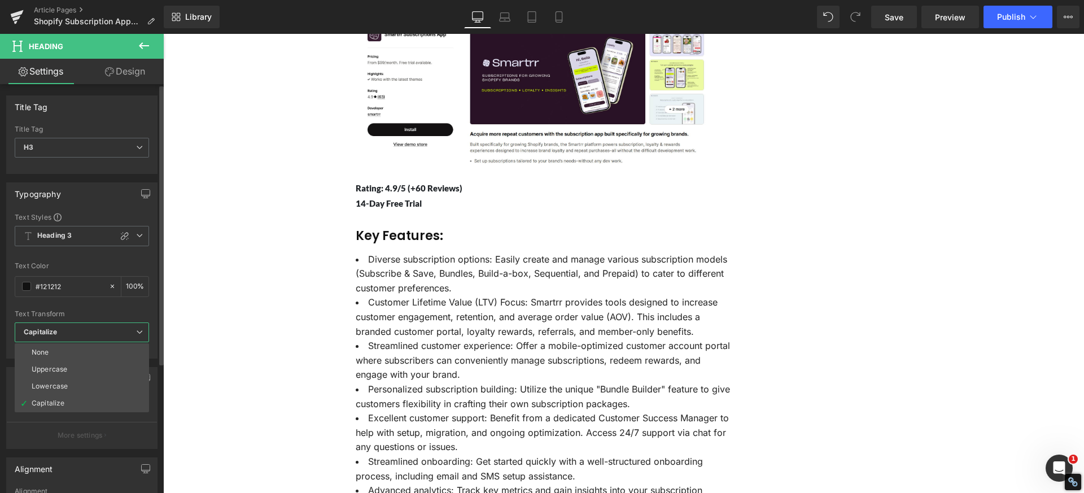
click at [76, 352] on li "None" at bounding box center [82, 352] width 134 height 17
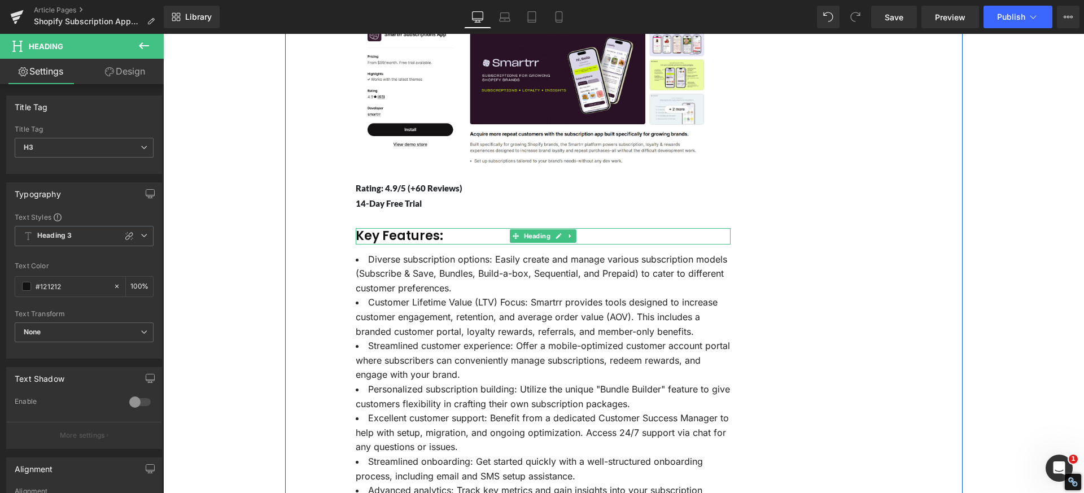
click at [390, 228] on h3 "Key Features:" at bounding box center [543, 236] width 375 height 16
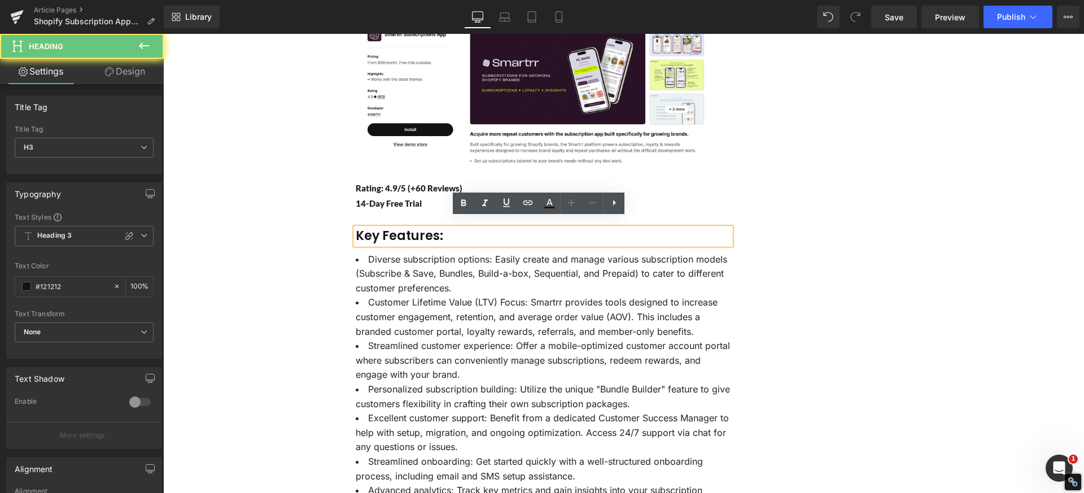
click at [382, 228] on h3 "Key Features:" at bounding box center [543, 236] width 375 height 16
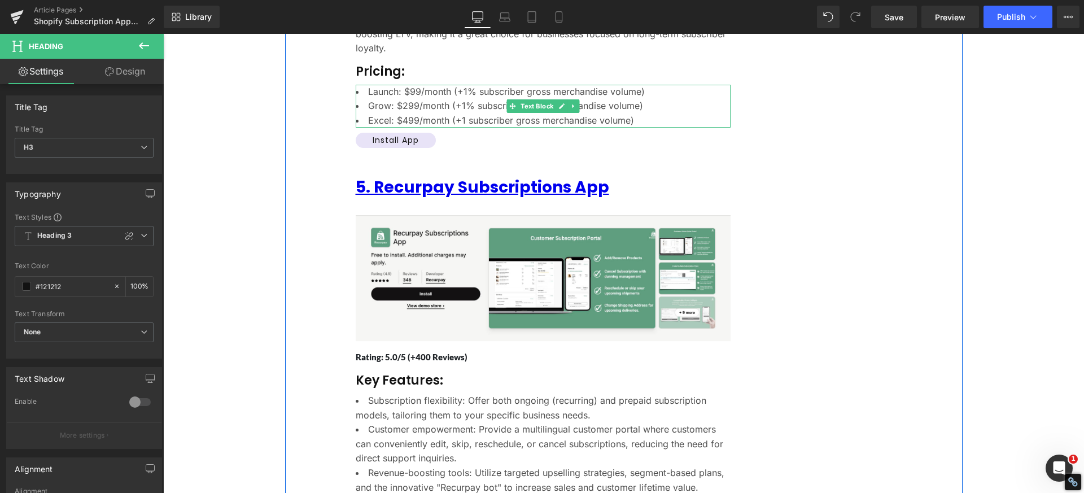
scroll to position [3771, 0]
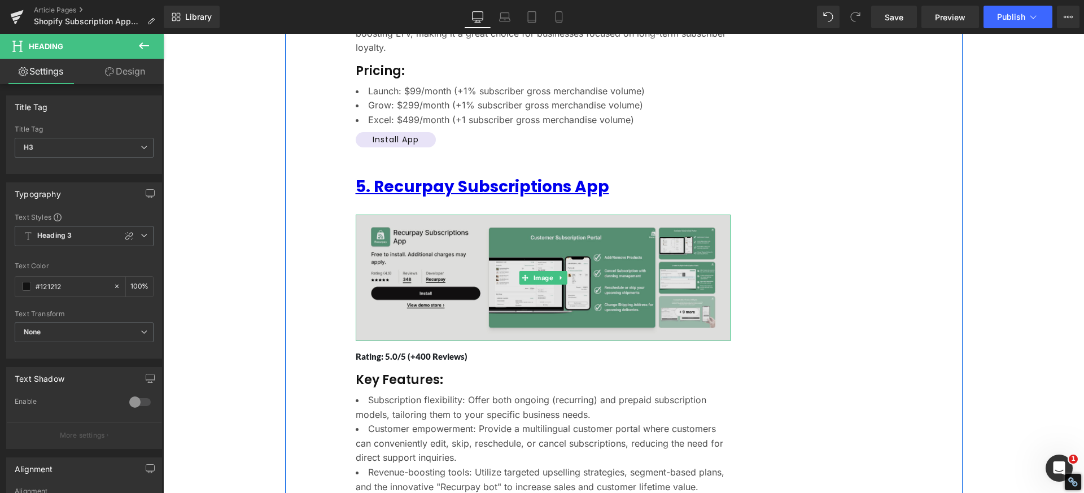
click at [430, 254] on img at bounding box center [543, 278] width 375 height 126
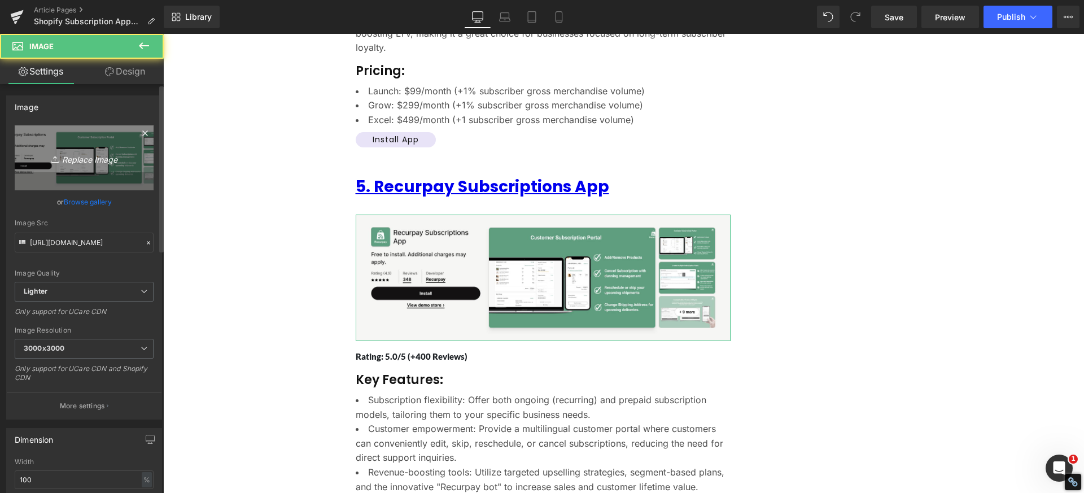
click at [77, 154] on icon "Replace Image" at bounding box center [84, 158] width 90 height 14
type input "C:\fakepath\Recurpay_ Subscriptions app - Subscriptions app by.png"
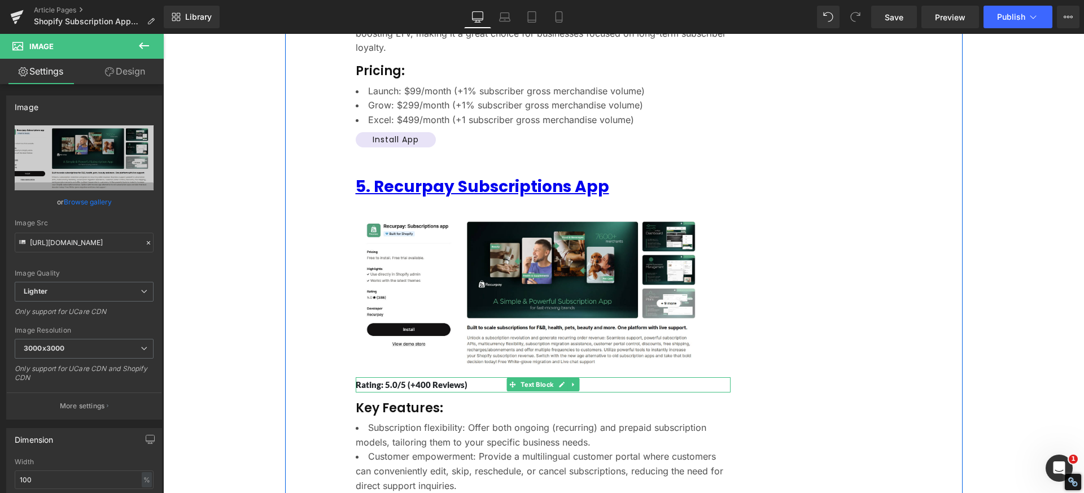
click at [420, 377] on p "Rating: 5.0/5 (+400 Reviews)" at bounding box center [543, 384] width 375 height 15
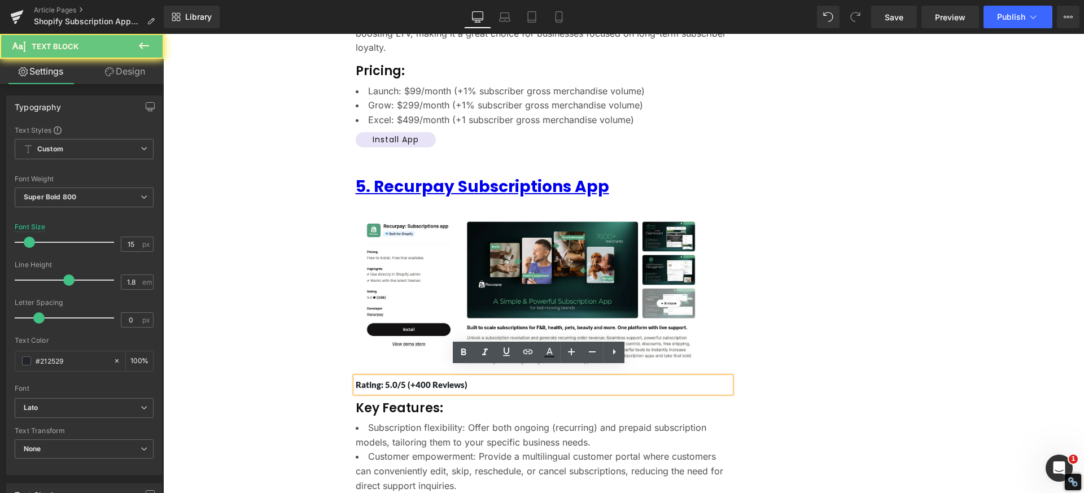
click at [420, 377] on p "Rating: 5.0/5 (+400 Reviews)" at bounding box center [543, 384] width 375 height 15
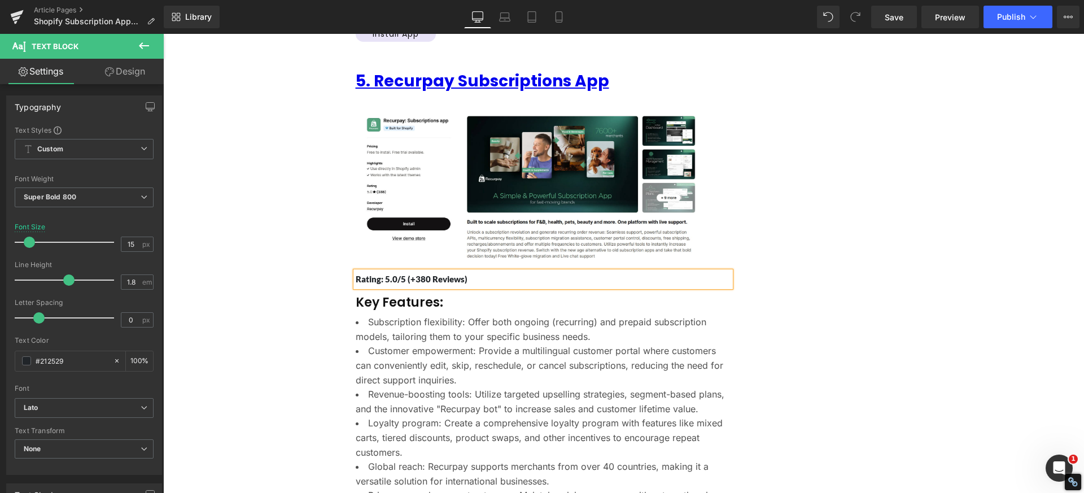
scroll to position [3884, 0]
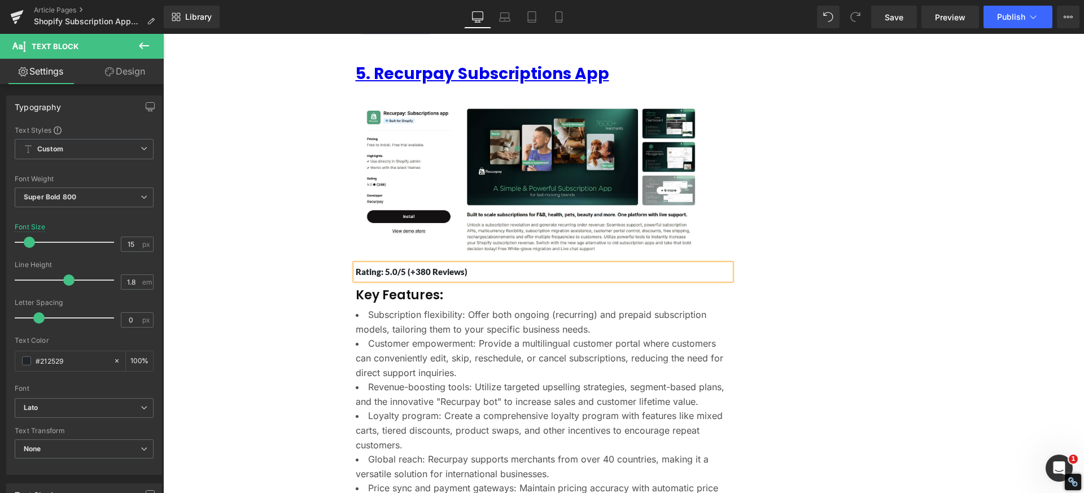
click at [390, 287] on div "Key Features: Heading" at bounding box center [543, 295] width 375 height 16
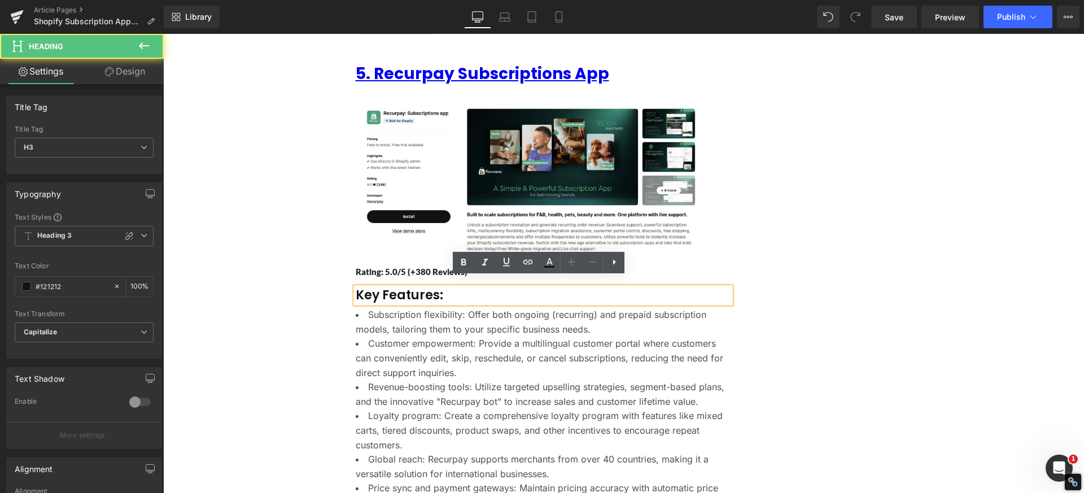
click at [379, 290] on h3 "Key Features:" at bounding box center [543, 295] width 375 height 16
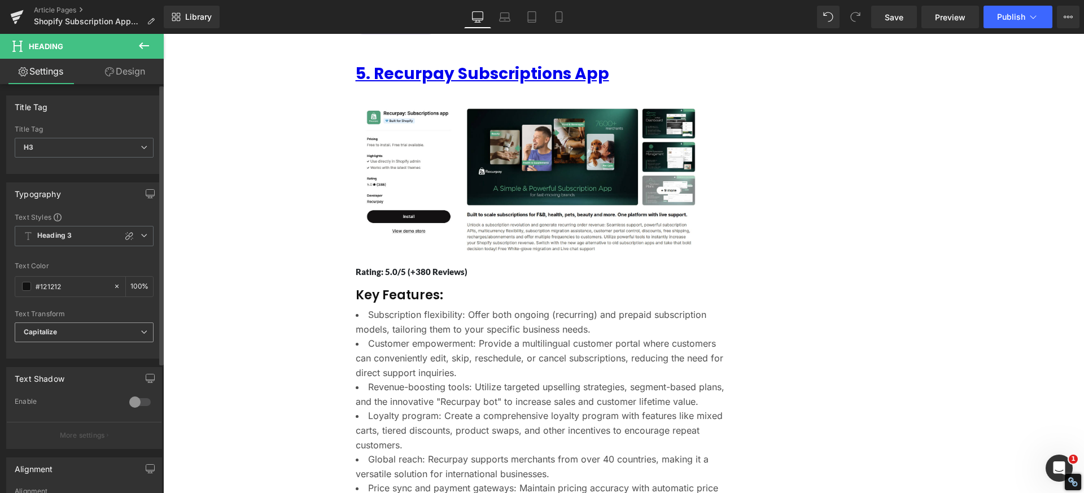
click at [64, 337] on span "Capitalize" at bounding box center [84, 332] width 139 height 20
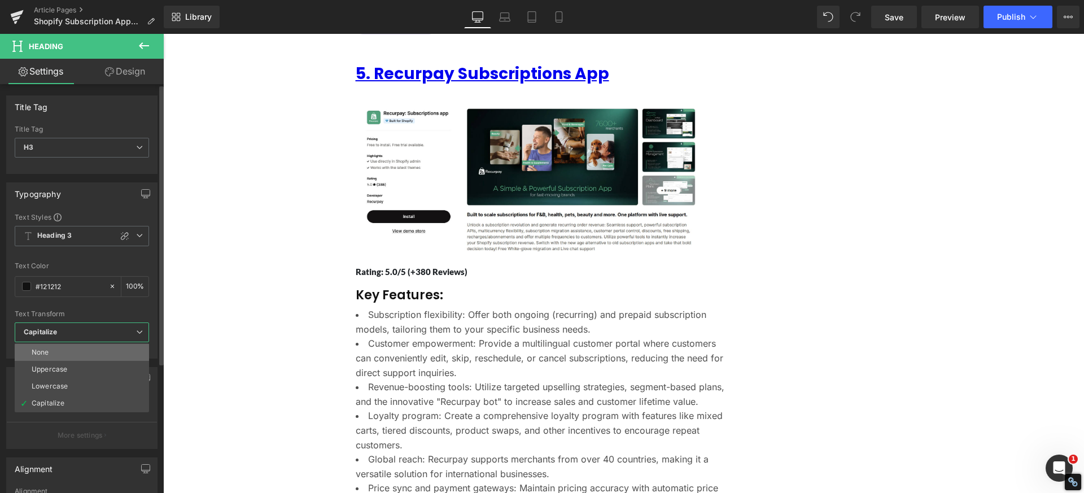
click at [66, 359] on li "None" at bounding box center [82, 352] width 134 height 17
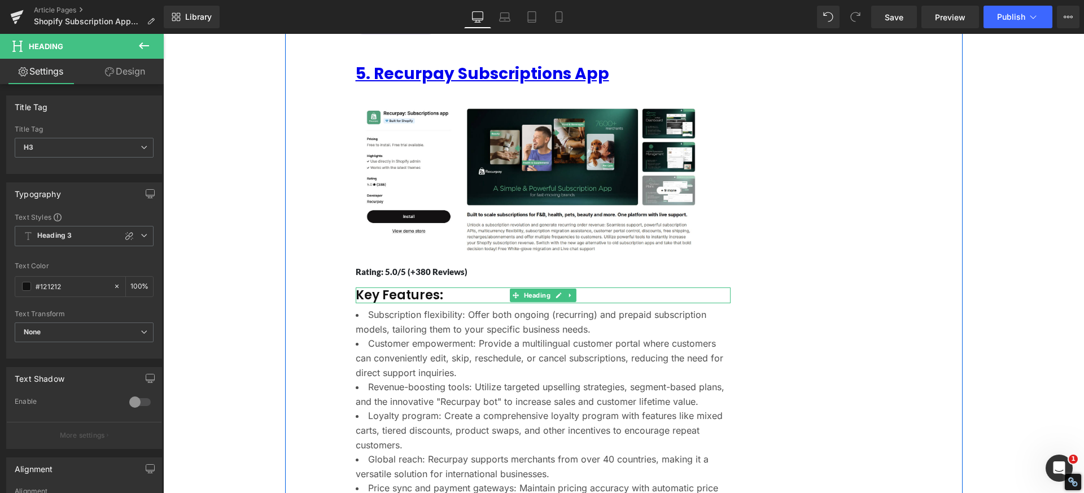
click at [388, 287] on h3 "Key Features:" at bounding box center [543, 295] width 375 height 16
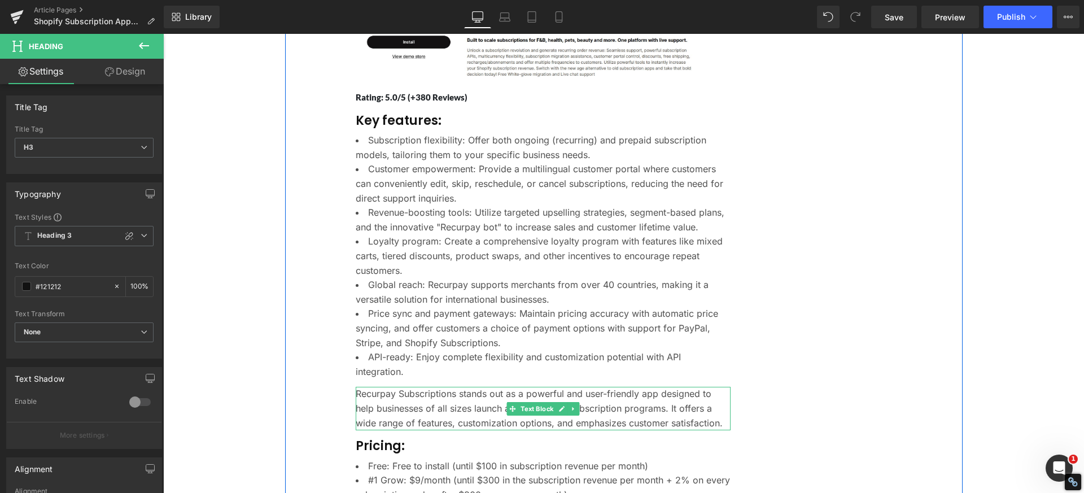
scroll to position [3941, 0]
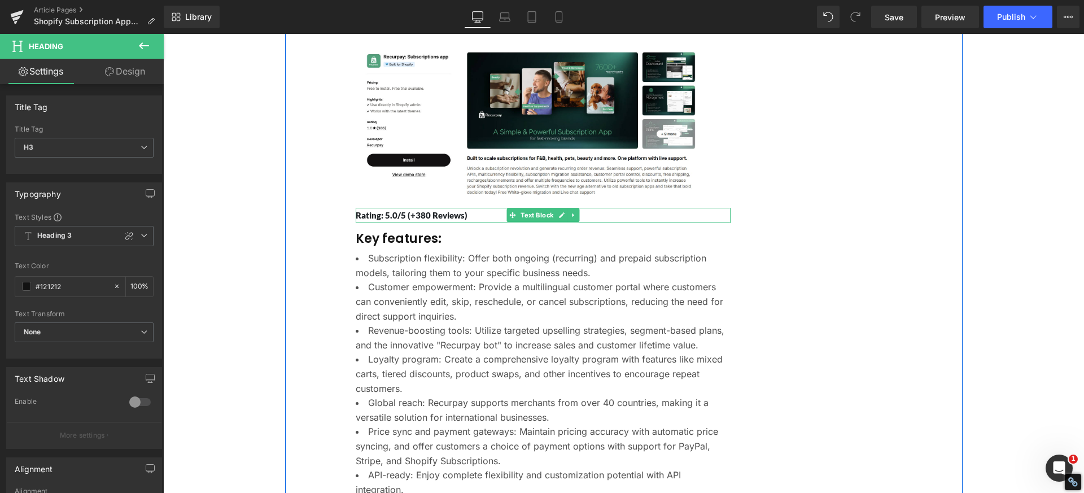
click at [453, 208] on p "Rating: 5.0/5 (+380 Reviews)" at bounding box center [543, 215] width 375 height 15
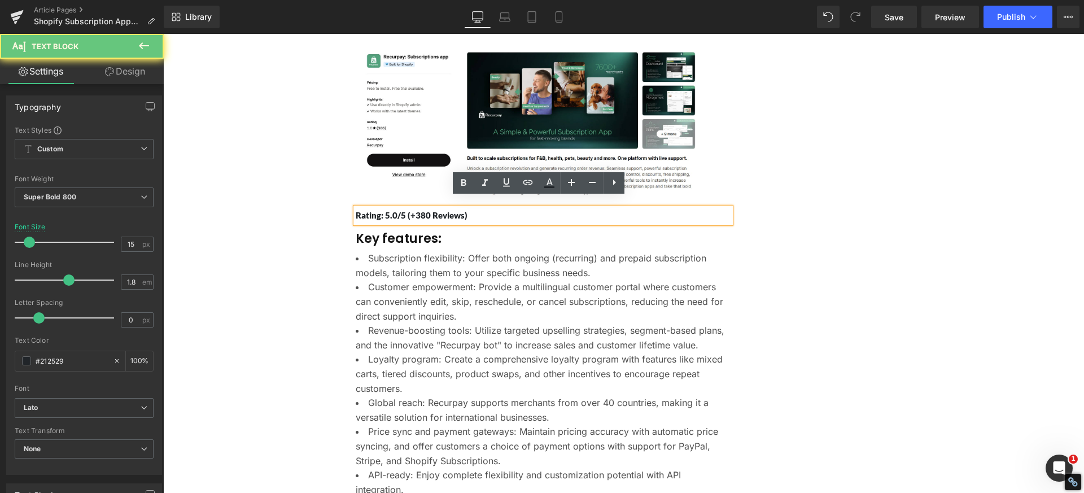
click at [468, 208] on p "Rating: 5.0/5 (+380 Reviews)" at bounding box center [543, 215] width 375 height 15
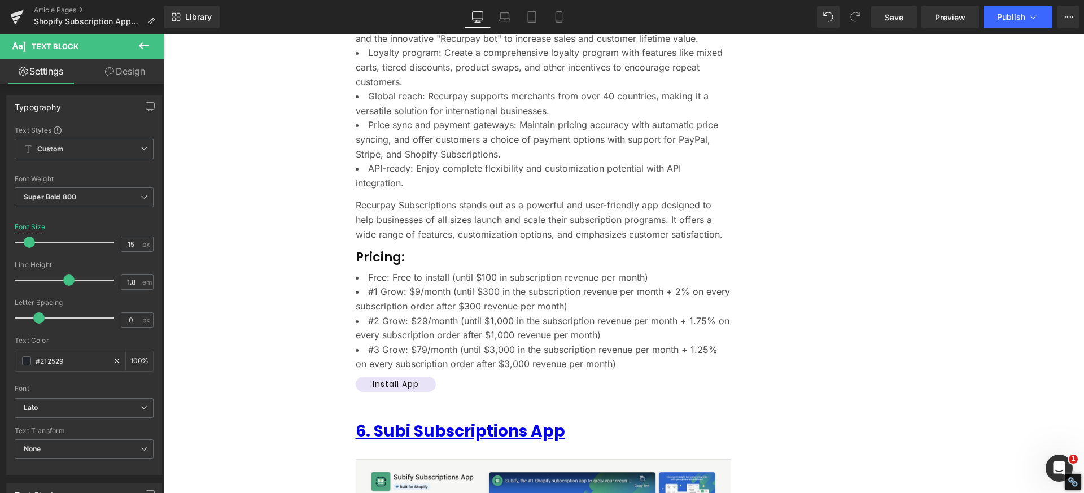
scroll to position [4279, 0]
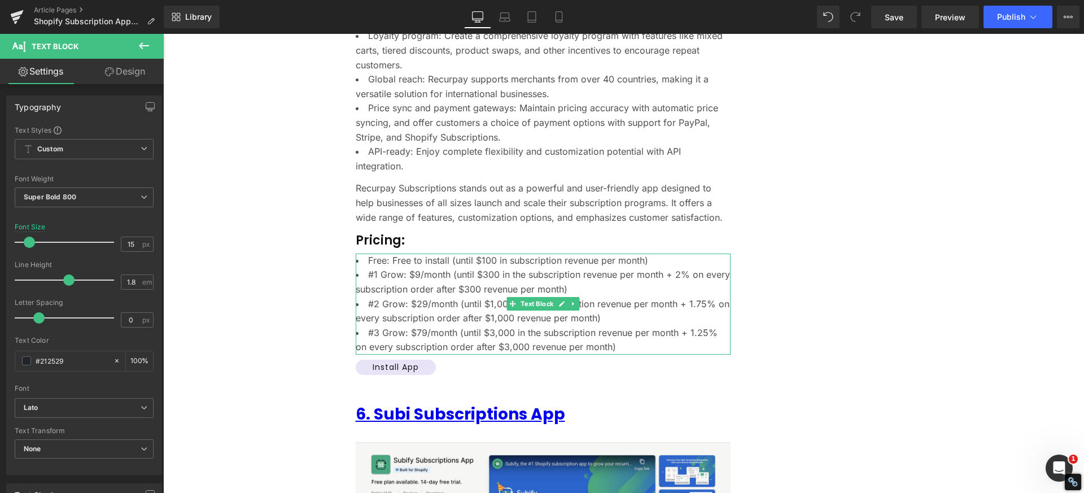
click at [447, 254] on li "Free: Free to install (until $100 in subscription revenue per month)" at bounding box center [543, 261] width 375 height 15
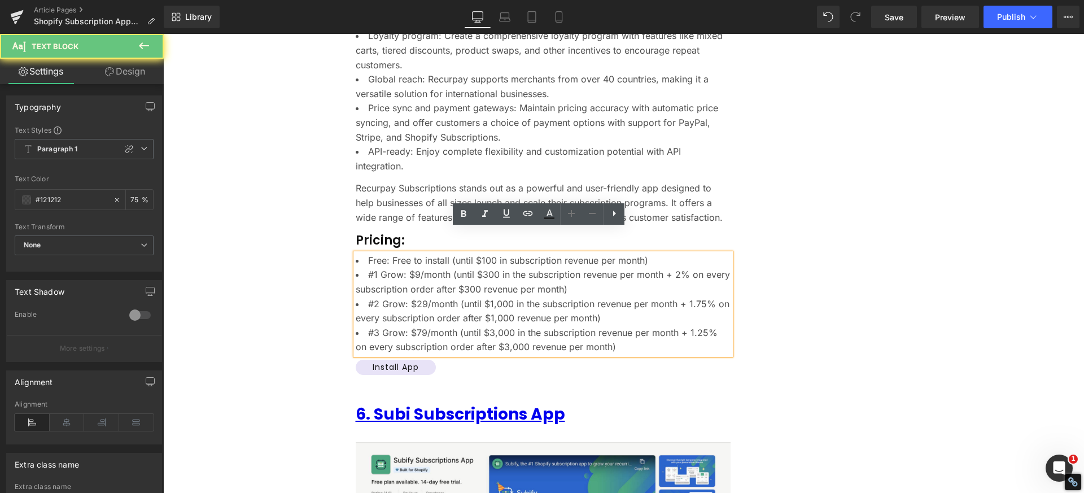
click at [448, 254] on li "Free: Free to install (until $100 in subscription revenue per month)" at bounding box center [543, 261] width 375 height 15
drag, startPoint x: 448, startPoint y: 235, endPoint x: 673, endPoint y: 241, distance: 225.4
click at [673, 254] on li "Free: Free to install (until $100 in subscription revenue per month)" at bounding box center [543, 261] width 375 height 15
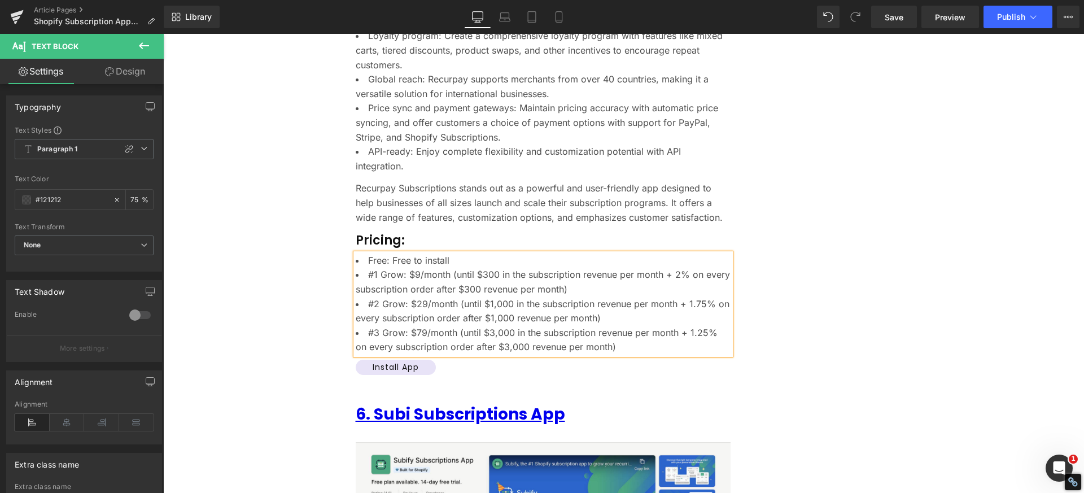
click at [377, 268] on li "#1 Grow: $9/month (until $300 in the subscription revenue per month + 2% on eve…" at bounding box center [543, 282] width 375 height 29
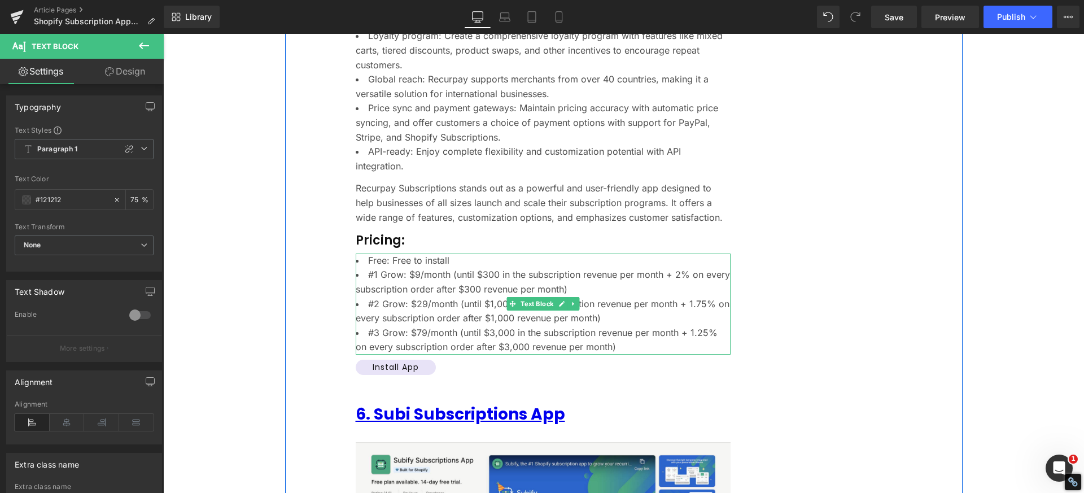
click at [375, 268] on li "#1 Grow: $9/month (until $300 in the subscription revenue per month + 2% on eve…" at bounding box center [543, 282] width 375 height 29
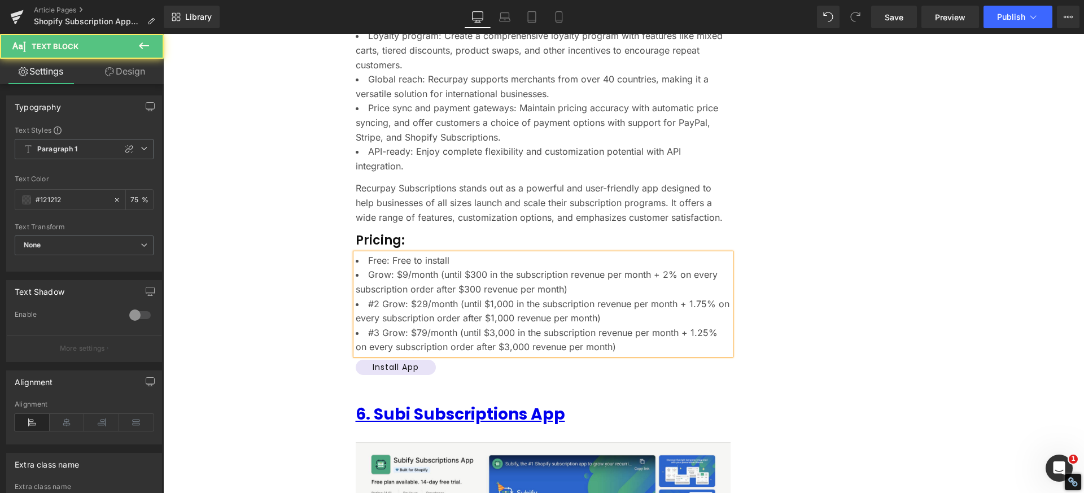
click at [395, 268] on li "Grow: $9/month (until $300 in the subscription revenue per month + 2% on every …" at bounding box center [543, 282] width 375 height 29
drag, startPoint x: 438, startPoint y: 254, endPoint x: 569, endPoint y: 268, distance: 131.3
click at [569, 268] on li "Grow: $19/month (until $300 in the subscription revenue per month + 2% on every…" at bounding box center [543, 282] width 375 height 29
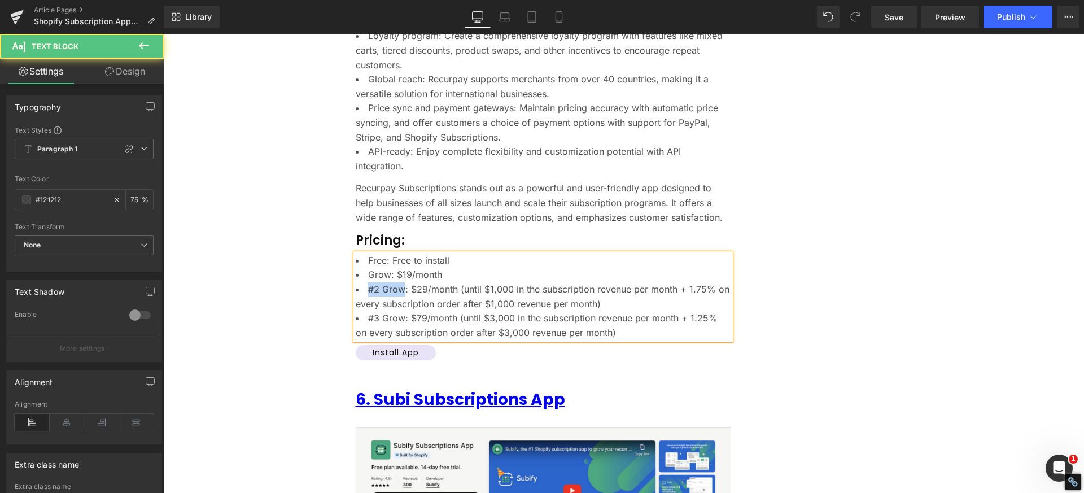
drag, startPoint x: 399, startPoint y: 265, endPoint x: 363, endPoint y: 263, distance: 35.6
click at [363, 282] on li "#2 Grow: $29/month (until $1,000 in the subscription revenue per month + 1.75% …" at bounding box center [543, 296] width 375 height 29
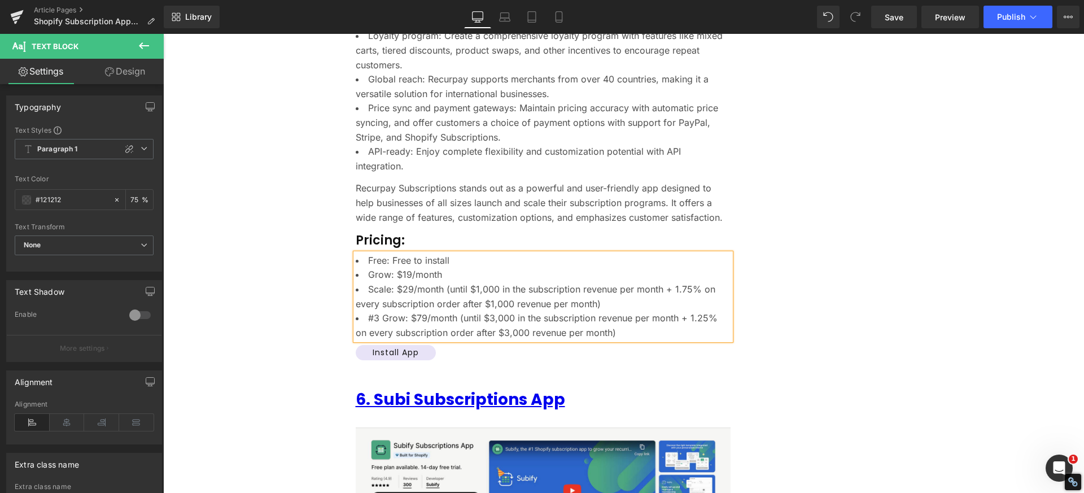
click at [408, 282] on li "Scale: $29/month (until $1,000 in the subscription revenue per month + 1.75% on…" at bounding box center [543, 296] width 375 height 29
drag, startPoint x: 453, startPoint y: 267, endPoint x: 621, endPoint y: 309, distance: 173.4
click at [621, 309] on ul "Free: Free to install Grow: $19/month Scale: $349/month (until $1,000 in the su…" at bounding box center [543, 297] width 375 height 87
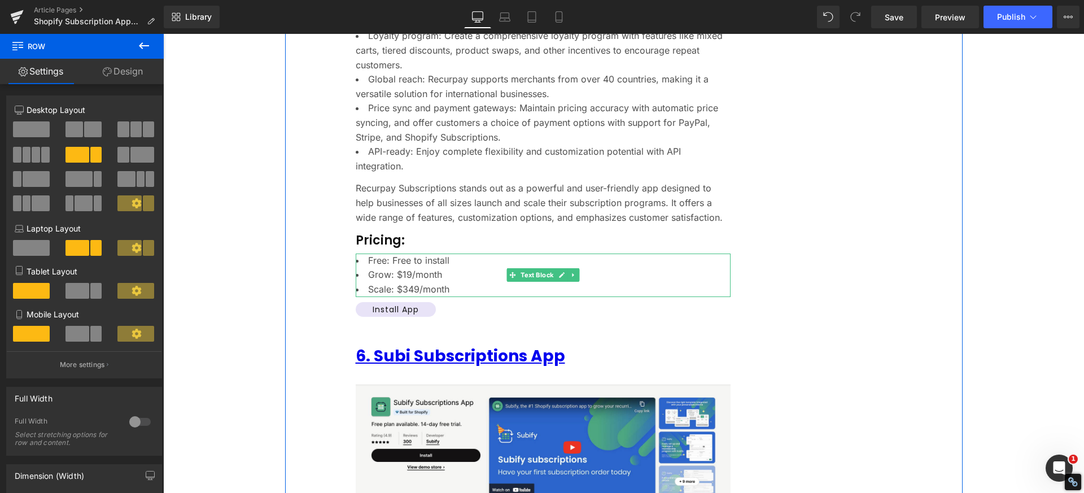
scroll to position [4449, 0]
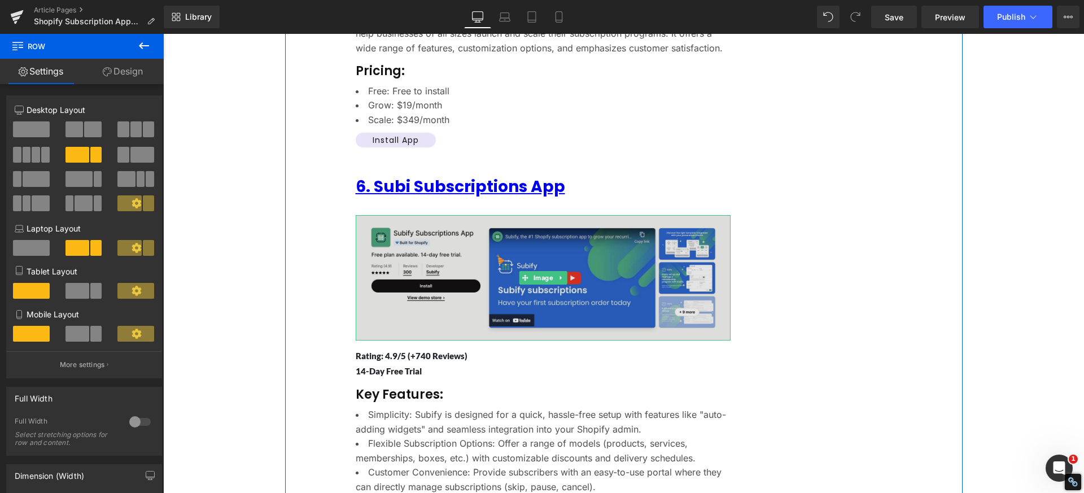
click at [469, 260] on img at bounding box center [543, 278] width 375 height 126
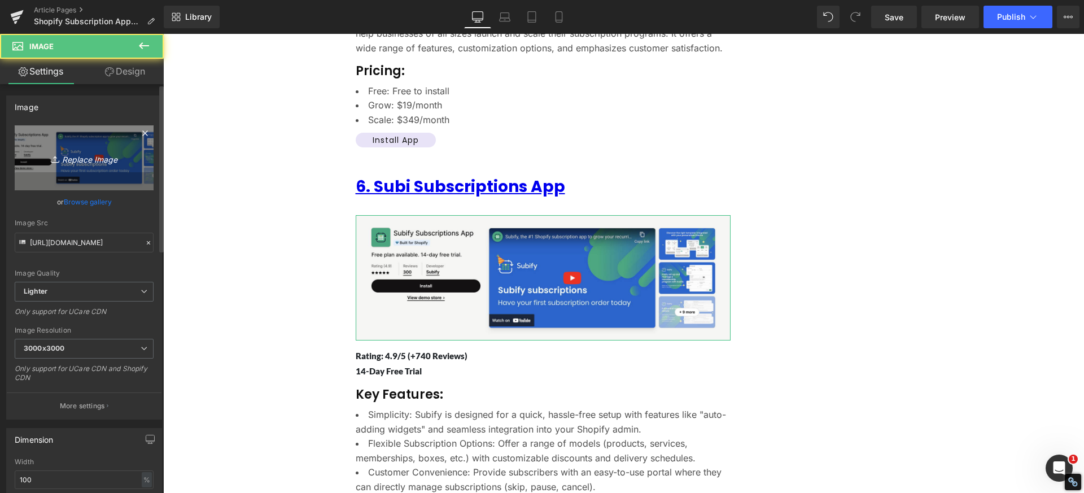
click at [97, 160] on icon "Replace Image" at bounding box center [84, 158] width 90 height 14
type input "C:\fakepath\Subi Subscriptions App - Automatic subscription ma.png"
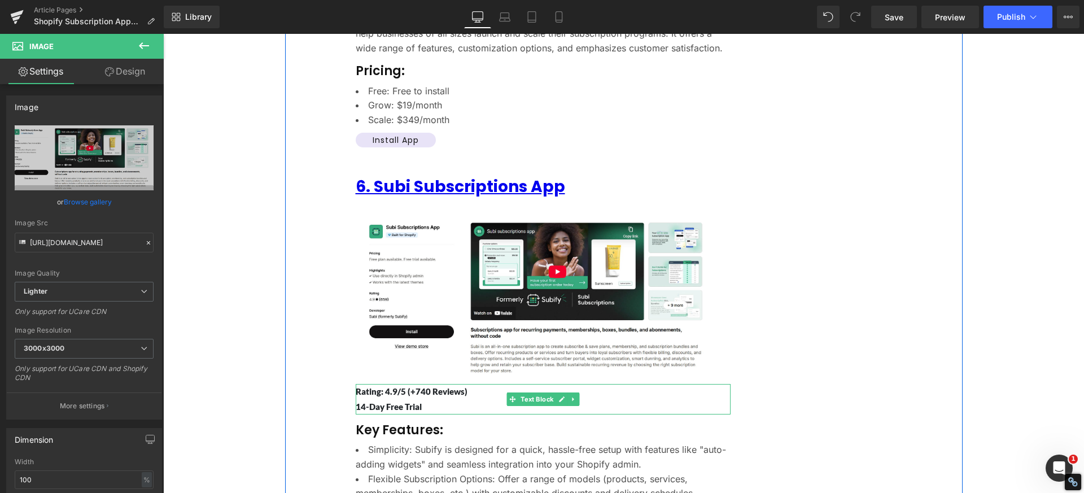
click at [420, 384] on p "Rating: 4.9/5 (+740 Reviews)" at bounding box center [543, 391] width 375 height 15
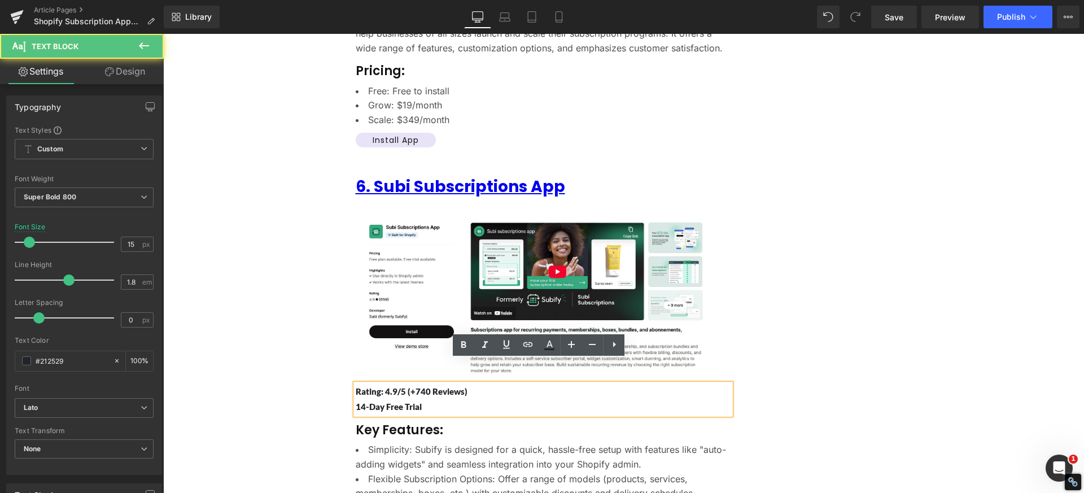
click at [420, 384] on p "Rating: 4.9/5 (+740 Reviews)" at bounding box center [543, 391] width 375 height 15
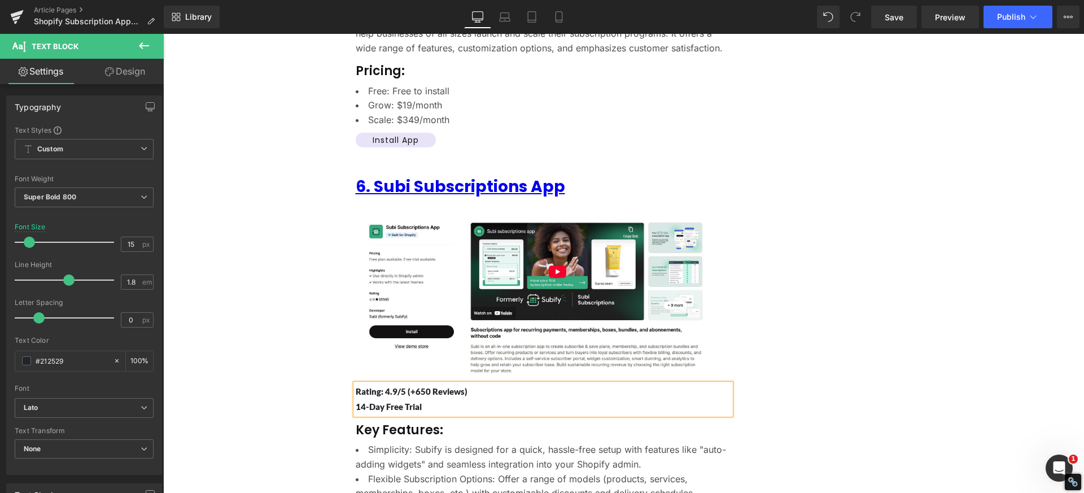
click at [366, 399] on p "14-Day Free Trial" at bounding box center [543, 406] width 375 height 15
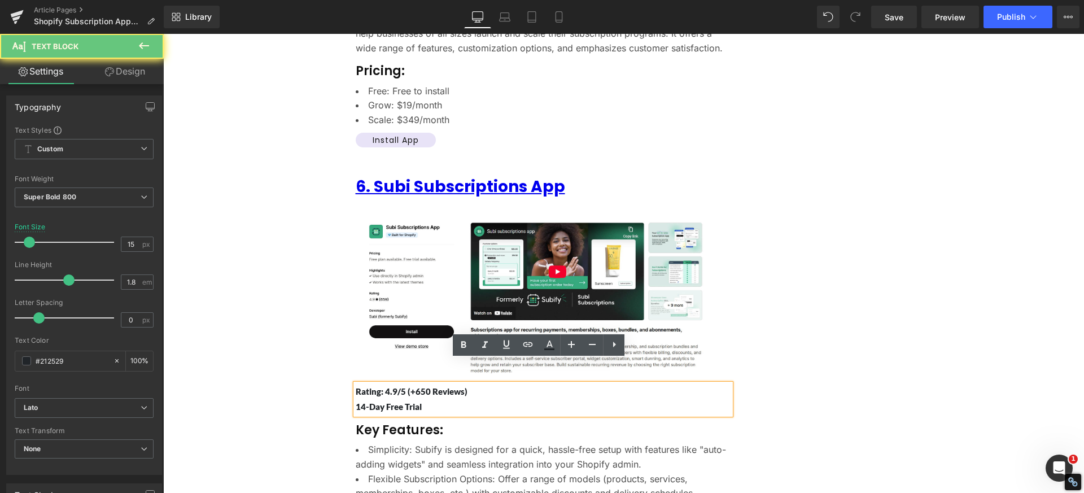
click at [358, 399] on p "14-Day Free Trial" at bounding box center [543, 406] width 375 height 15
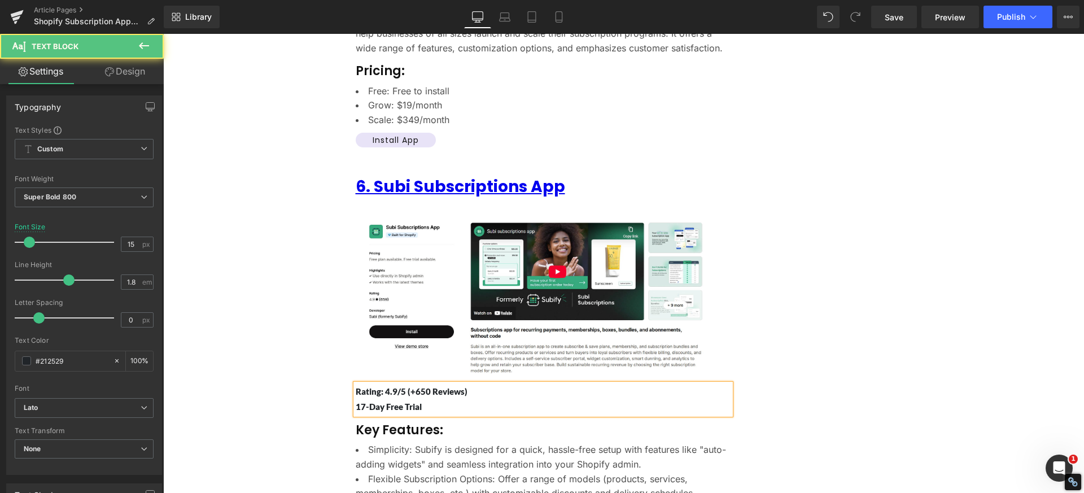
click at [371, 399] on p "17-Day Free Trial" at bounding box center [543, 406] width 375 height 15
click at [385, 422] on h3 "Key Features:" at bounding box center [543, 430] width 375 height 16
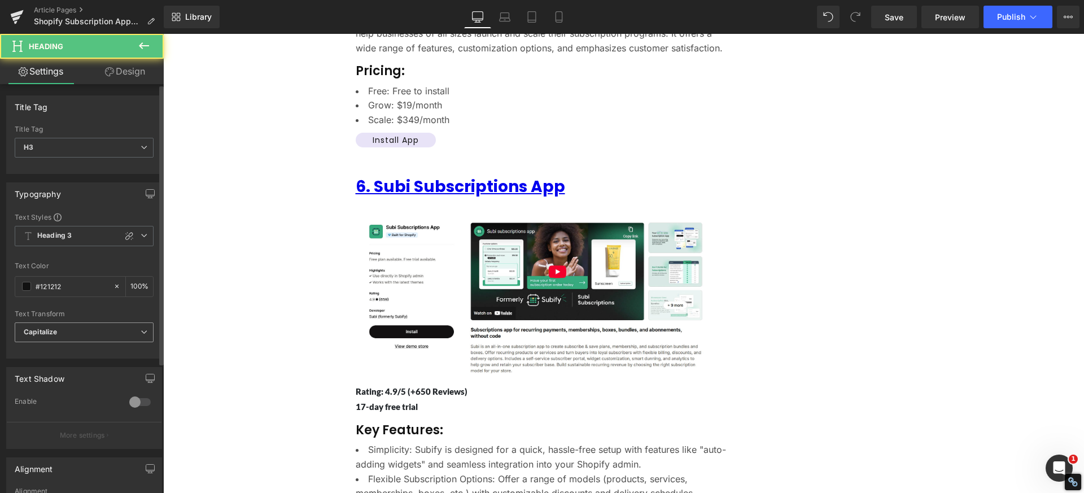
click at [60, 341] on div "Capitalize None Uppercase Lowercase Capitalize" at bounding box center [84, 334] width 139 height 25
click at [60, 338] on span "Capitalize" at bounding box center [84, 332] width 139 height 20
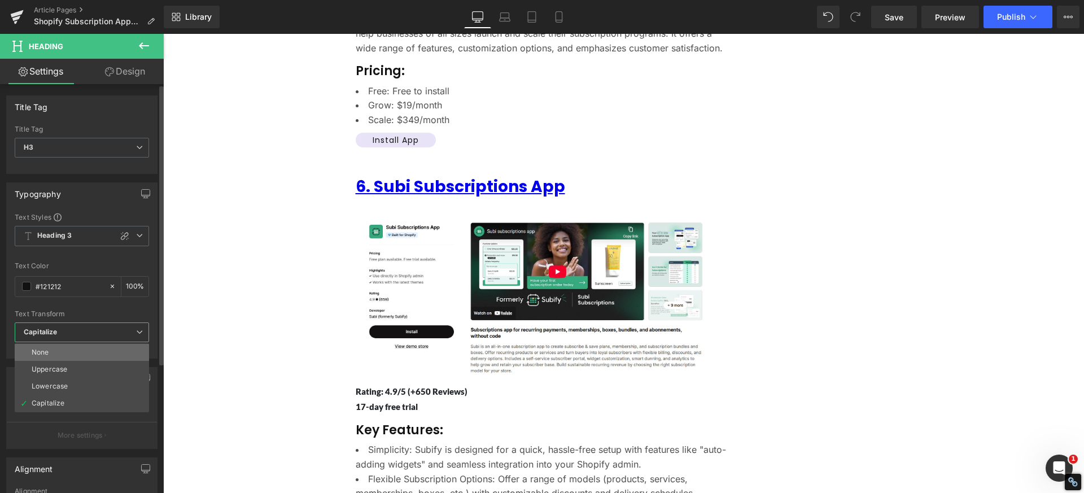
click at [60, 352] on li "None" at bounding box center [82, 352] width 134 height 17
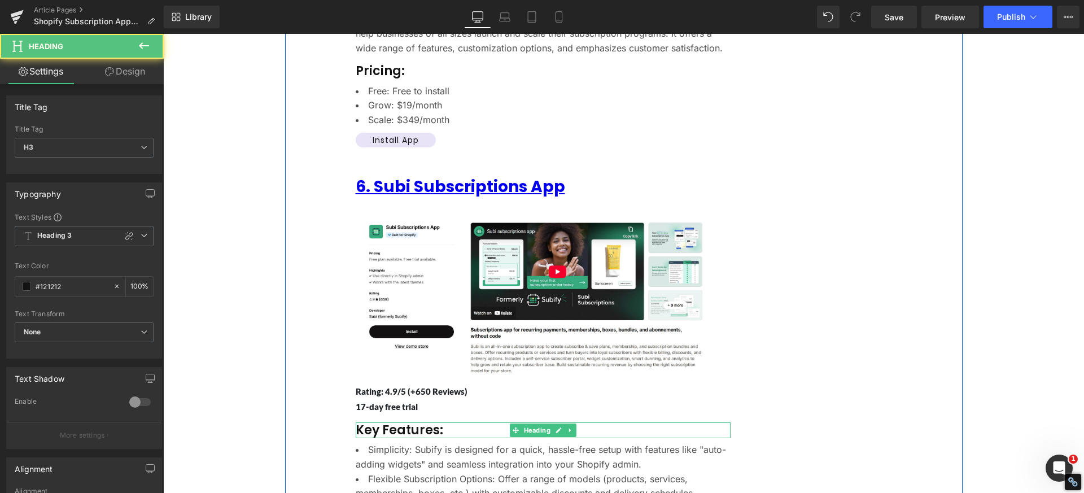
click at [386, 422] on h3 "Key Features:" at bounding box center [543, 430] width 375 height 16
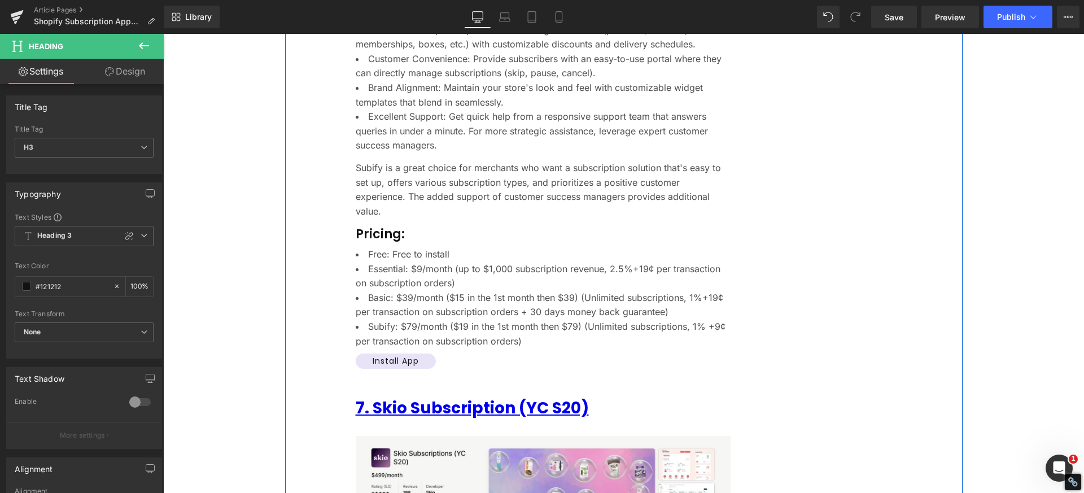
scroll to position [4901, 0]
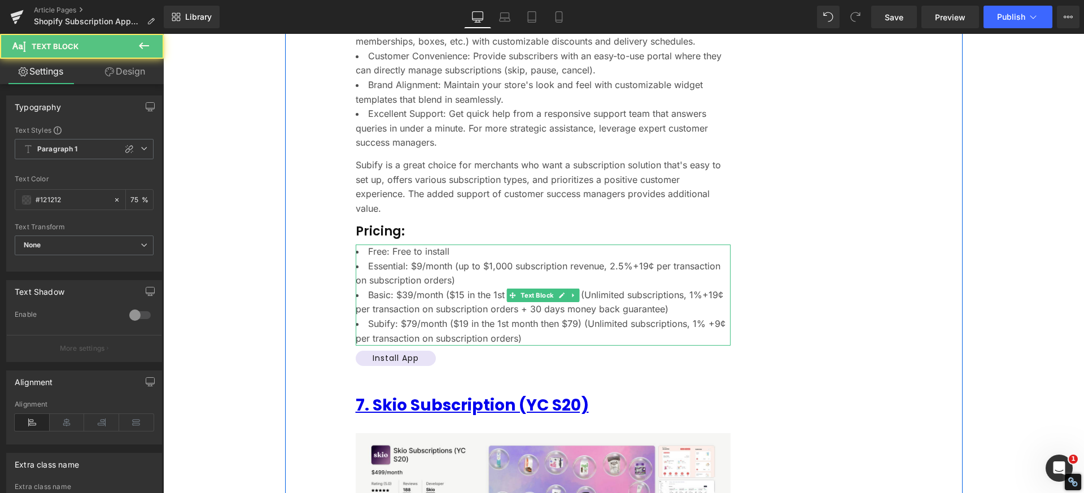
click at [397, 259] on li "Essential: $9/month (up to $1,000 subscription revenue, 2.5%+19¢ per transactio…" at bounding box center [543, 273] width 375 height 29
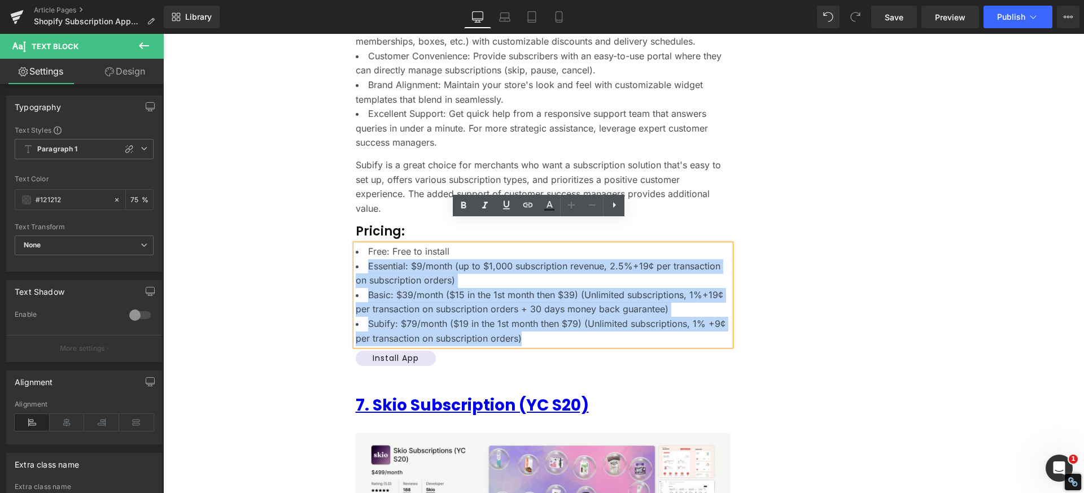
drag, startPoint x: 365, startPoint y: 241, endPoint x: 570, endPoint y: 315, distance: 217.7
click at [570, 315] on ul "Free: Free to install Essential: $9/month (up to $1,000 subscription revenue, 2…" at bounding box center [543, 295] width 375 height 101
click at [424, 288] on li "Basic: $39/month ($15 in the 1st month then $39) (Unlimited subscriptions, 1%+1…" at bounding box center [543, 302] width 375 height 29
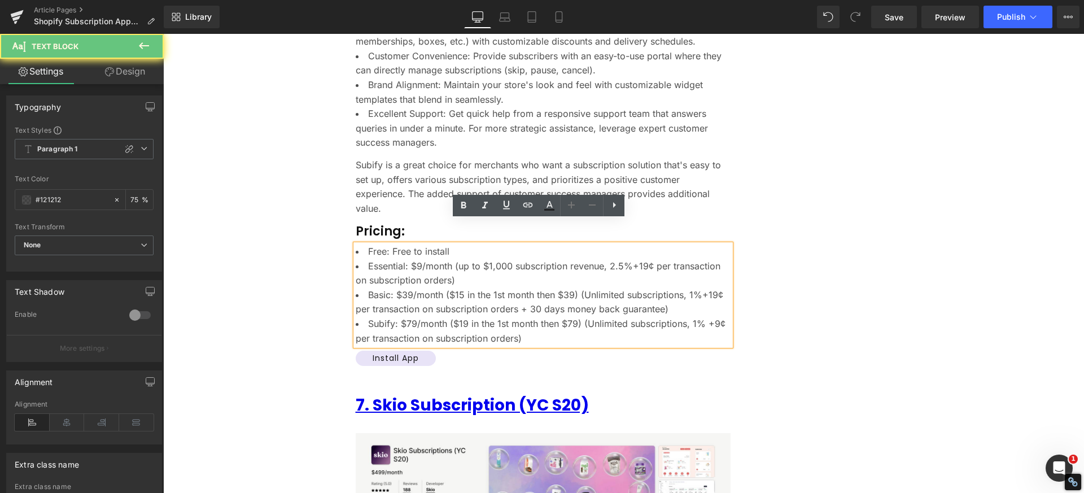
click at [372, 259] on li "Essential: $9/month (up to $1,000 subscription revenue, 2.5%+19¢ per transactio…" at bounding box center [543, 273] width 375 height 29
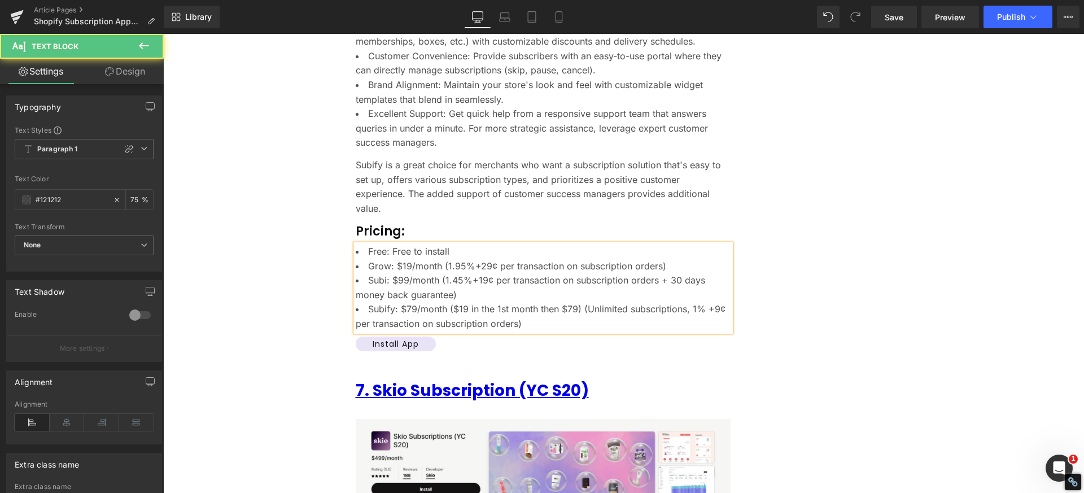
drag, startPoint x: 460, startPoint y: 270, endPoint x: 656, endPoint y: 259, distance: 196.3
click at [656, 273] on li "Subi: $99/month (1.45%+19¢ per transaction on subscription orders + 30 days mon…" at bounding box center [543, 287] width 375 height 29
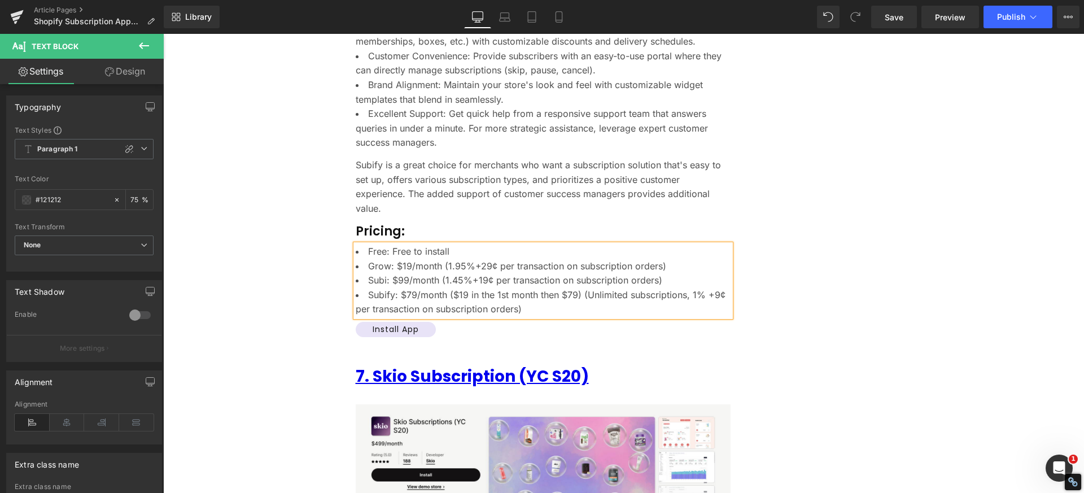
click at [390, 288] on li "Subify: $79/month ($19 in the 1st month then $79) (Unlimited subscriptions, 1% …" at bounding box center [543, 302] width 375 height 29
click at [422, 288] on li "Subi Plus: $79/month ($19 in the 1st month then $79) (Unlimited subscriptions, …" at bounding box center [543, 302] width 375 height 29
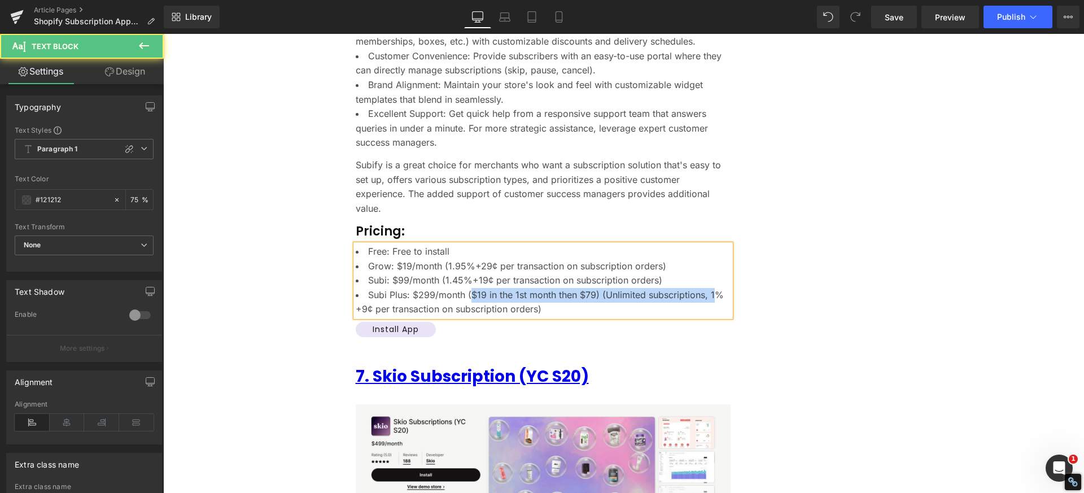
drag, startPoint x: 467, startPoint y: 272, endPoint x: 710, endPoint y: 274, distance: 242.8
click at [710, 288] on li "Subi Plus: $299/month ($19 in the 1st month then $79) (Unlimited subscriptions,…" at bounding box center [543, 302] width 375 height 29
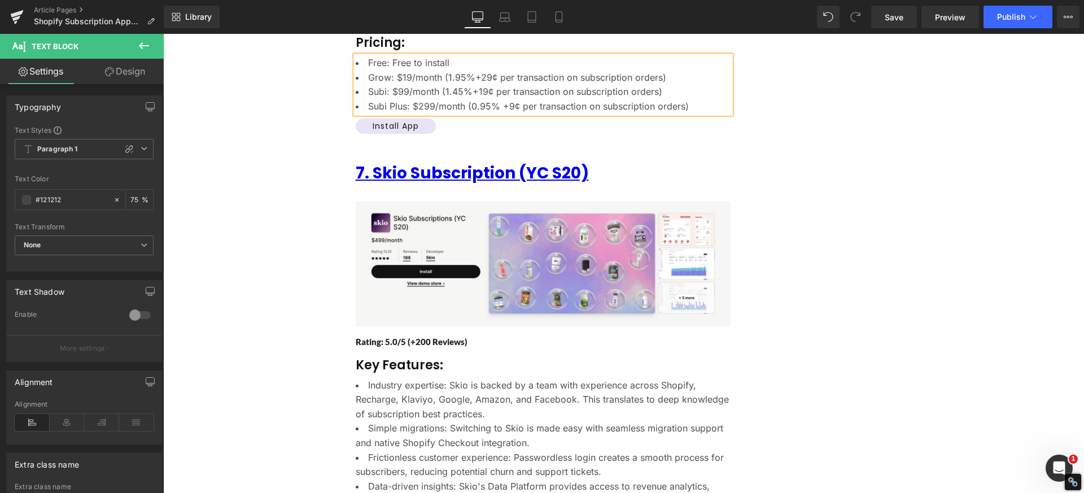
scroll to position [5126, 0]
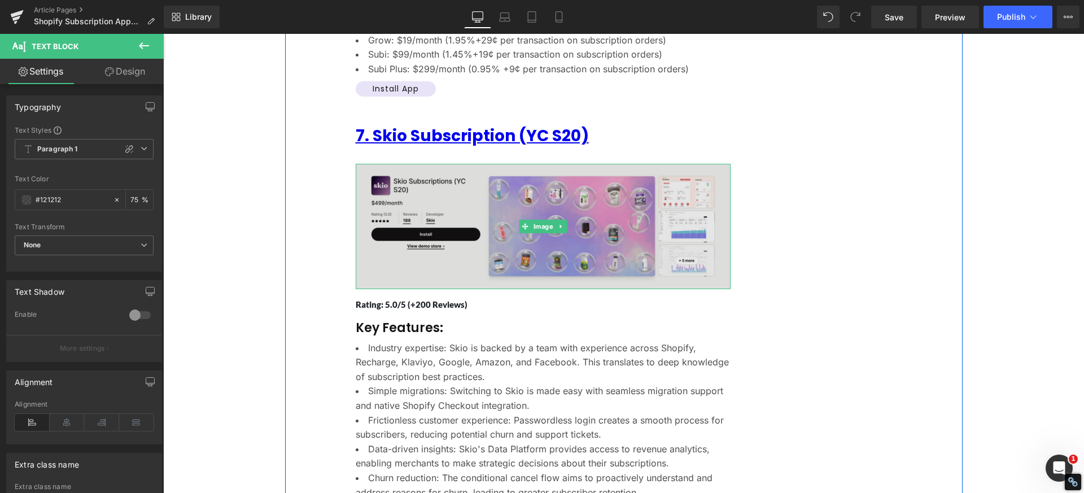
drag, startPoint x: 457, startPoint y: 193, endPoint x: 334, endPoint y: 197, distance: 123.2
click at [457, 193] on img at bounding box center [543, 226] width 375 height 125
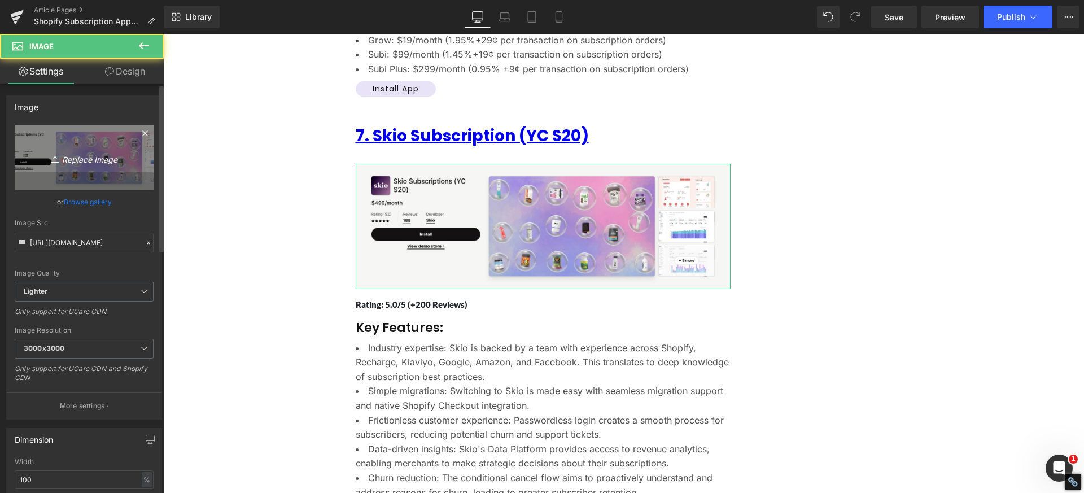
click at [75, 150] on link "Replace Image" at bounding box center [84, 157] width 139 height 65
type input "C:\fakepath\Skio Subscriptions (YC S20) - Sell subscriptions w.png"
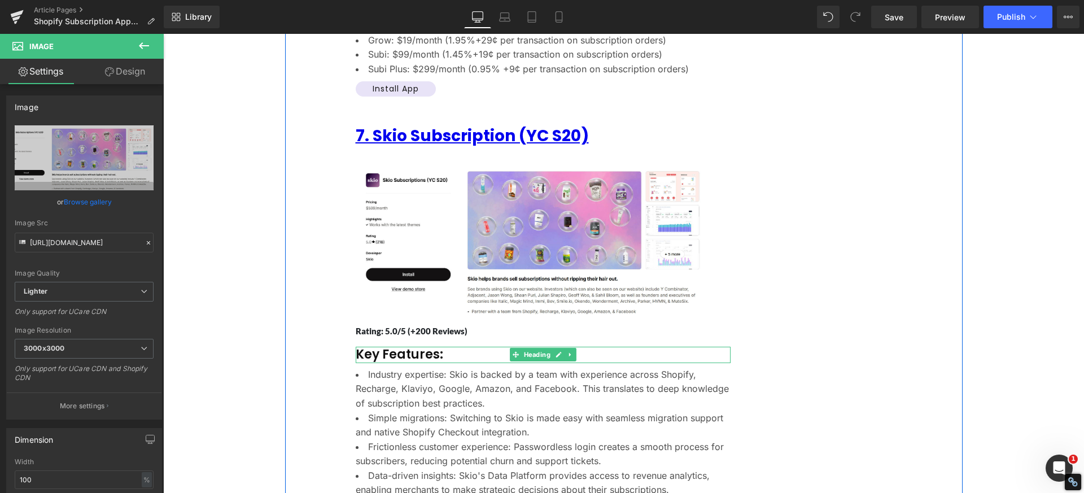
click at [395, 347] on h3 "Key Features:" at bounding box center [543, 355] width 375 height 16
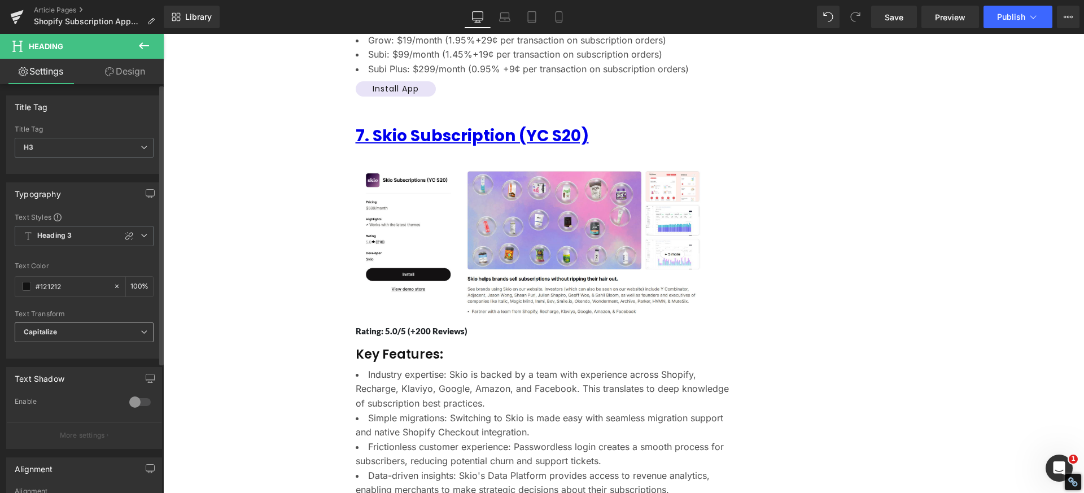
click at [62, 332] on span "Capitalize" at bounding box center [84, 332] width 139 height 20
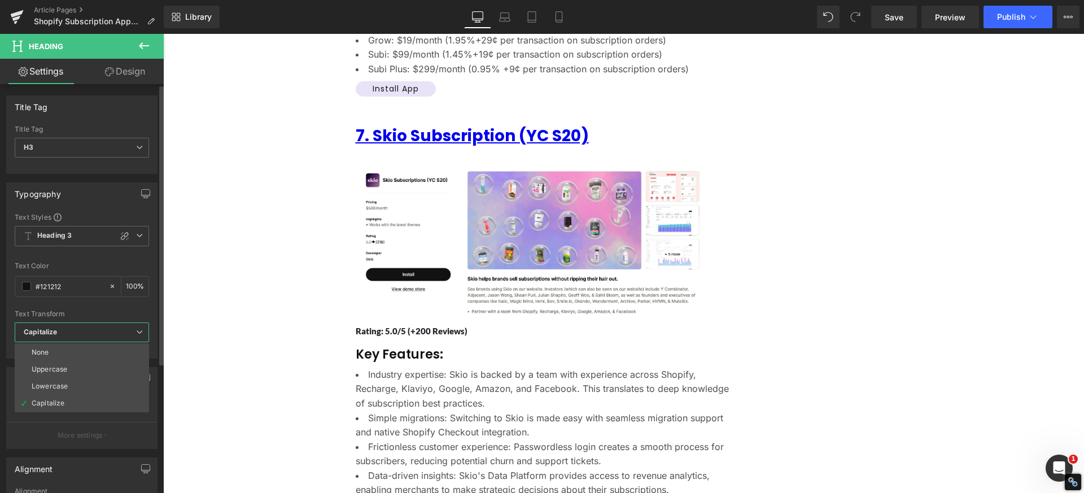
drag, startPoint x: 60, startPoint y: 351, endPoint x: 140, endPoint y: 329, distance: 83.0
click at [59, 350] on li "None" at bounding box center [82, 352] width 134 height 17
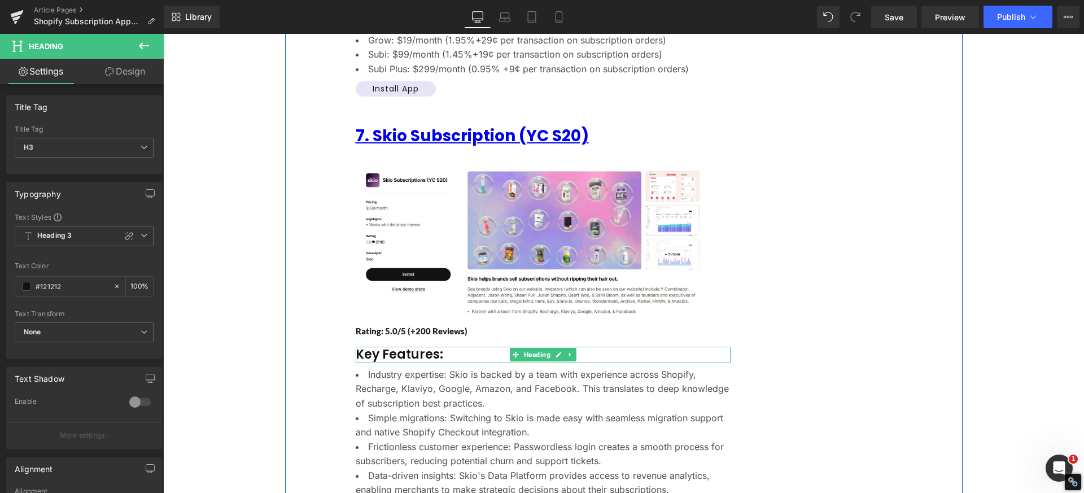
click at [385, 347] on h3 "Key Features:" at bounding box center [543, 355] width 375 height 16
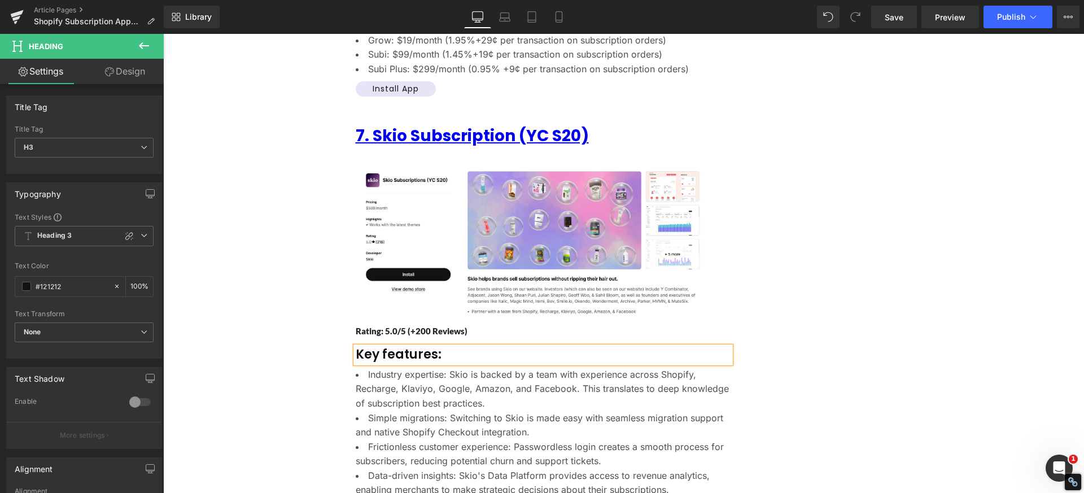
scroll to position [5352, 0]
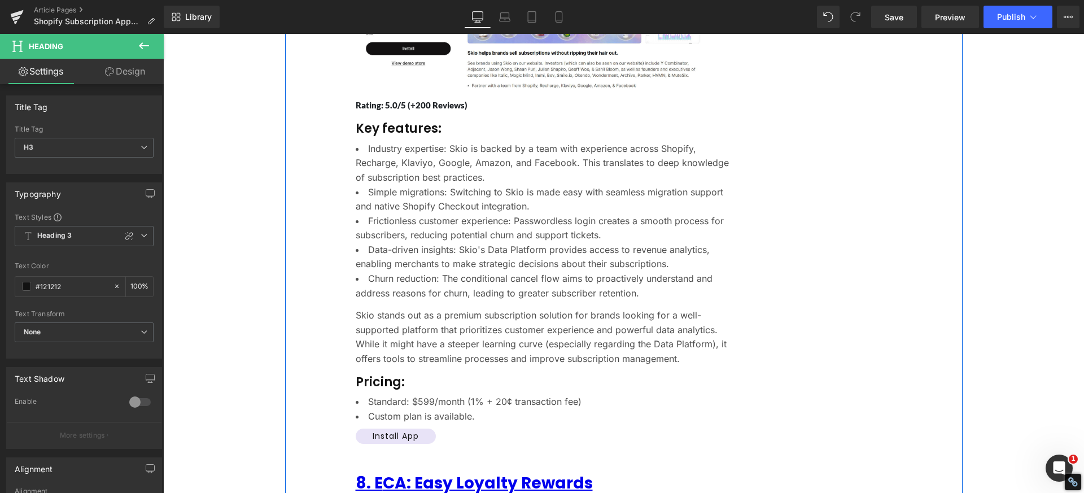
click at [392, 395] on li "Standard: $599/month (1% + 20¢ transaction fee)" at bounding box center [543, 402] width 375 height 15
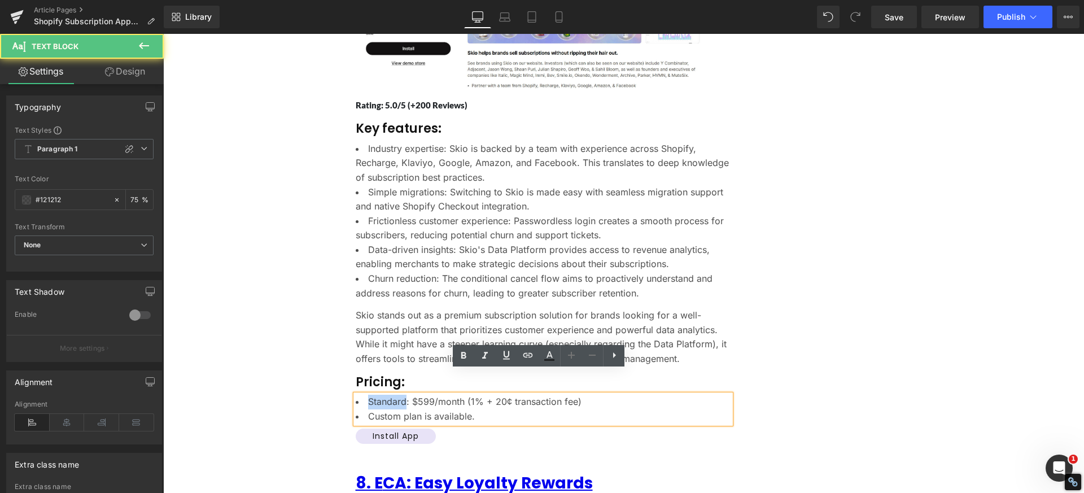
click at [393, 395] on li "Standard: $599/month (1% + 20¢ transaction fee)" at bounding box center [543, 402] width 375 height 15
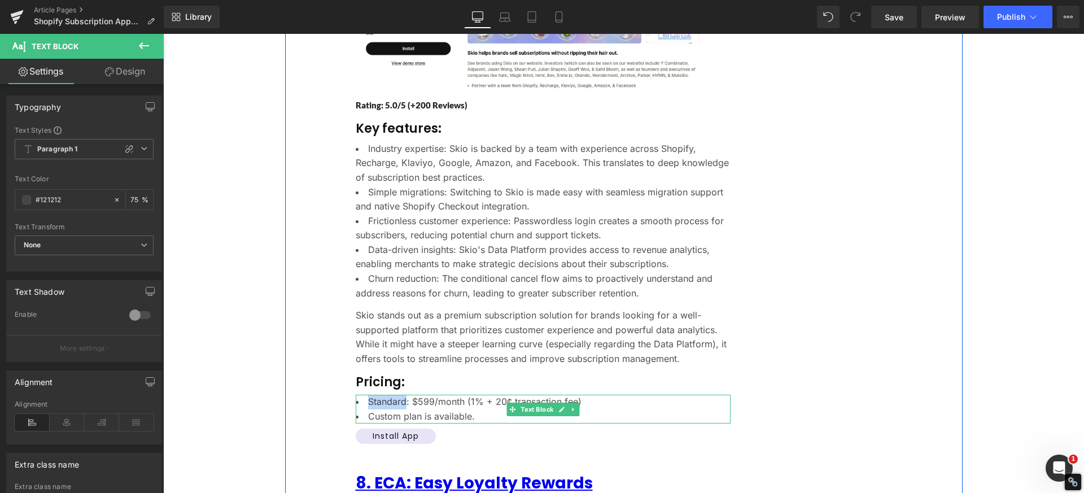
click at [396, 395] on li "Standard: $599/month (1% + 20¢ transaction fee)" at bounding box center [543, 402] width 375 height 15
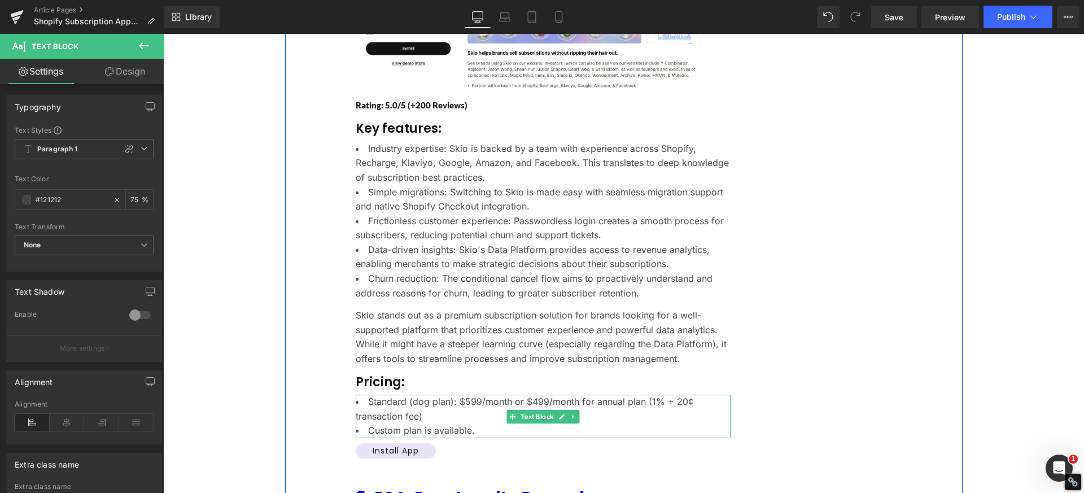
click at [455, 424] on li "Custom plan is available." at bounding box center [543, 431] width 375 height 15
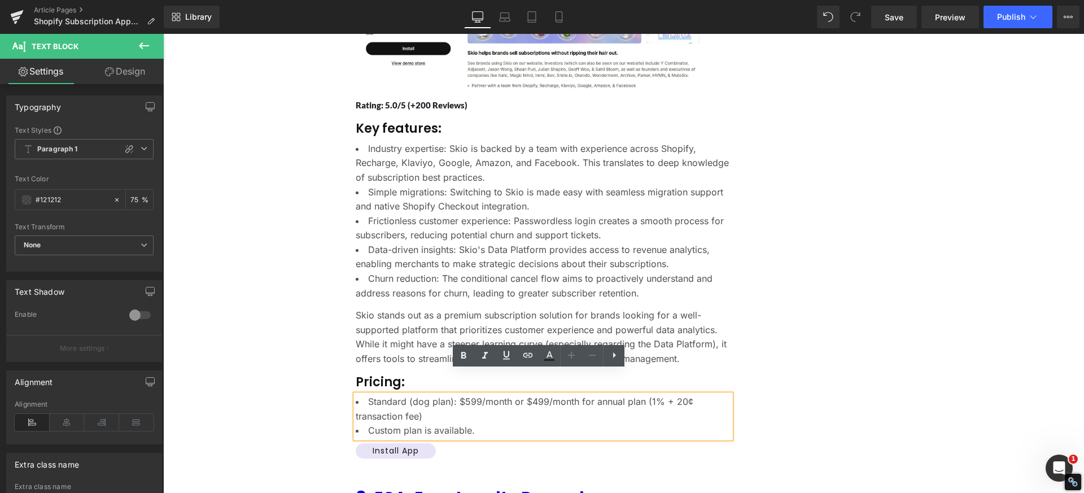
click at [418, 424] on li "Custom plan is available." at bounding box center [543, 431] width 375 height 15
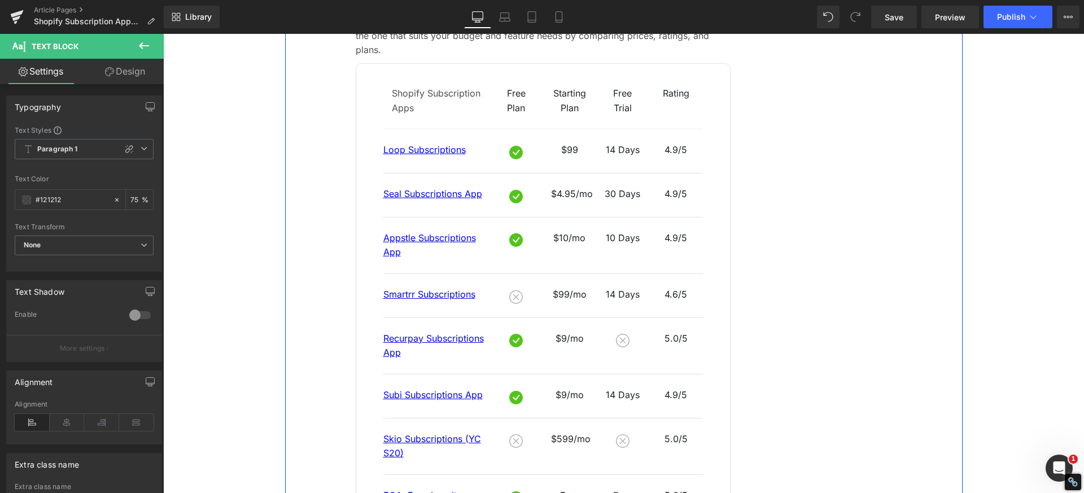
scroll to position [439, 0]
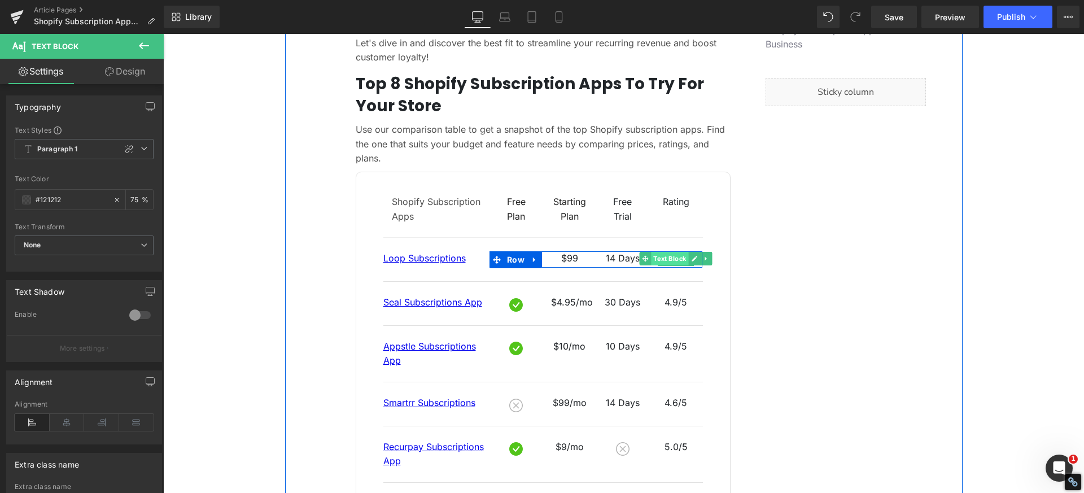
click at [676, 252] on span "Text Block" at bounding box center [670, 259] width 37 height 14
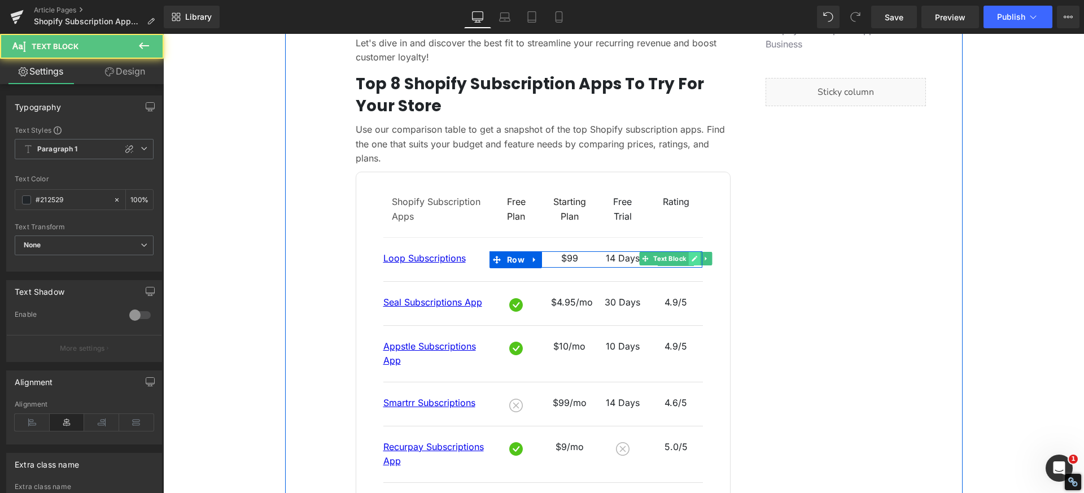
click at [689, 252] on link at bounding box center [695, 259] width 12 height 14
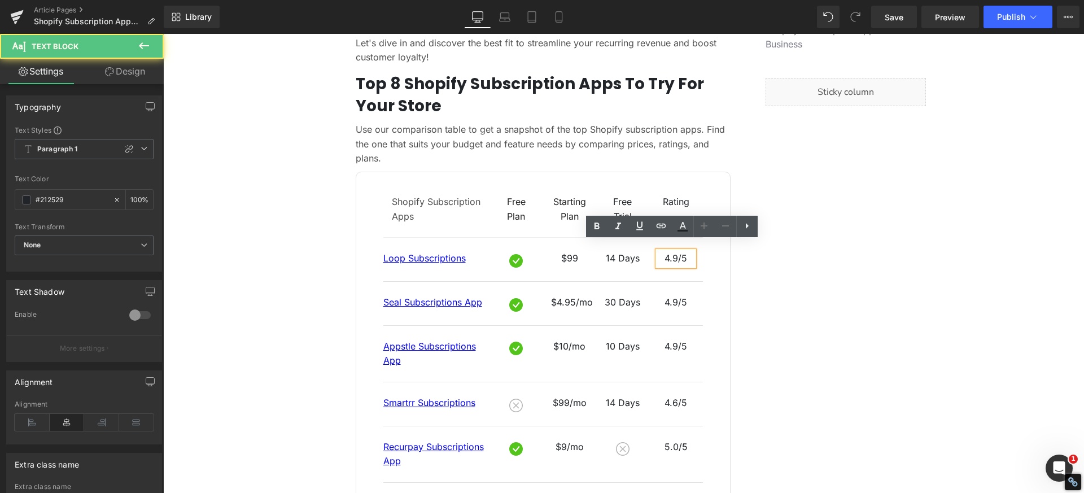
click at [669, 251] on p "4.9/5" at bounding box center [676, 258] width 36 height 15
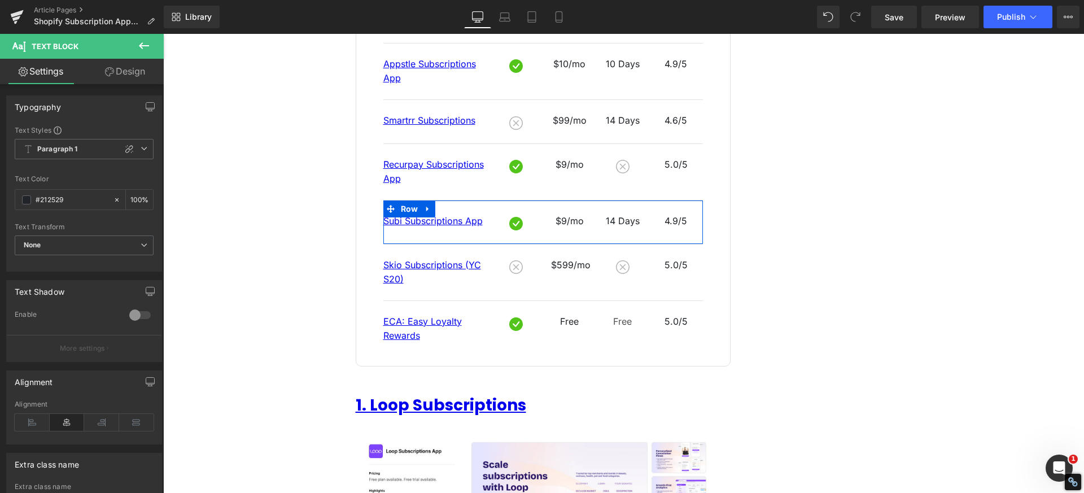
scroll to position [609, 0]
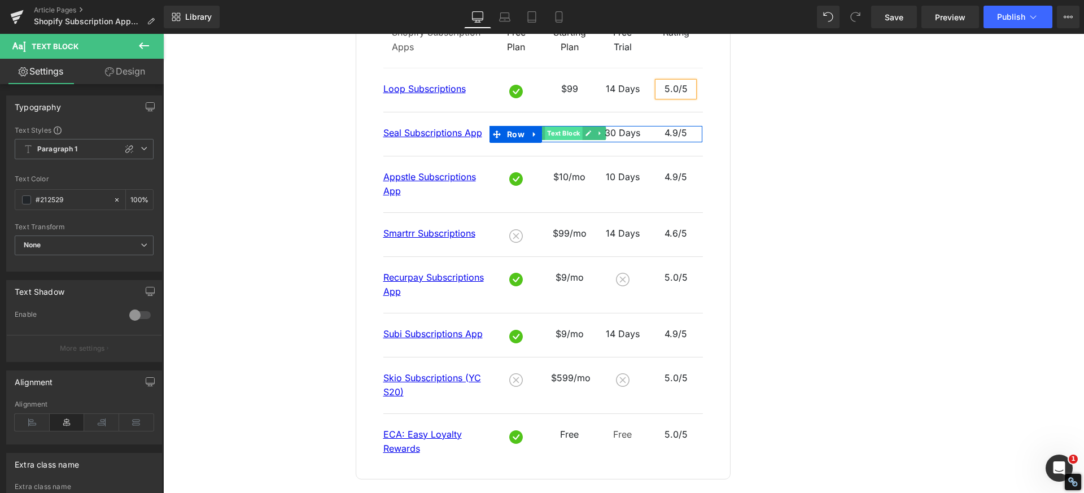
click at [563, 126] on span "Text Block" at bounding box center [563, 133] width 37 height 14
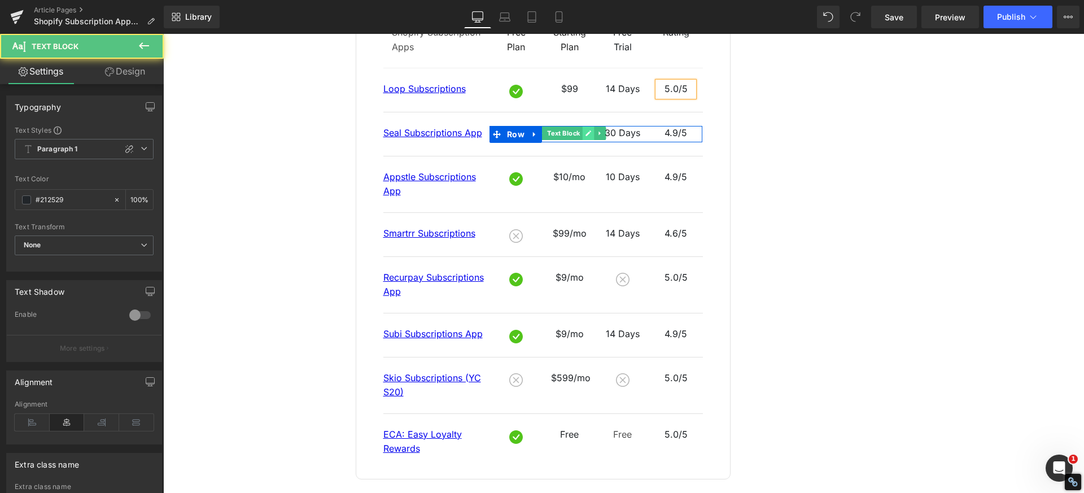
click at [585, 130] on icon at bounding box center [588, 133] width 6 height 7
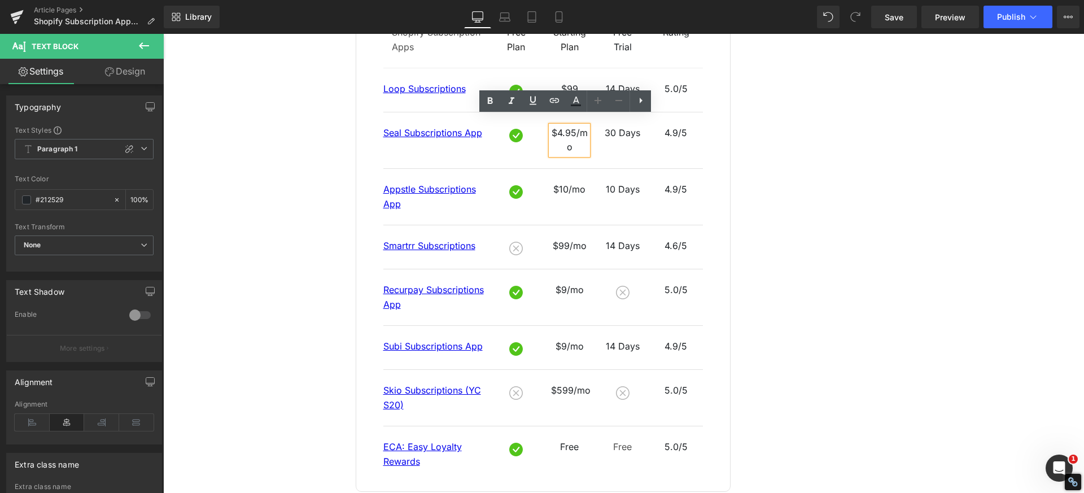
click at [557, 126] on p "$4.95/mo" at bounding box center [569, 140] width 36 height 29
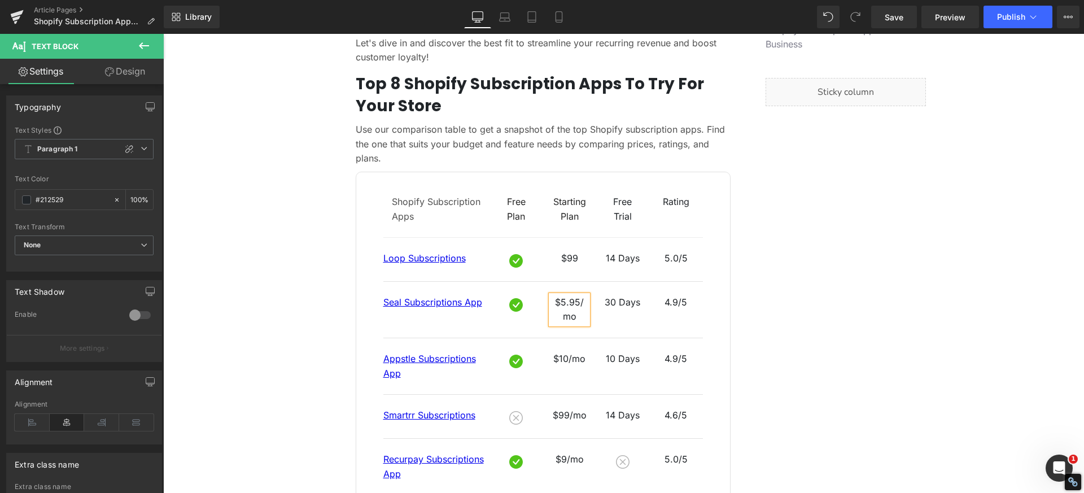
scroll to position [496, 0]
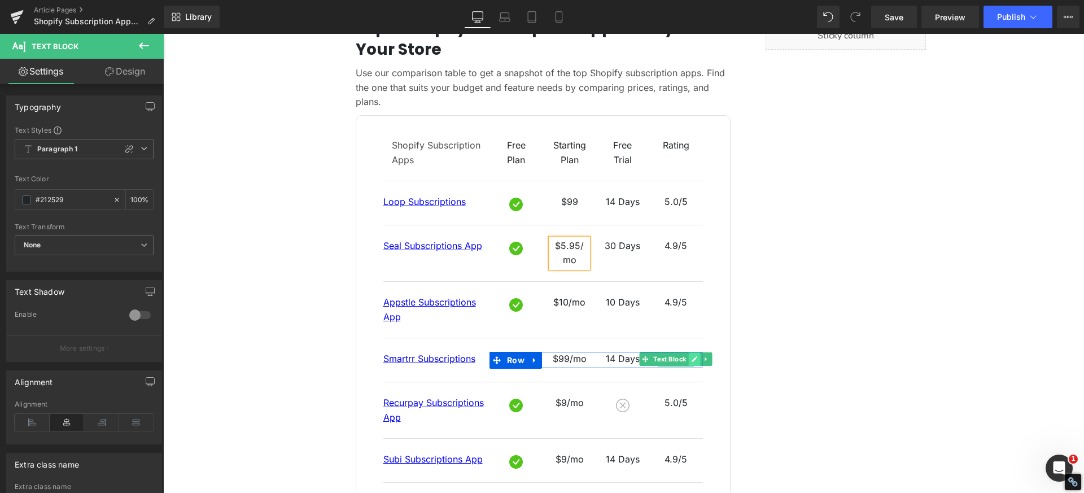
click at [692, 356] on icon at bounding box center [695, 359] width 6 height 7
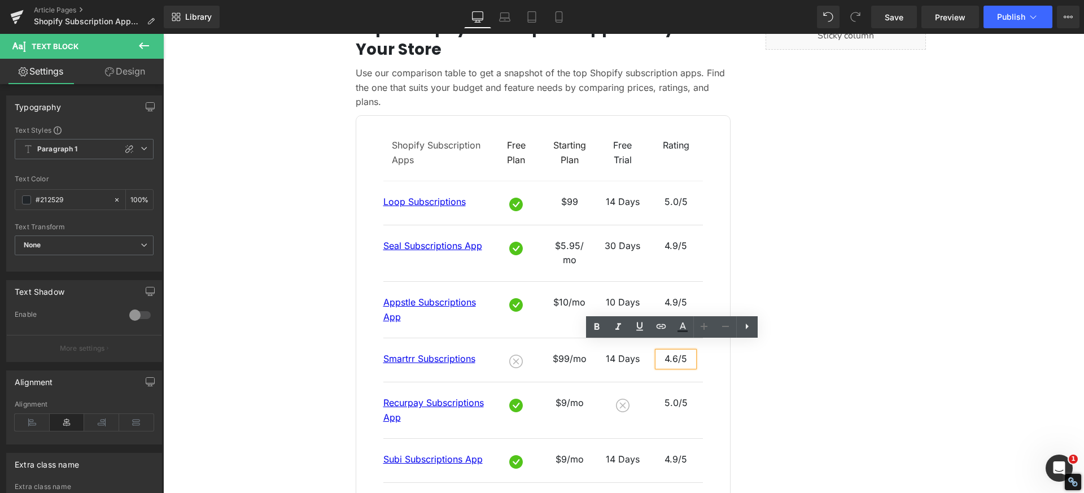
click at [674, 352] on p "4.6/5" at bounding box center [676, 359] width 36 height 15
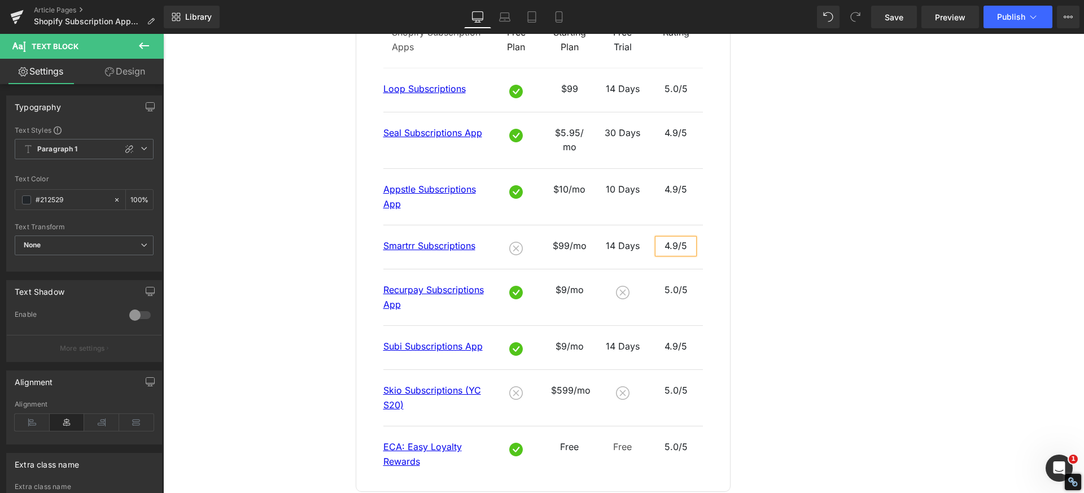
scroll to position [722, 0]
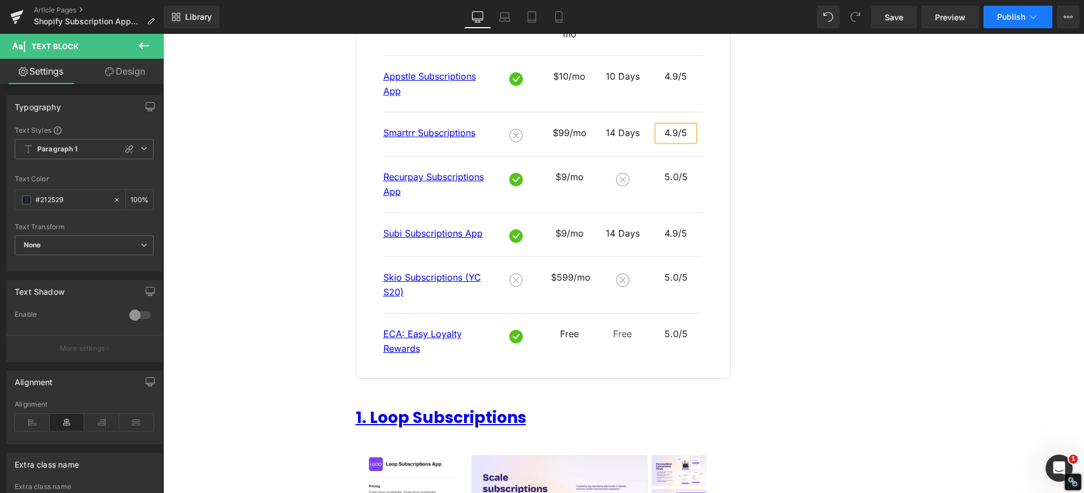
click at [1020, 11] on button "Publish" at bounding box center [1018, 17] width 69 height 23
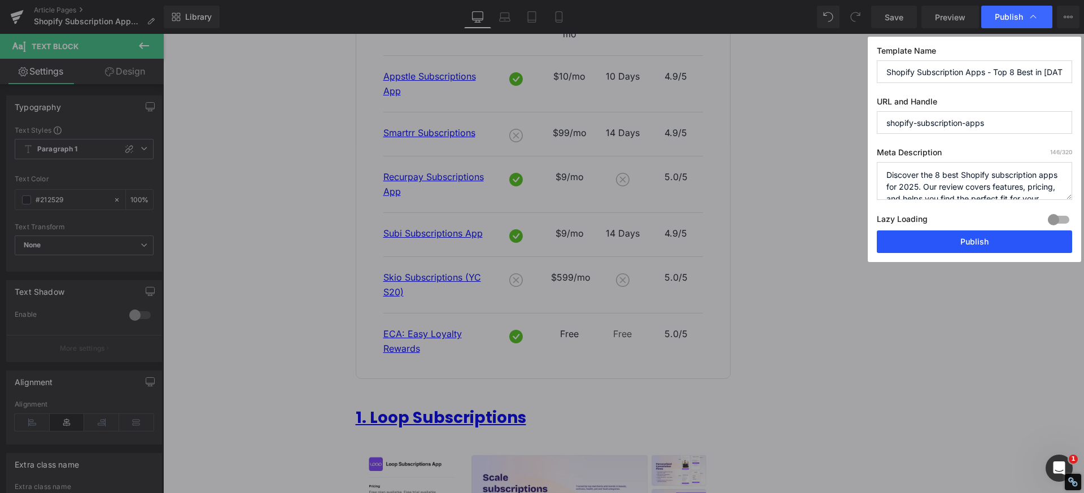
click at [983, 244] on button "Publish" at bounding box center [974, 241] width 195 height 23
